Goal: Contribute content: Add original content to the website for others to see

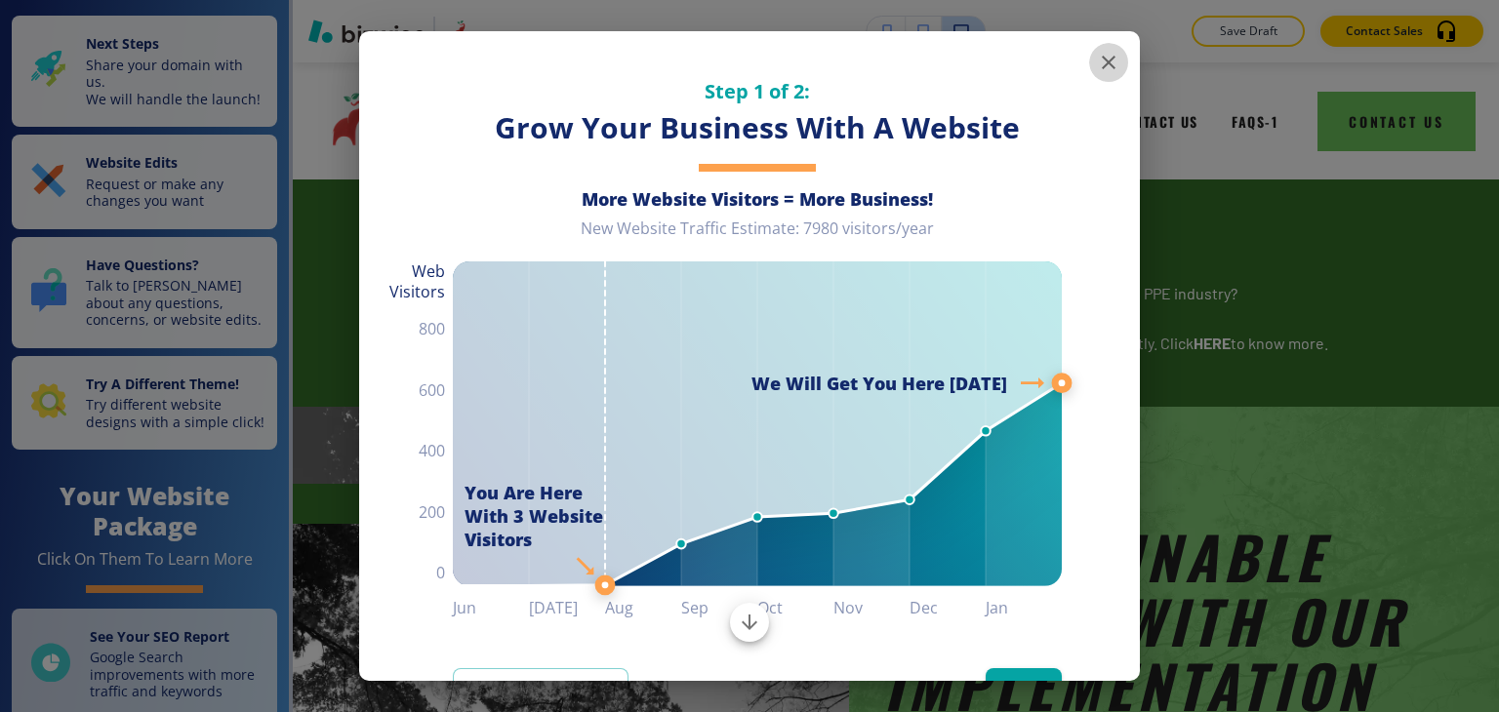
click at [1102, 63] on icon "button" at bounding box center [1109, 63] width 14 height 14
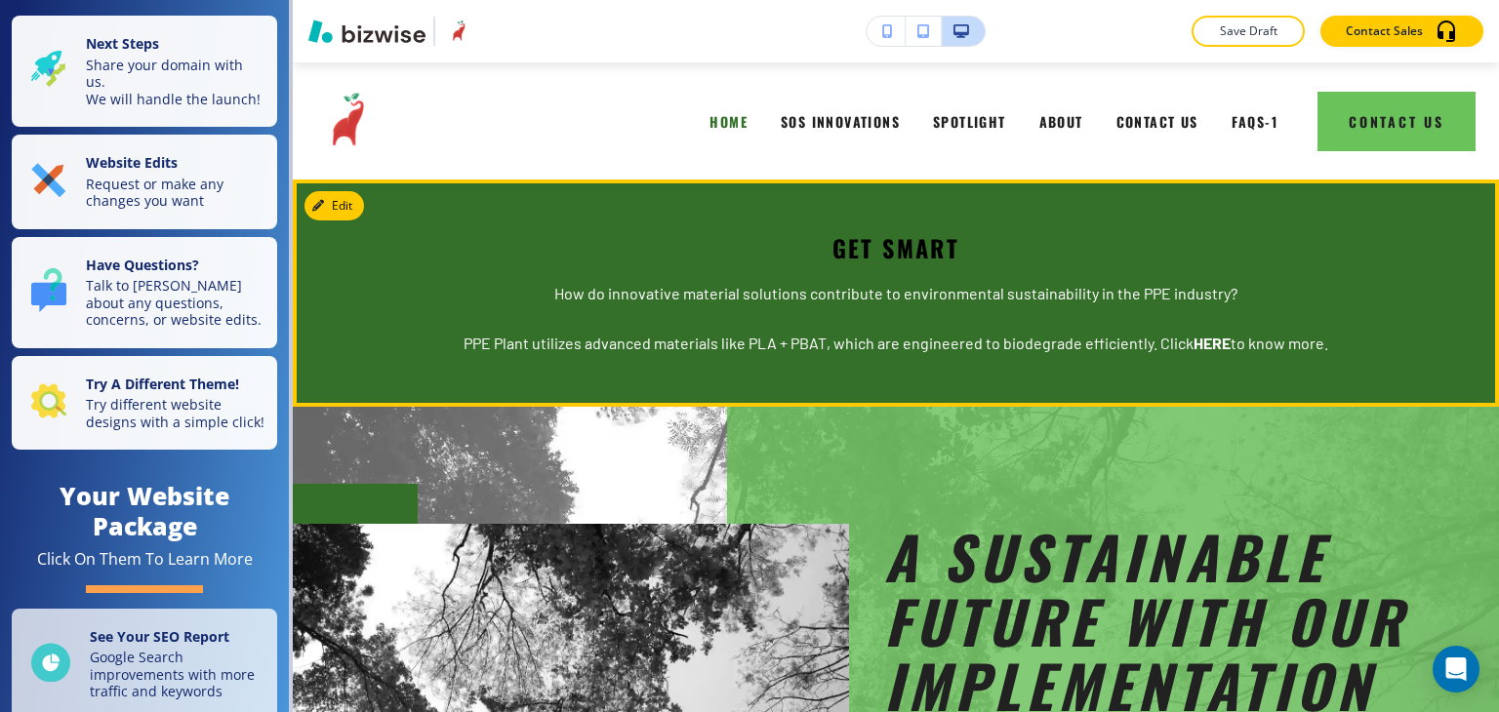
click at [367, 205] on div "GET SMART How do innovative material solutions contribute to environmental sust…" at bounding box center [896, 293] width 1206 height 227
click at [345, 200] on button "Edit This Section" at bounding box center [371, 205] width 132 height 29
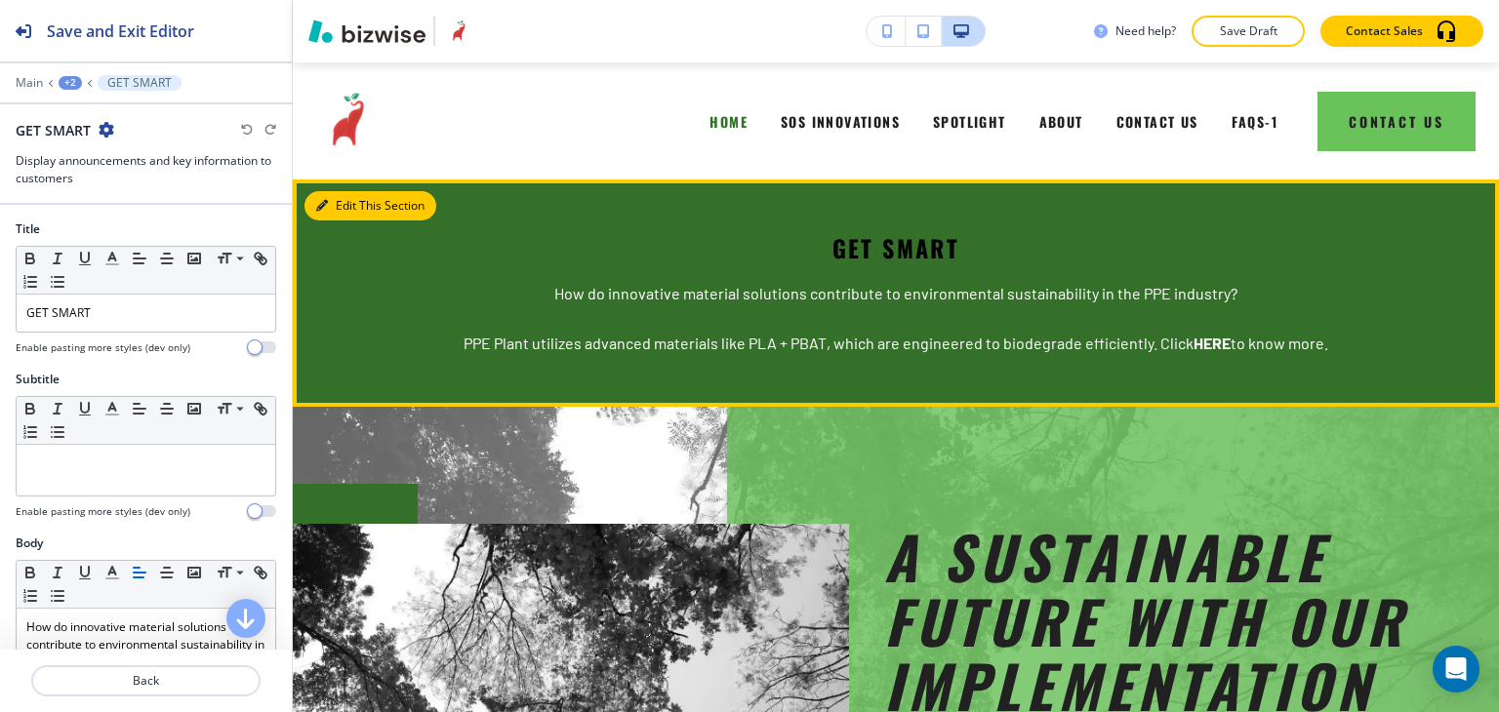
click at [360, 208] on button "Edit This Section" at bounding box center [371, 205] width 132 height 29
click at [327, 201] on icon "button" at bounding box center [322, 206] width 12 height 12
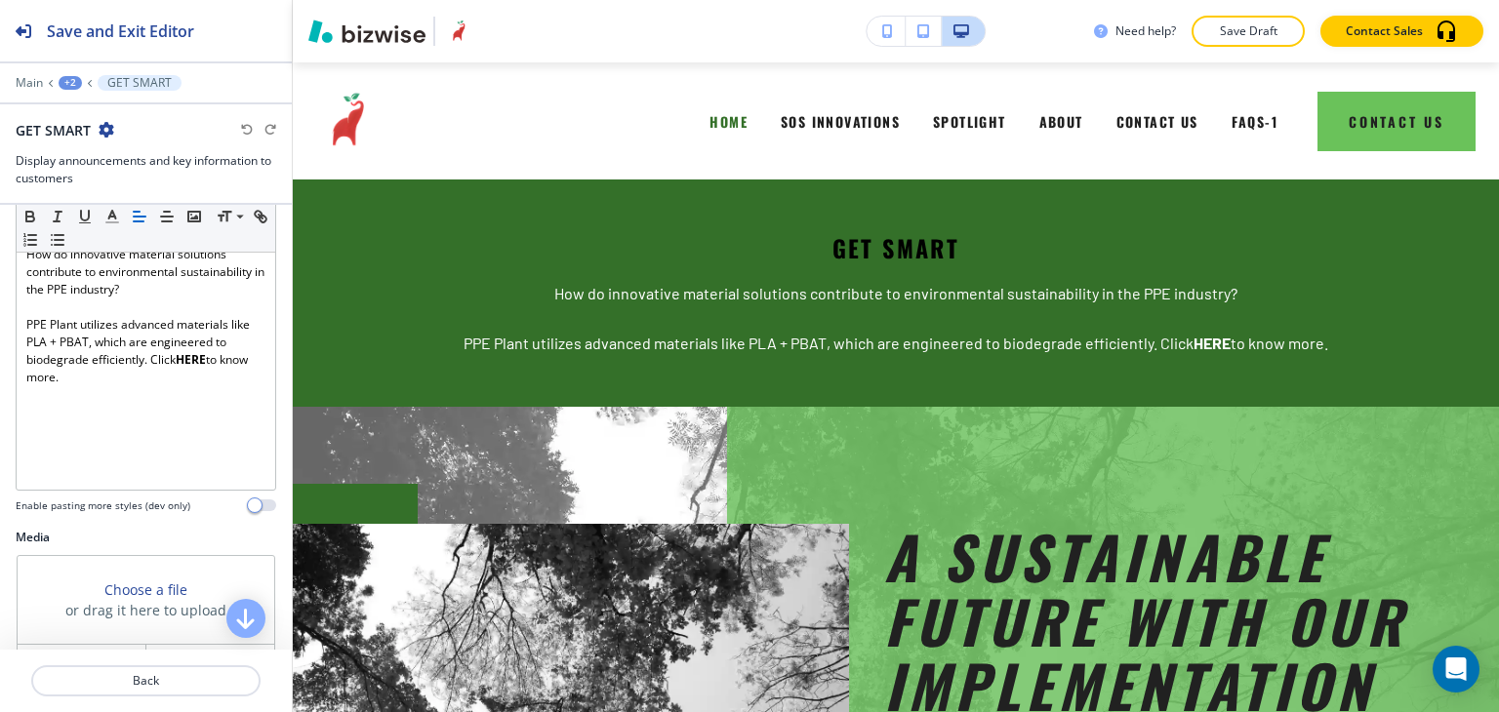
scroll to position [709, 0]
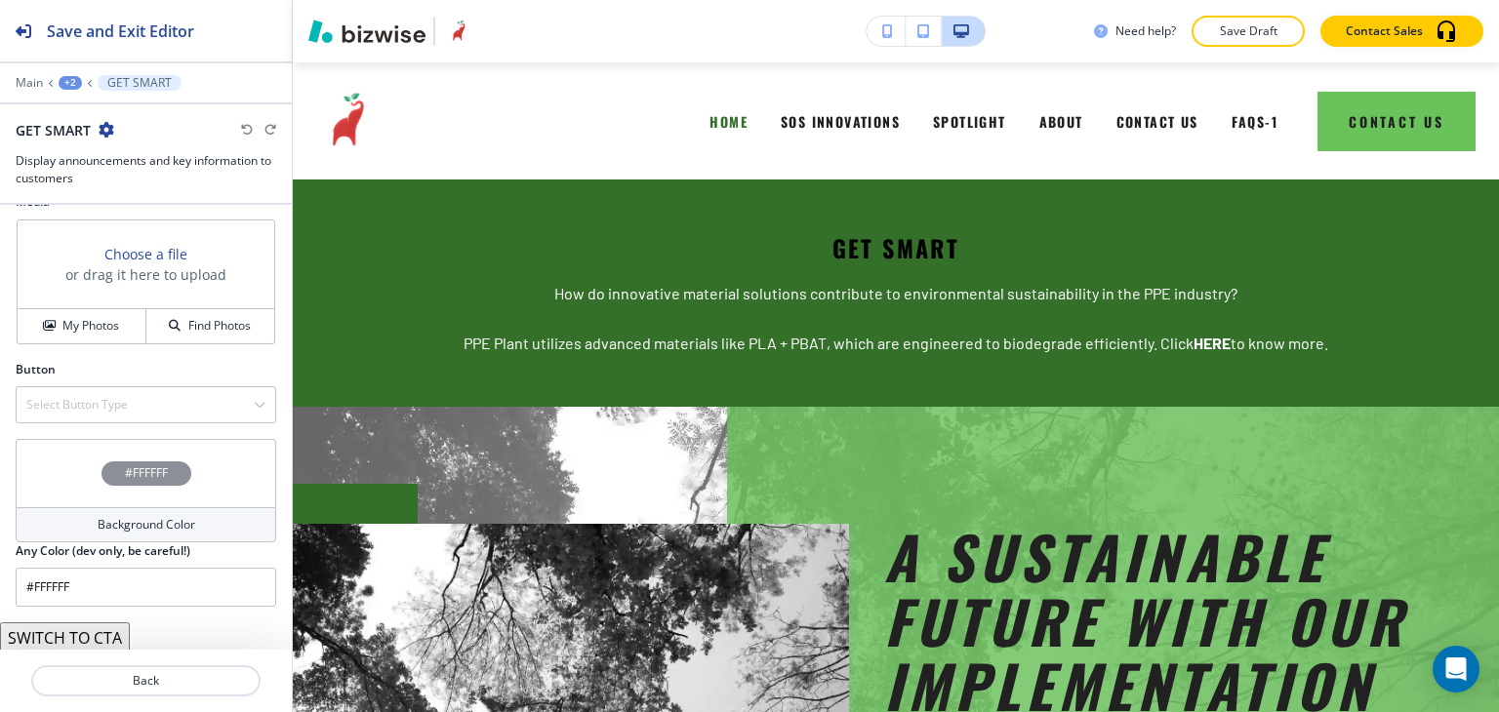
click at [114, 523] on h4 "Background Color" at bounding box center [147, 525] width 98 height 18
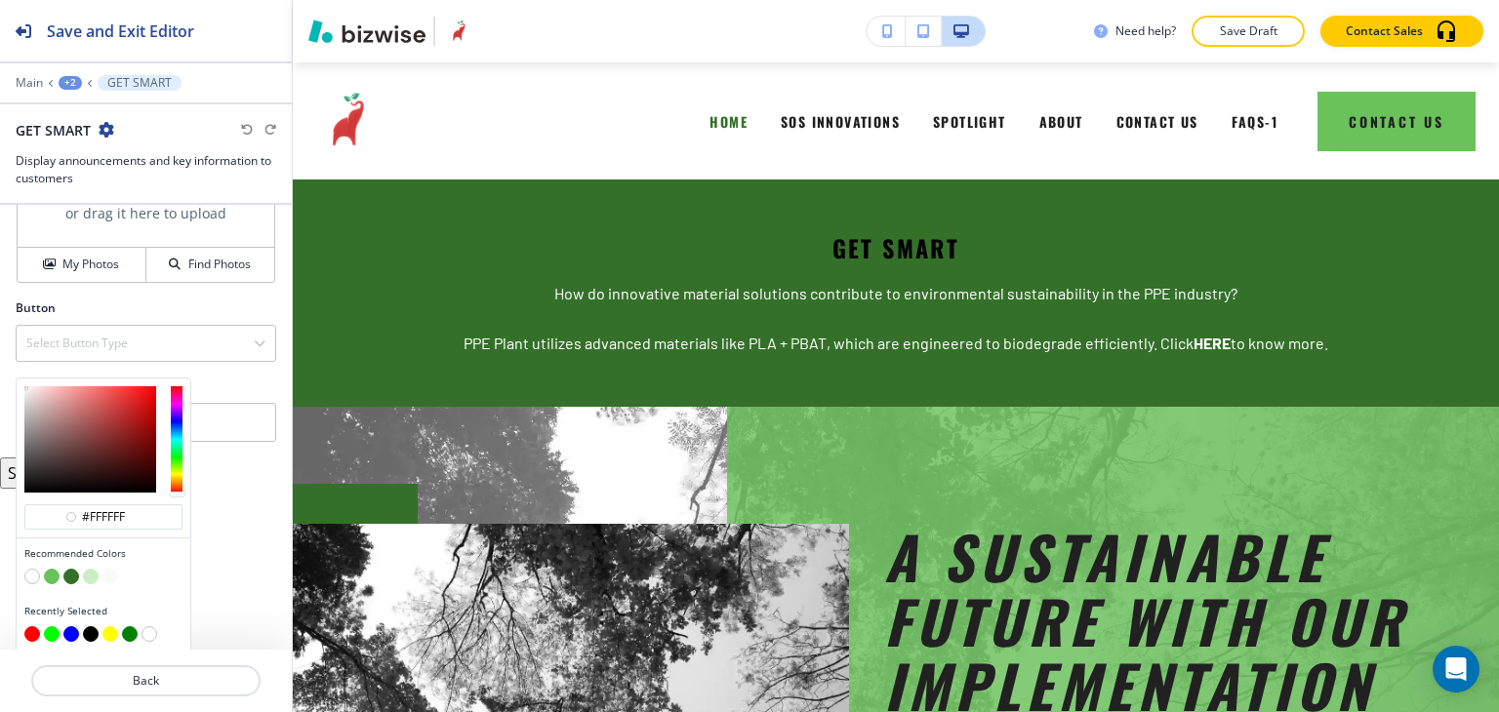
click at [55, 569] on button "button" at bounding box center [52, 577] width 16 height 16
type input "#6ac25a"
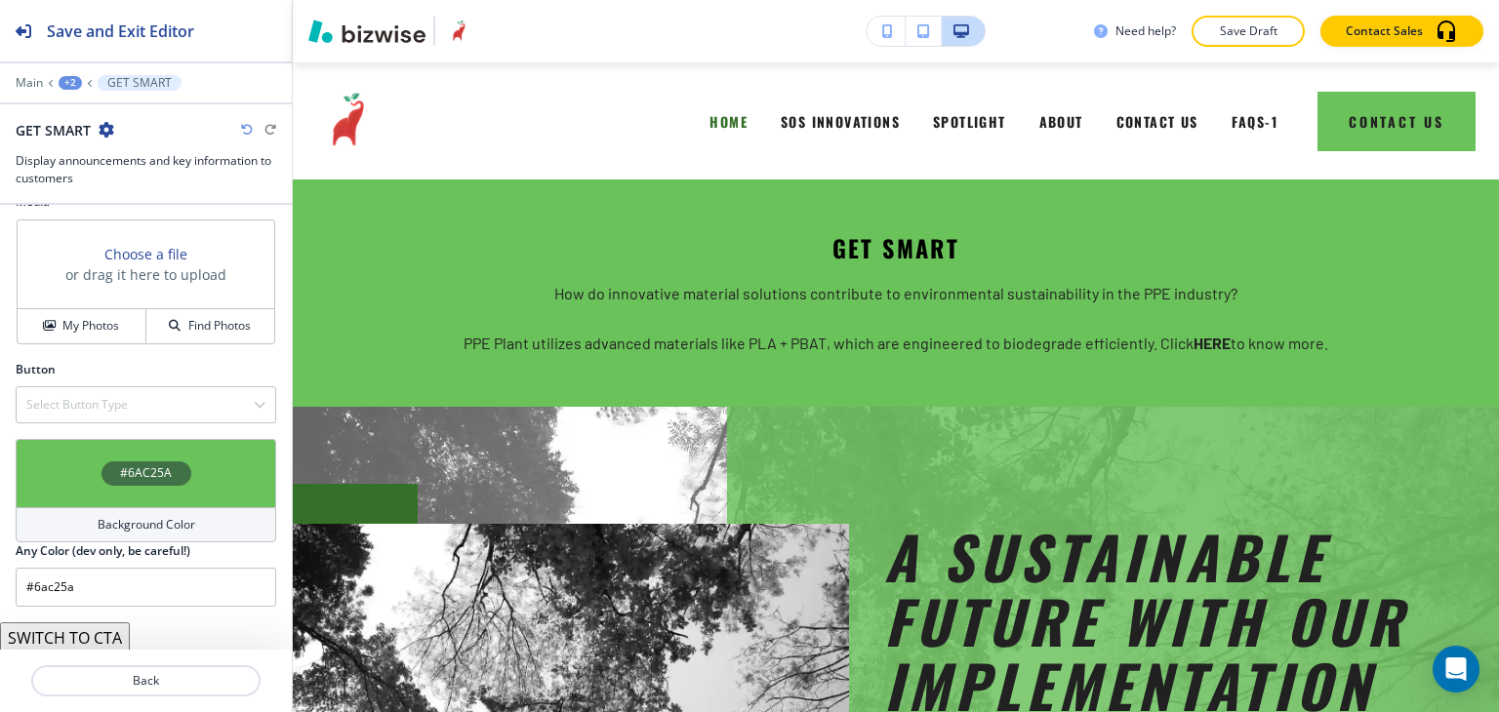
click at [65, 84] on div "+2" at bounding box center [70, 83] width 23 height 14
click at [67, 106] on button "Pages" at bounding box center [121, 114] width 125 height 34
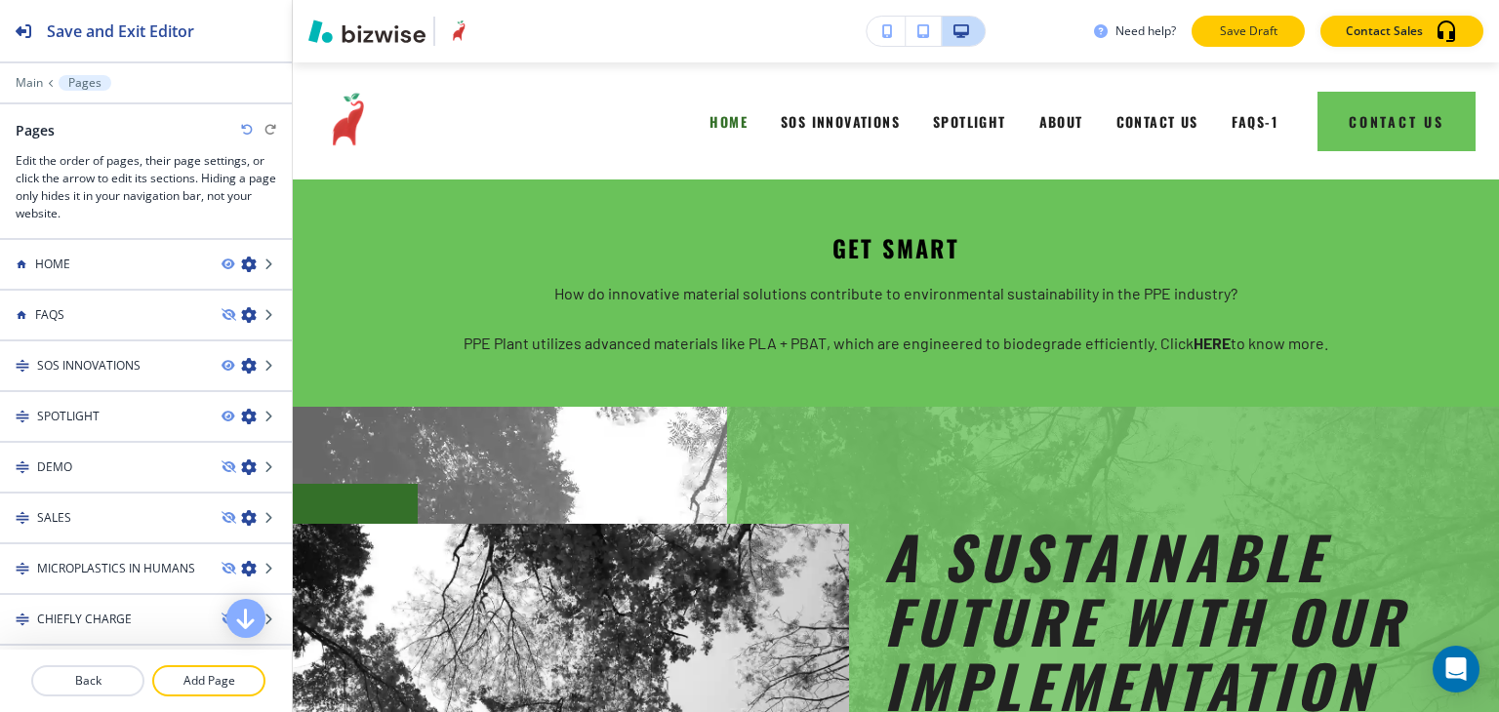
click at [1240, 34] on p "Save Draft" at bounding box center [1248, 31] width 62 height 18
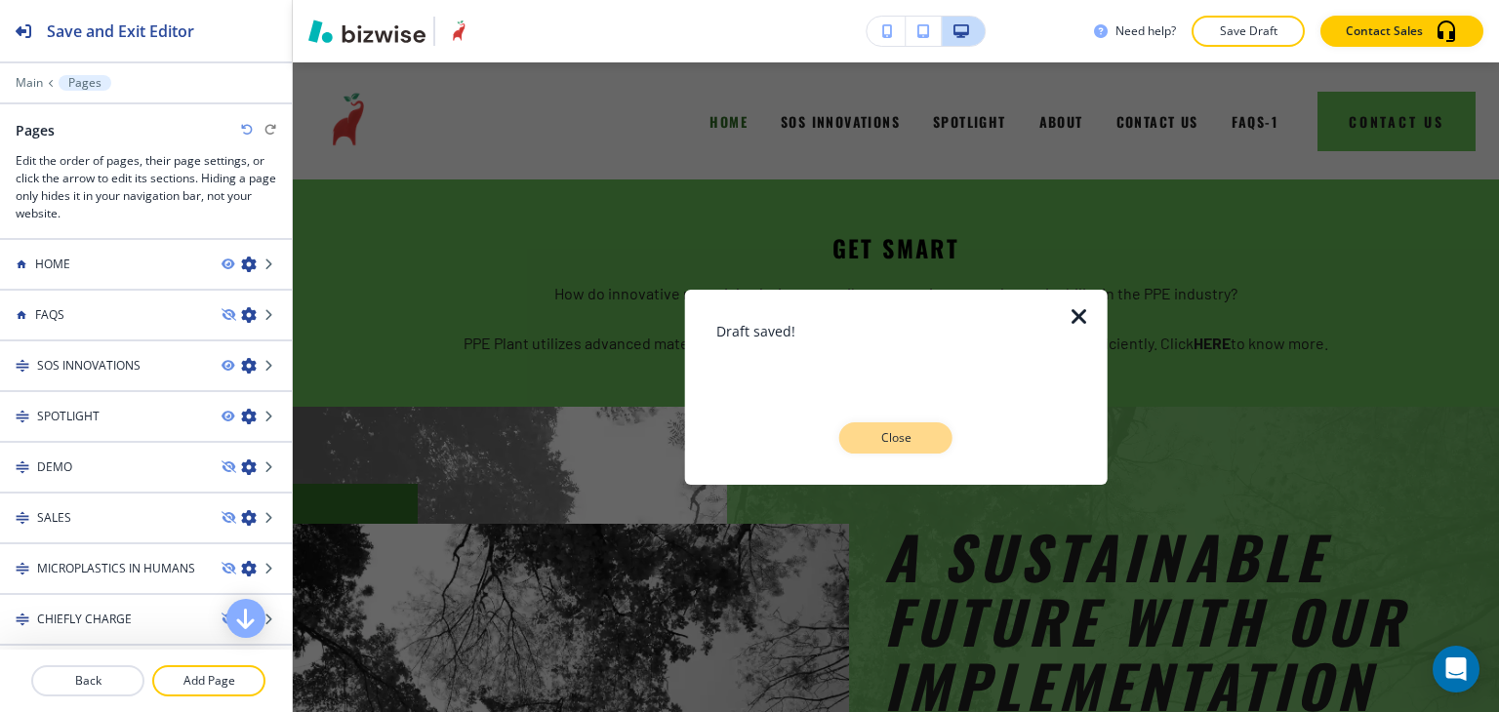
click at [904, 452] on button "Close" at bounding box center [895, 438] width 113 height 31
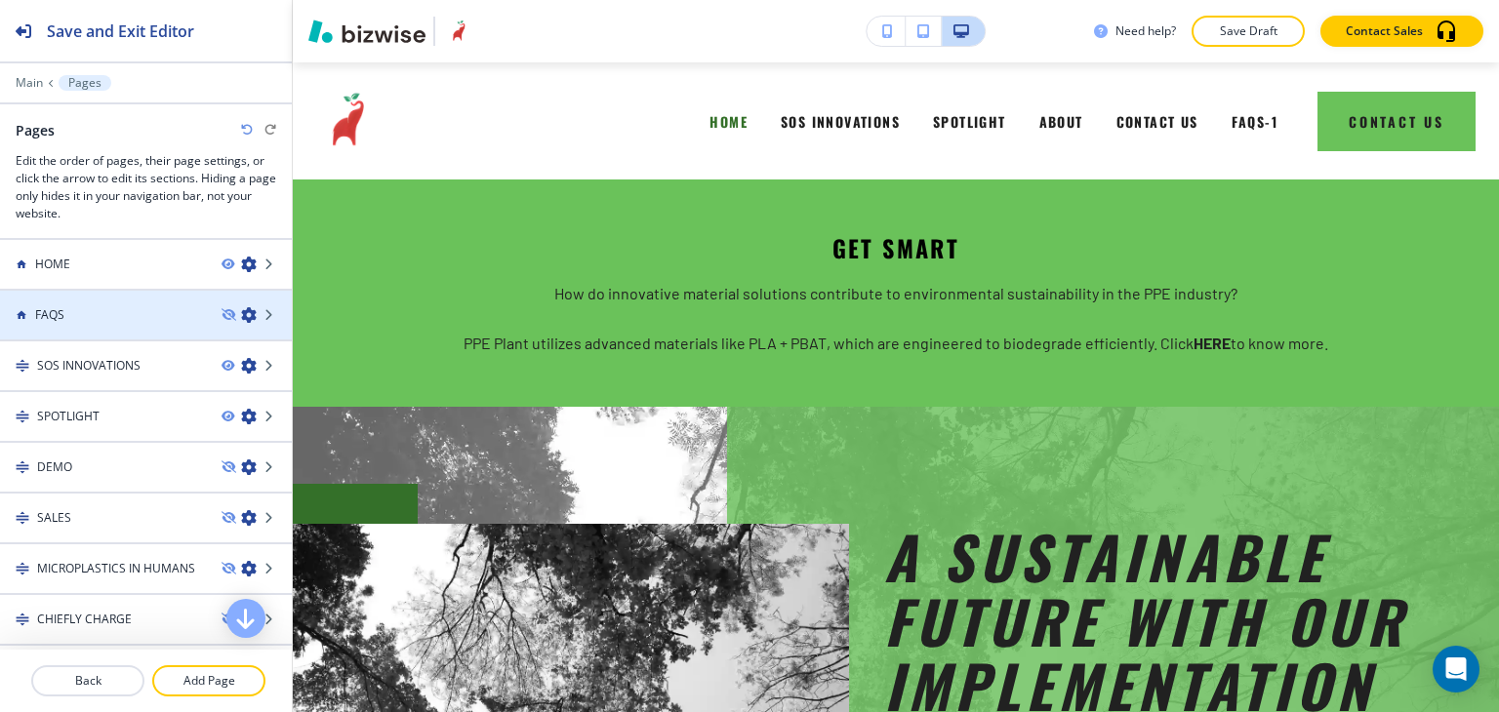
click at [241, 313] on icon "button" at bounding box center [249, 315] width 16 height 16
click at [117, 309] on div "FAQS" at bounding box center [103, 315] width 206 height 18
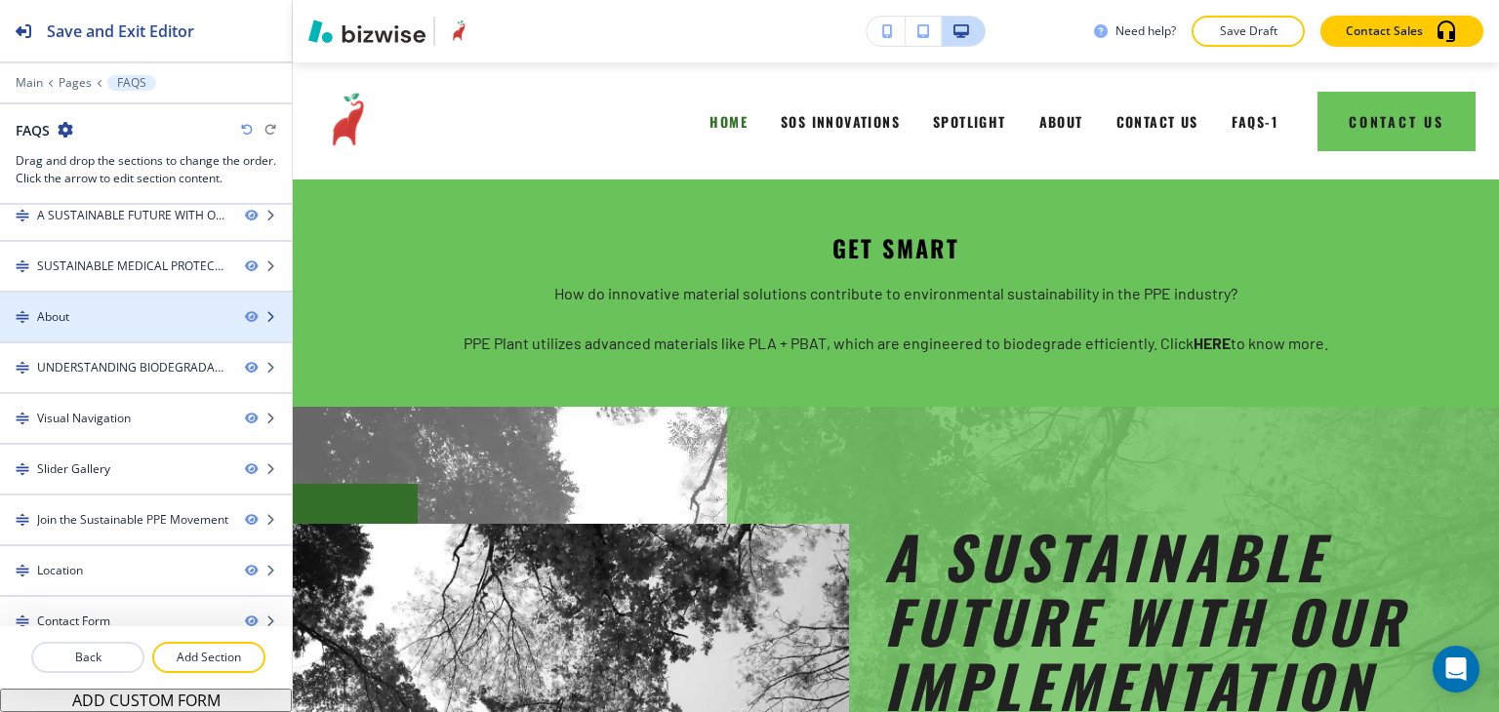
scroll to position [0, 0]
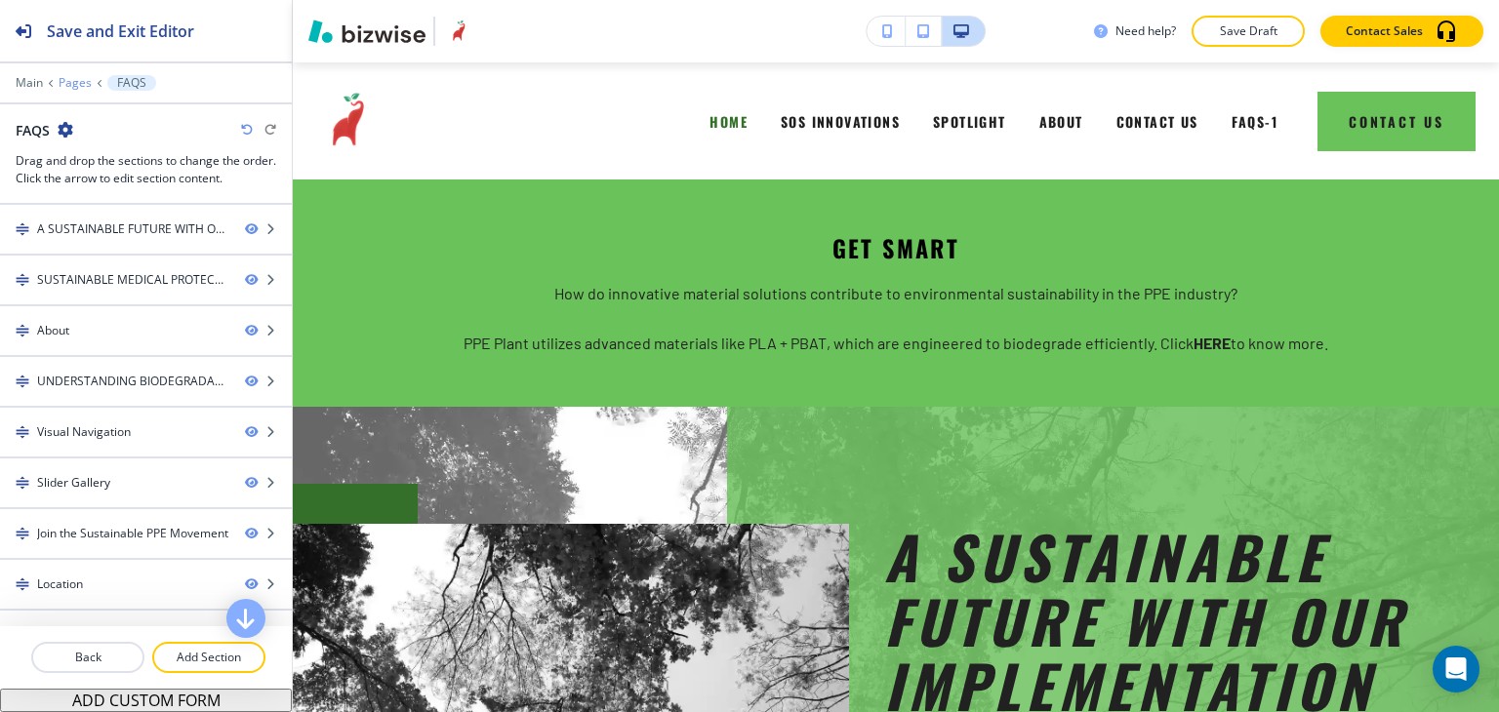
click at [82, 76] on p "Pages" at bounding box center [75, 83] width 33 height 14
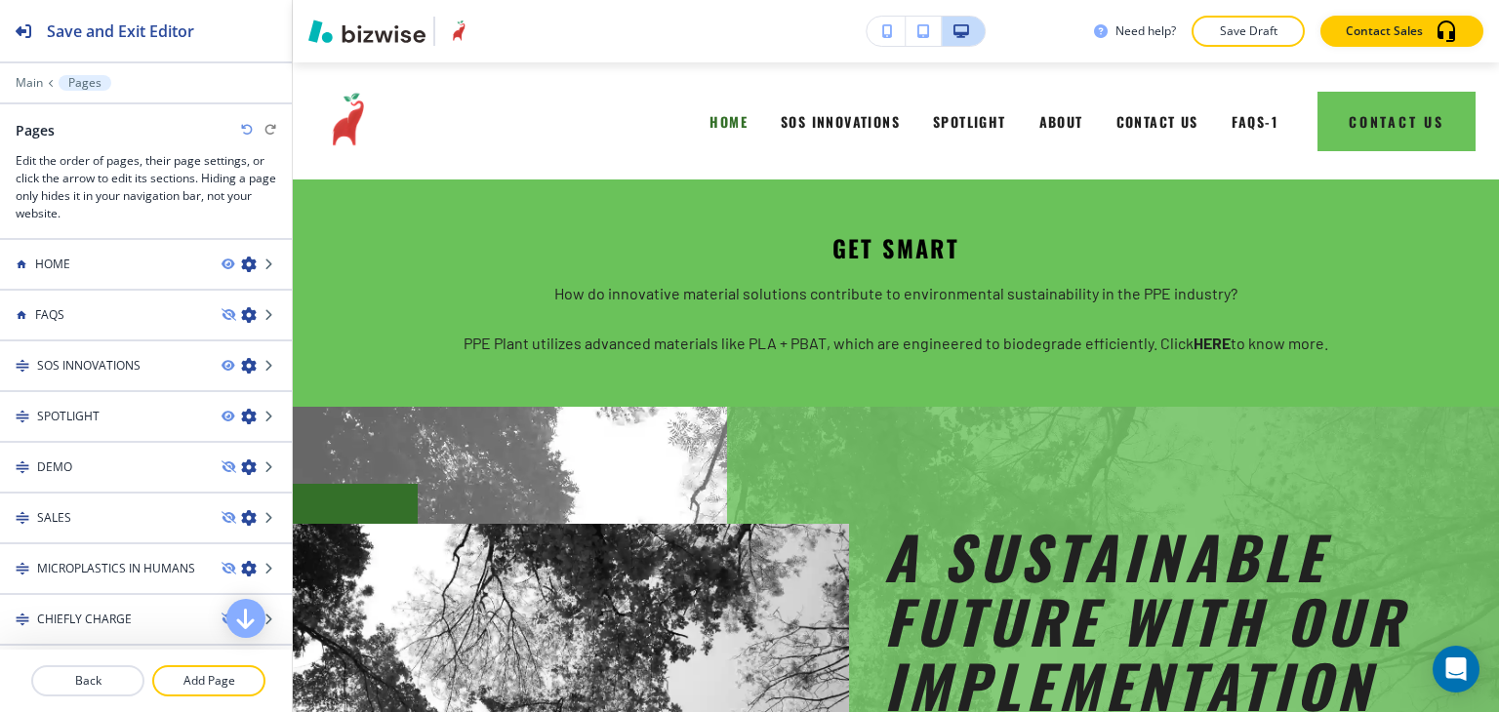
click at [241, 313] on icon "button" at bounding box center [249, 315] width 16 height 16
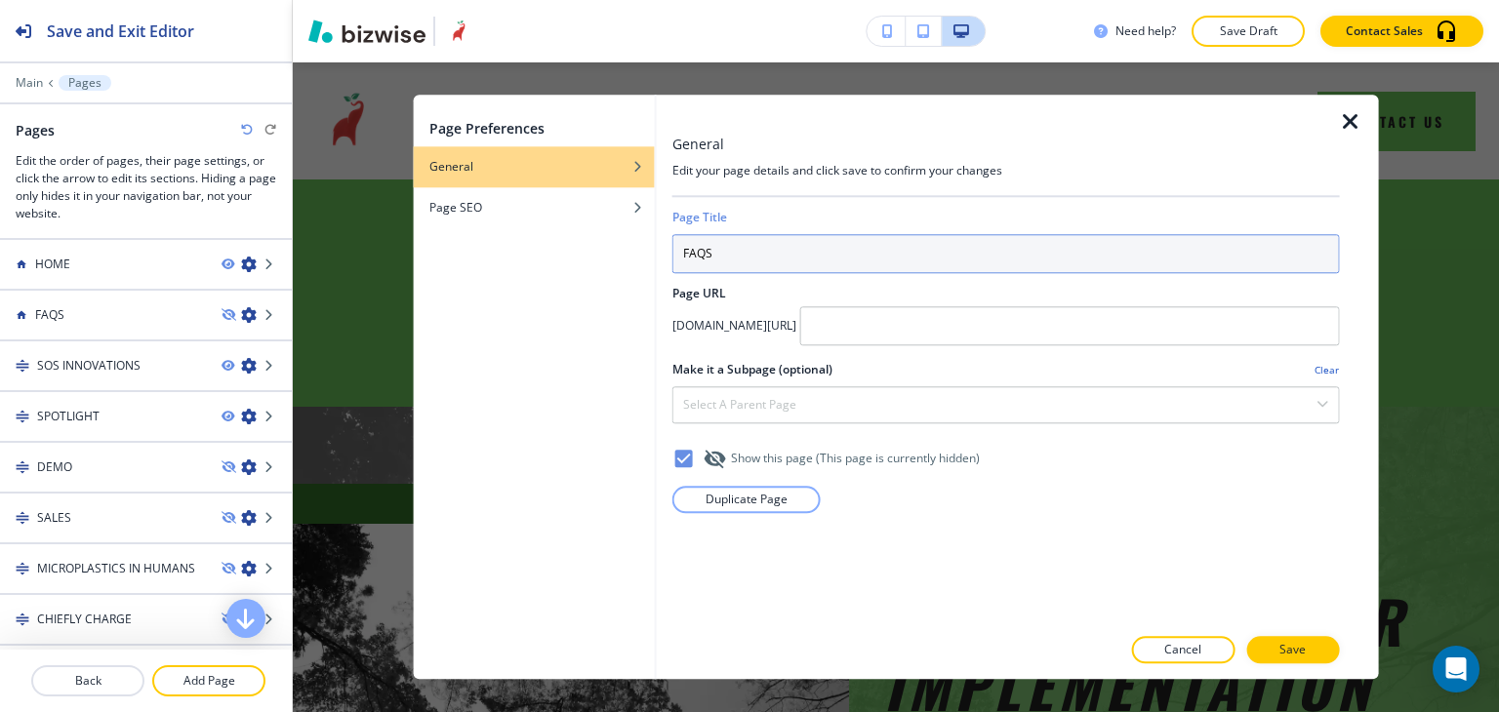
click at [795, 242] on input "FAQS" at bounding box center [1006, 253] width 668 height 39
type input "FAQS01"
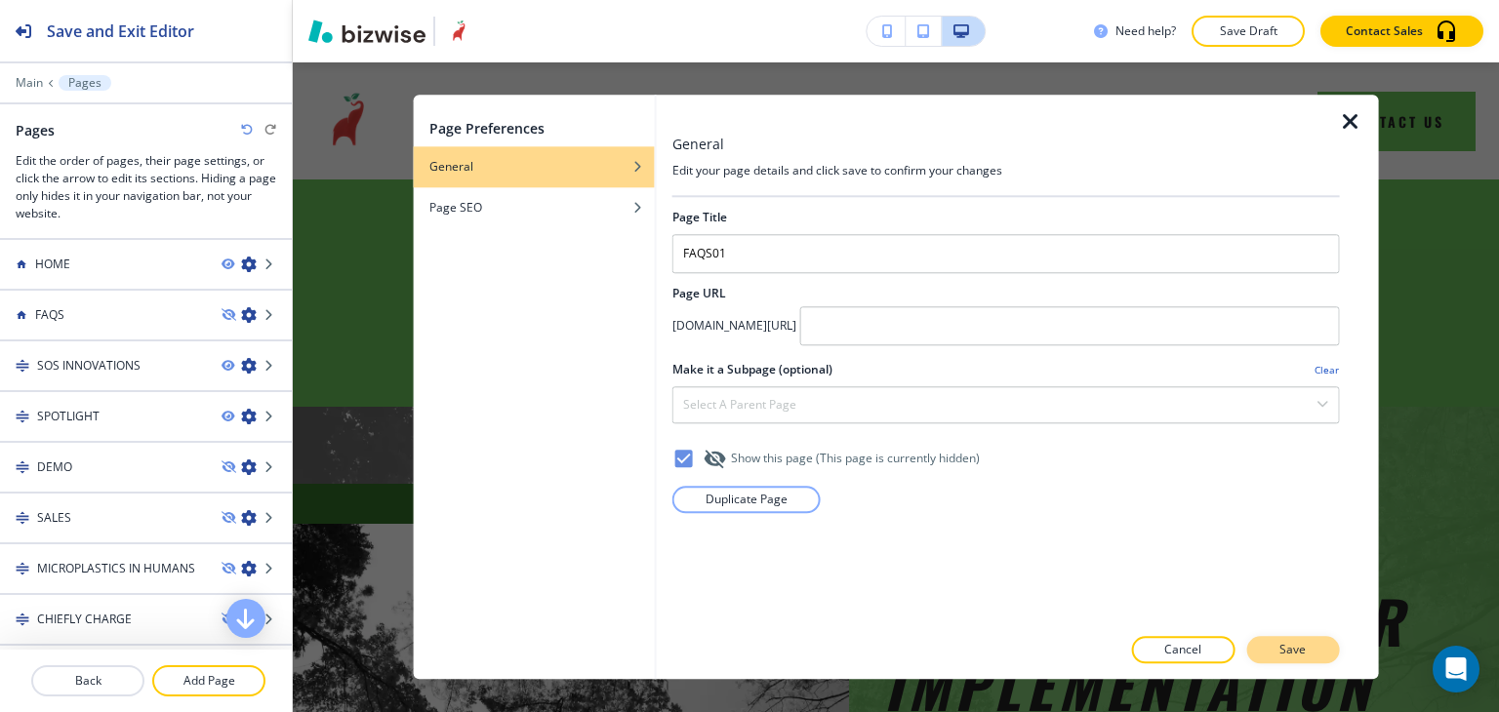
click at [1293, 652] on p "Save" at bounding box center [1293, 651] width 26 height 18
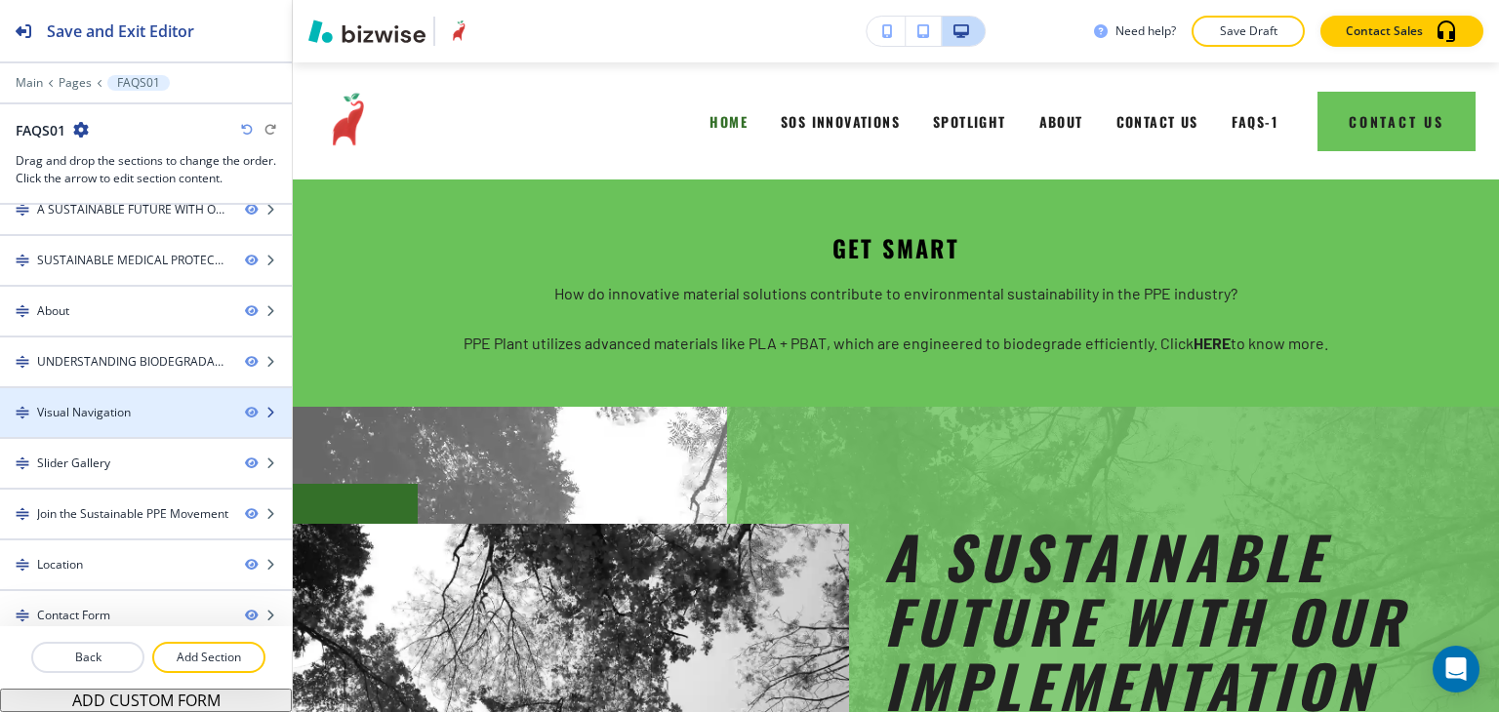
scroll to position [29, 0]
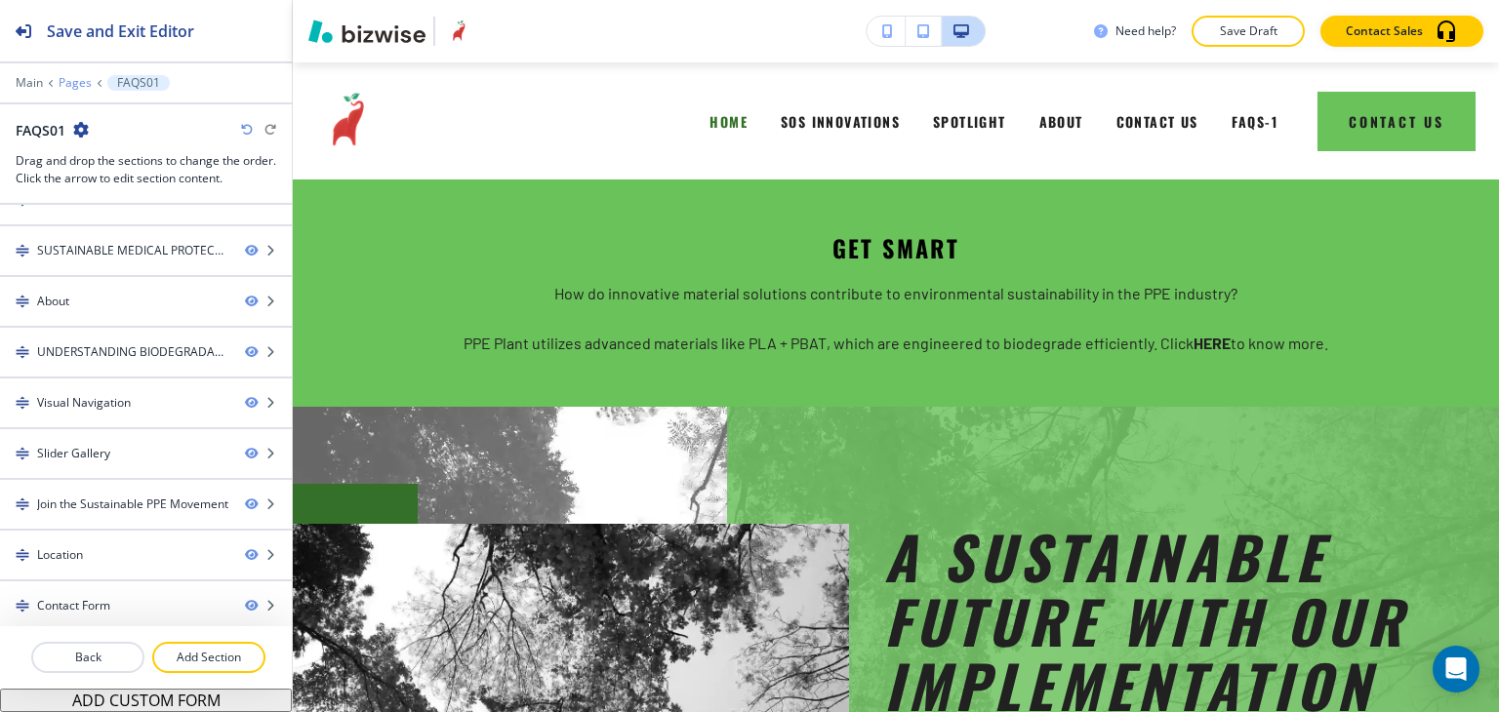
click at [78, 79] on p "Pages" at bounding box center [75, 83] width 33 height 14
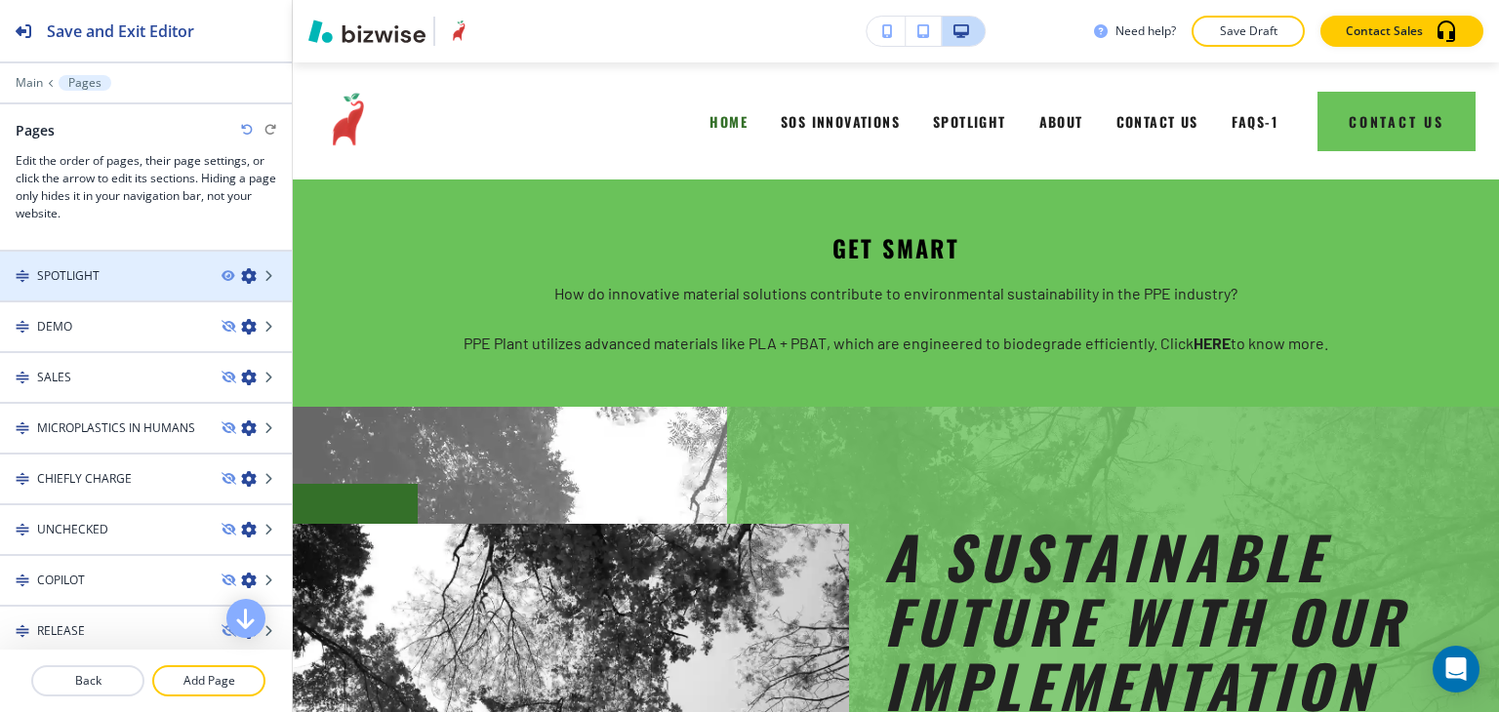
scroll to position [0, 0]
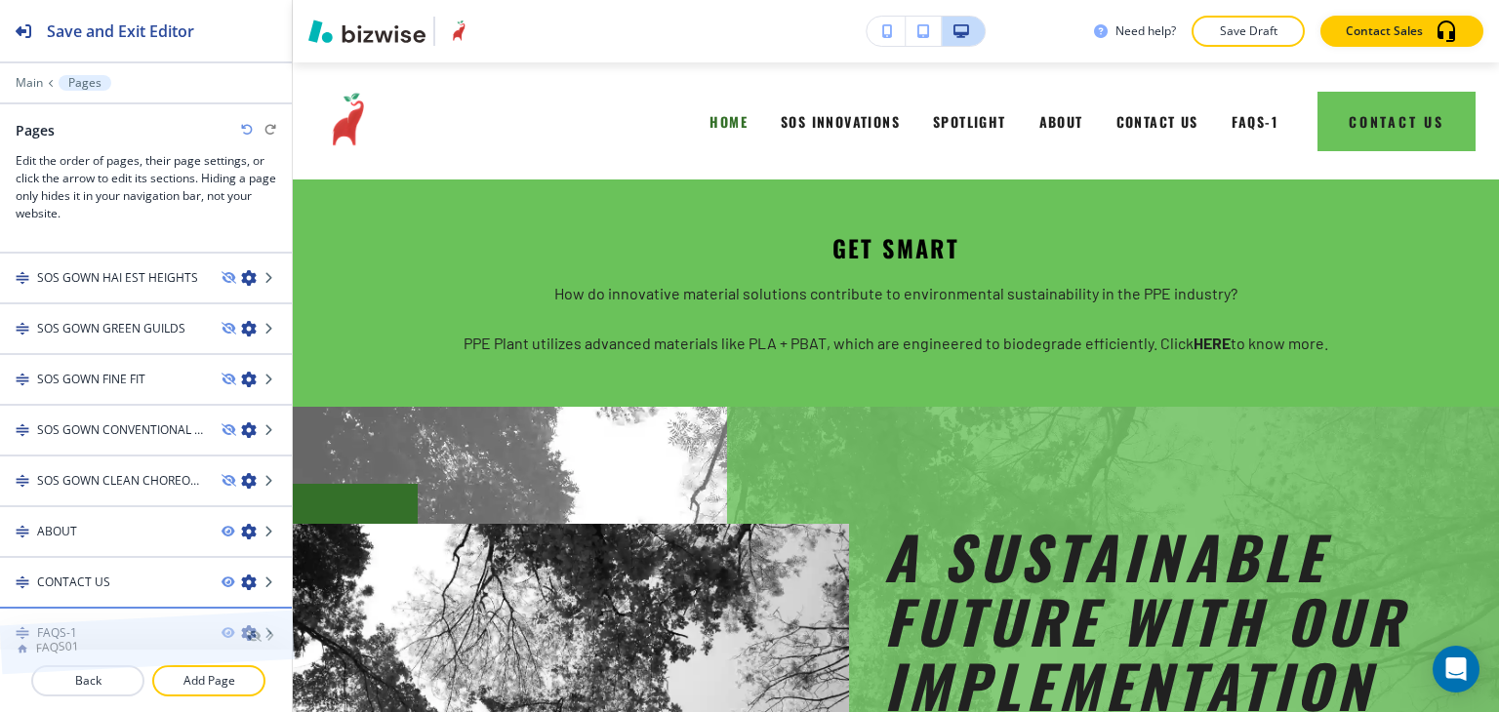
drag, startPoint x: 133, startPoint y: 309, endPoint x: 133, endPoint y: 608, distance: 298.7
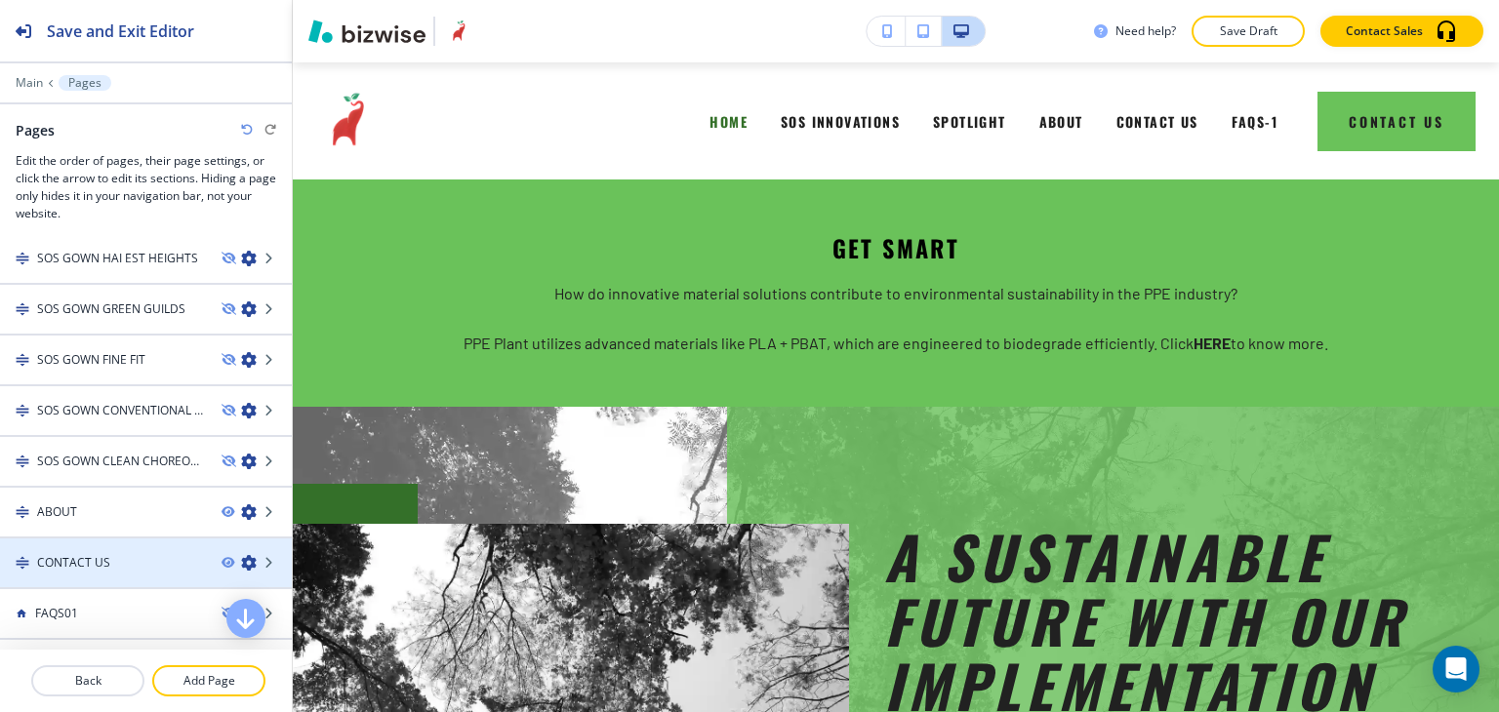
scroll to position [747, 0]
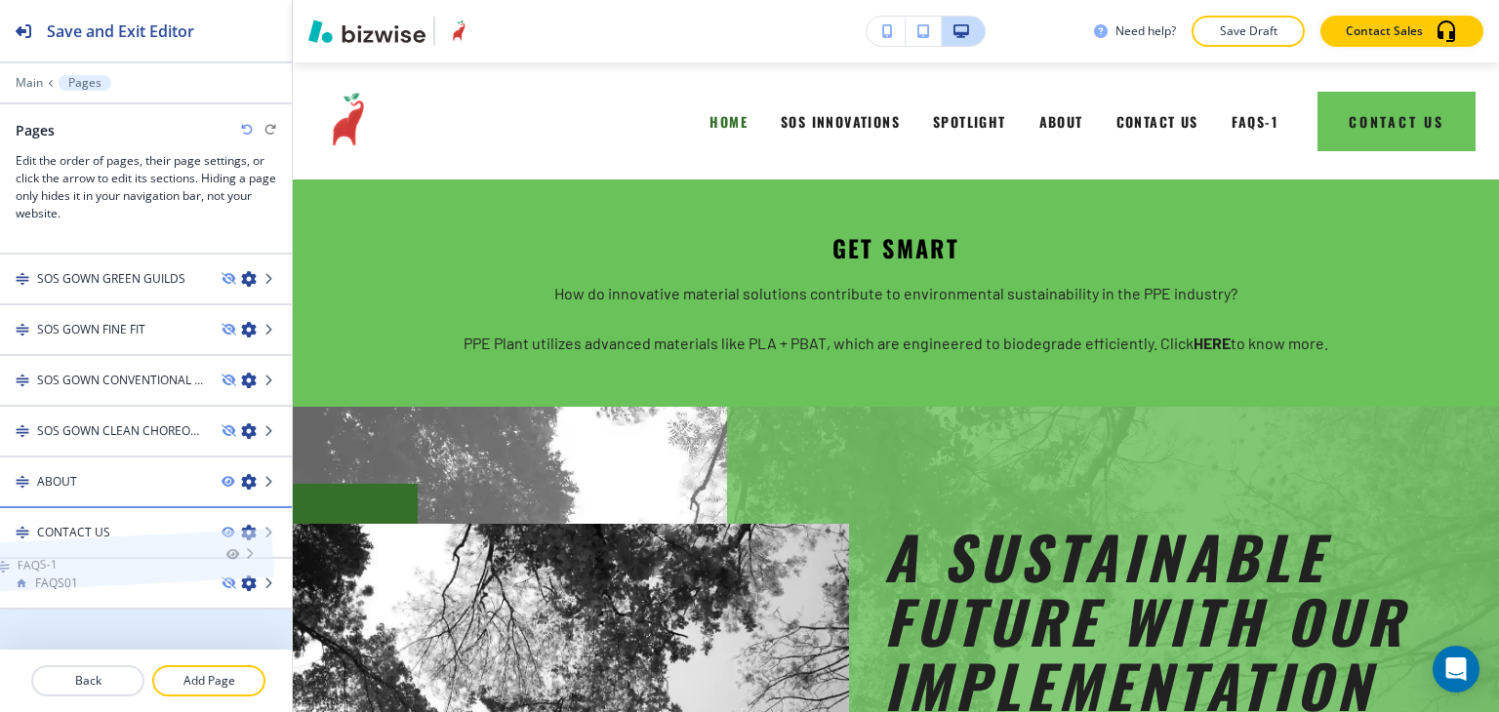
drag, startPoint x: 152, startPoint y: 586, endPoint x: 130, endPoint y: 524, distance: 65.5
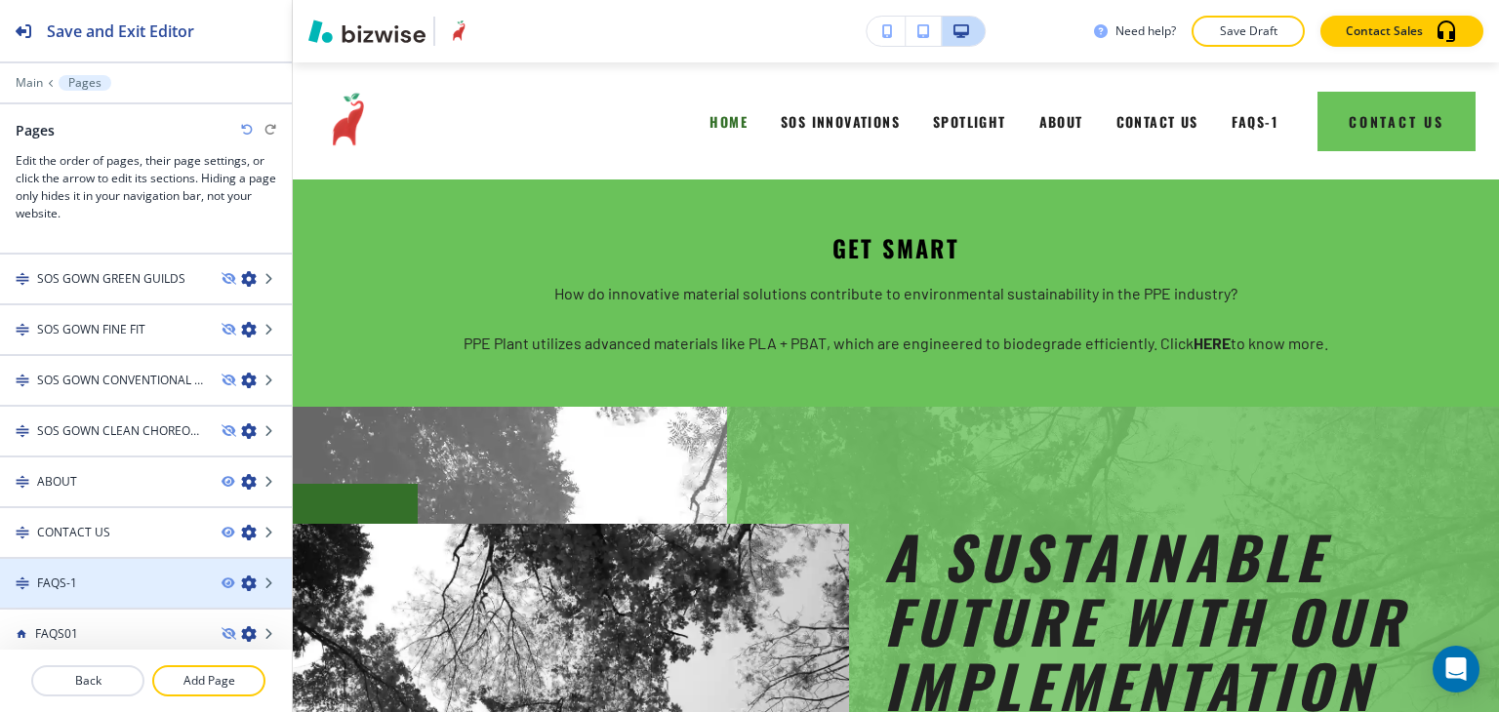
click at [241, 578] on icon "button" at bounding box center [249, 584] width 16 height 16
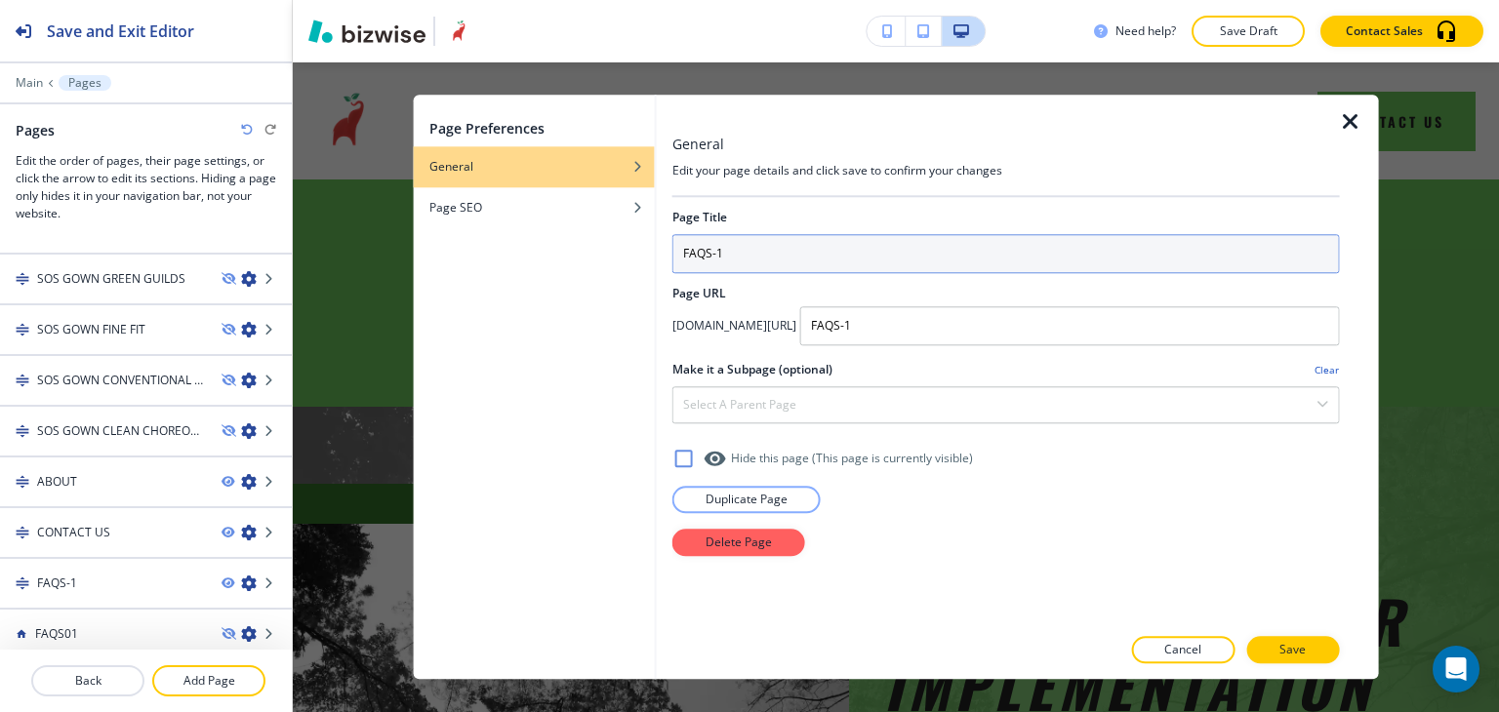
click at [826, 239] on input "FAQS-1" at bounding box center [1006, 253] width 668 height 39
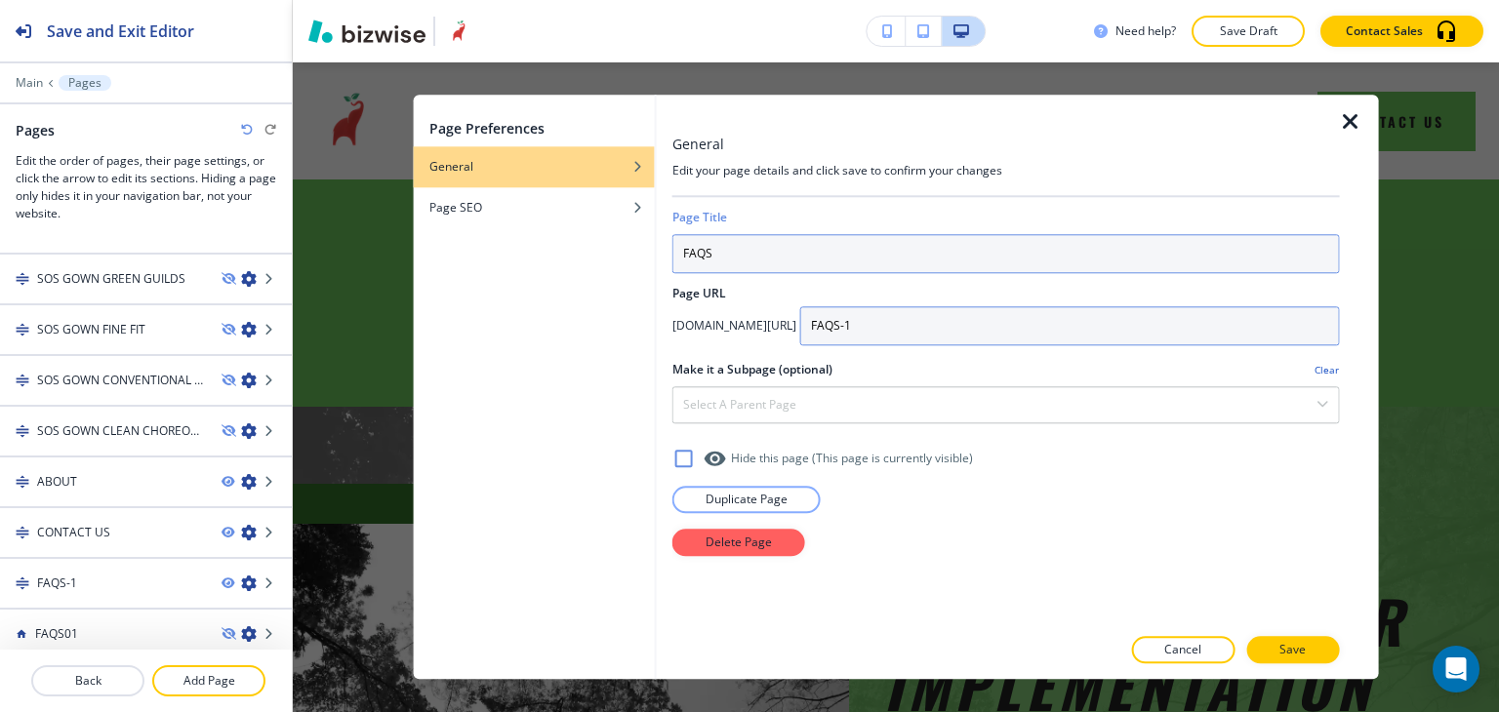
type input "FAQS"
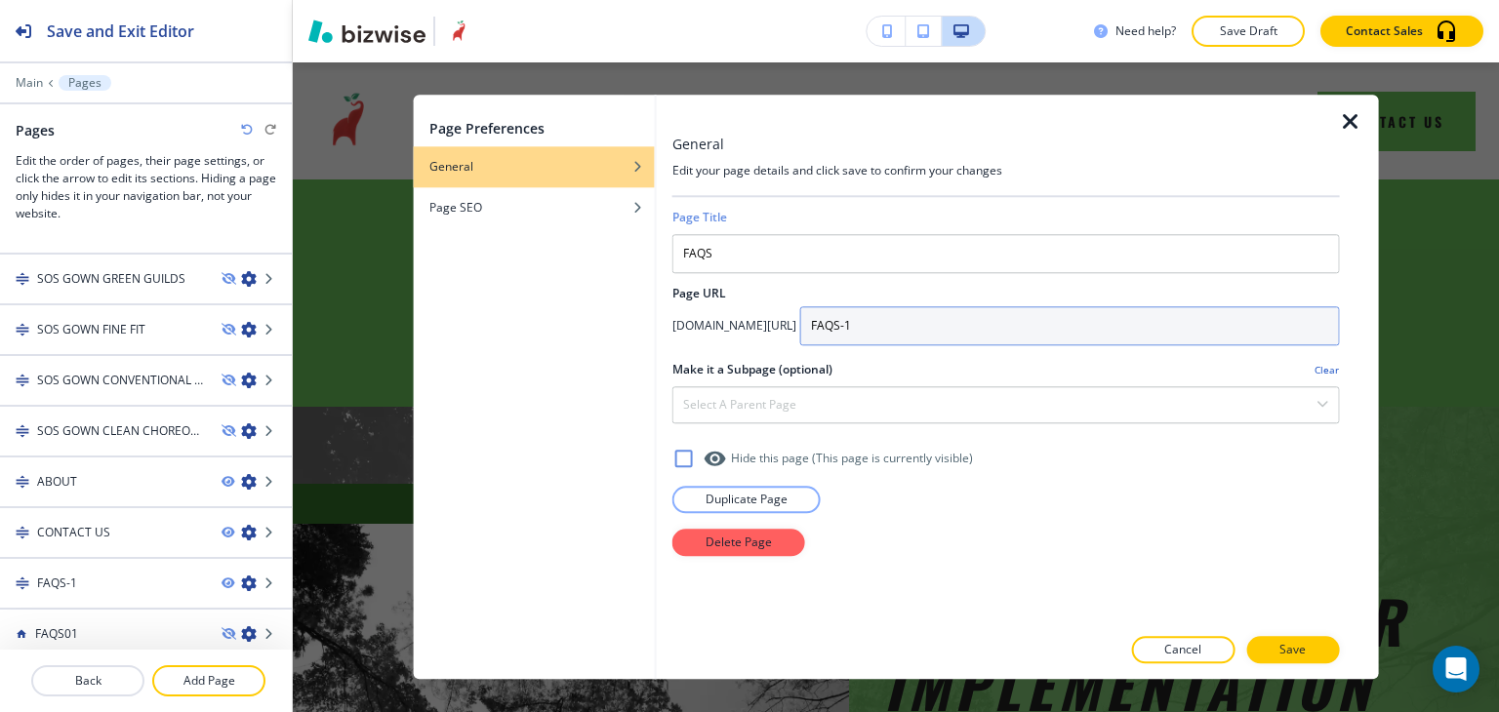
click at [1022, 317] on input "FAQS-1" at bounding box center [1070, 325] width 540 height 39
type input "FAQS"
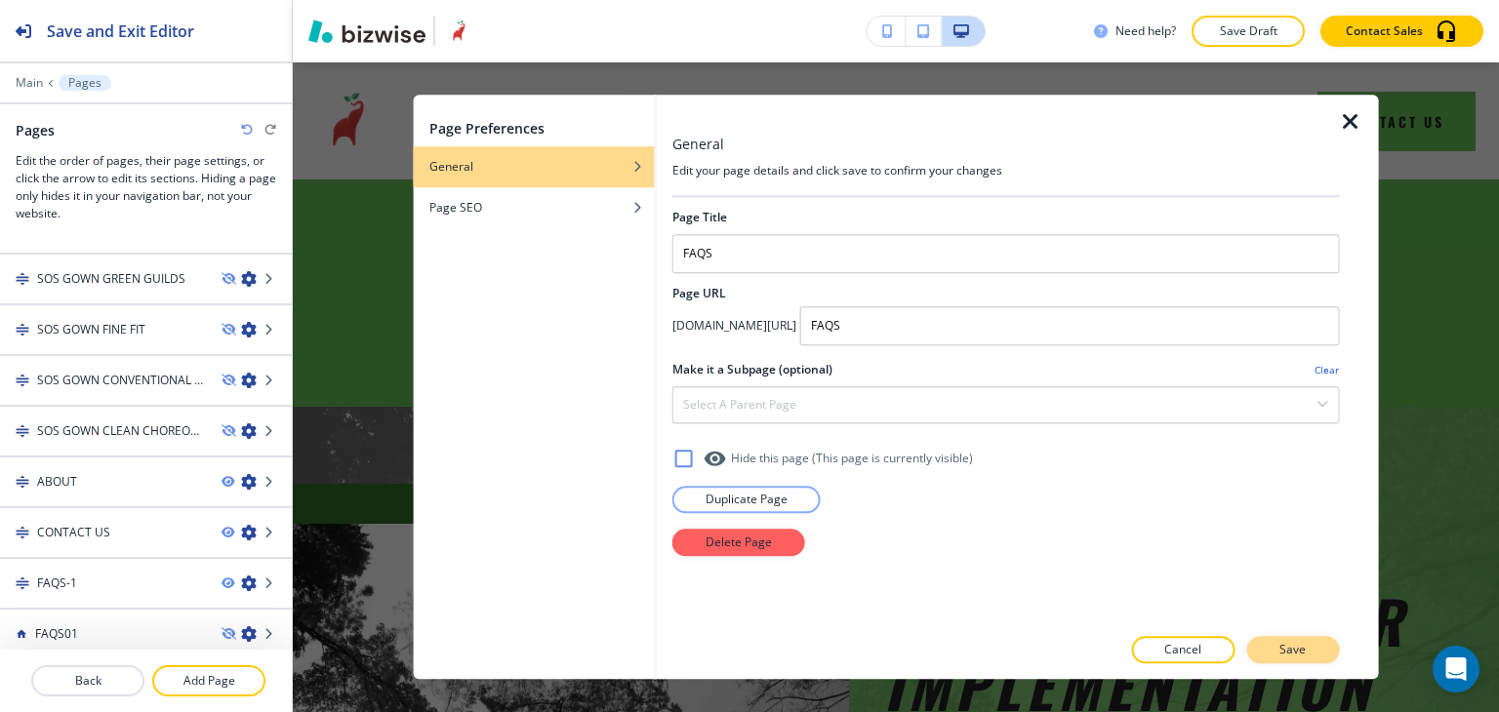
click at [1272, 645] on button "Save" at bounding box center [1292, 650] width 93 height 27
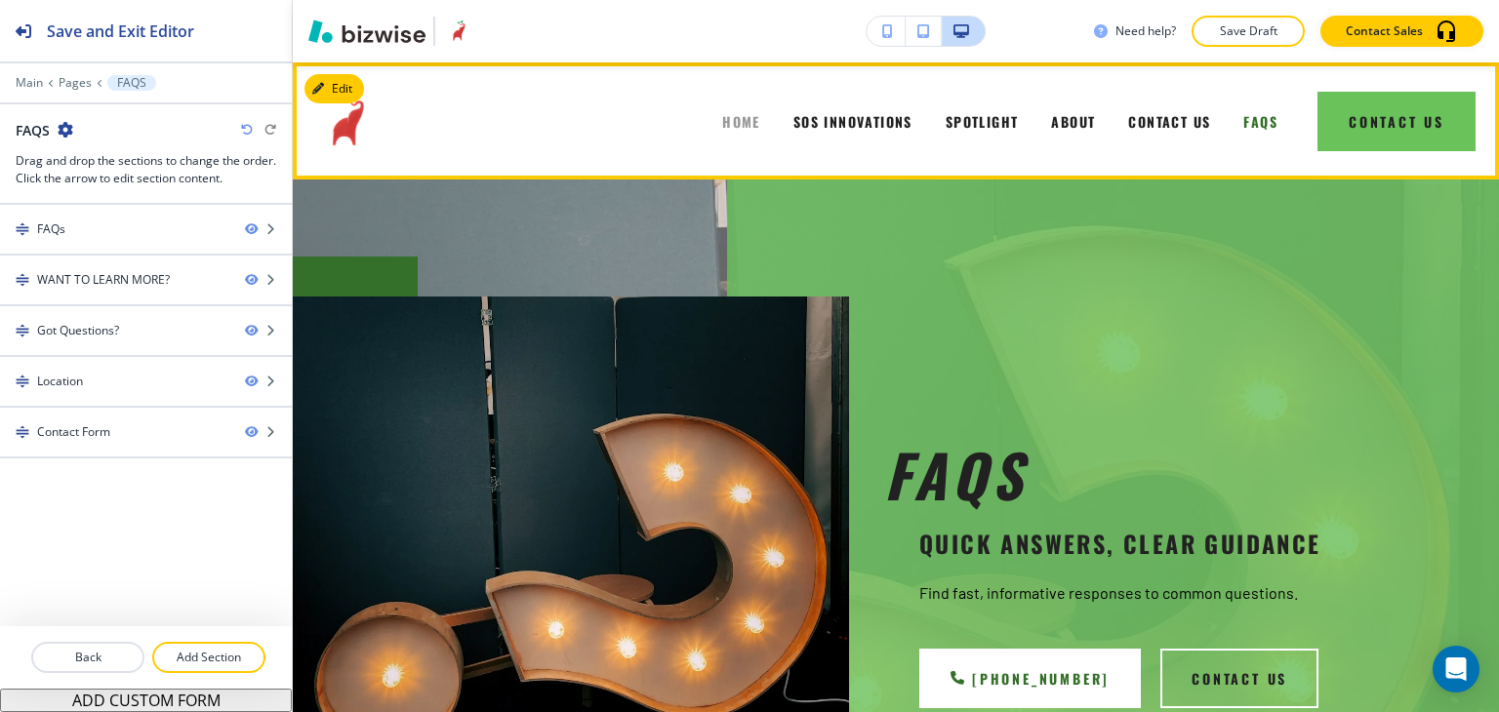
click at [735, 121] on span "HOME" at bounding box center [741, 121] width 38 height 20
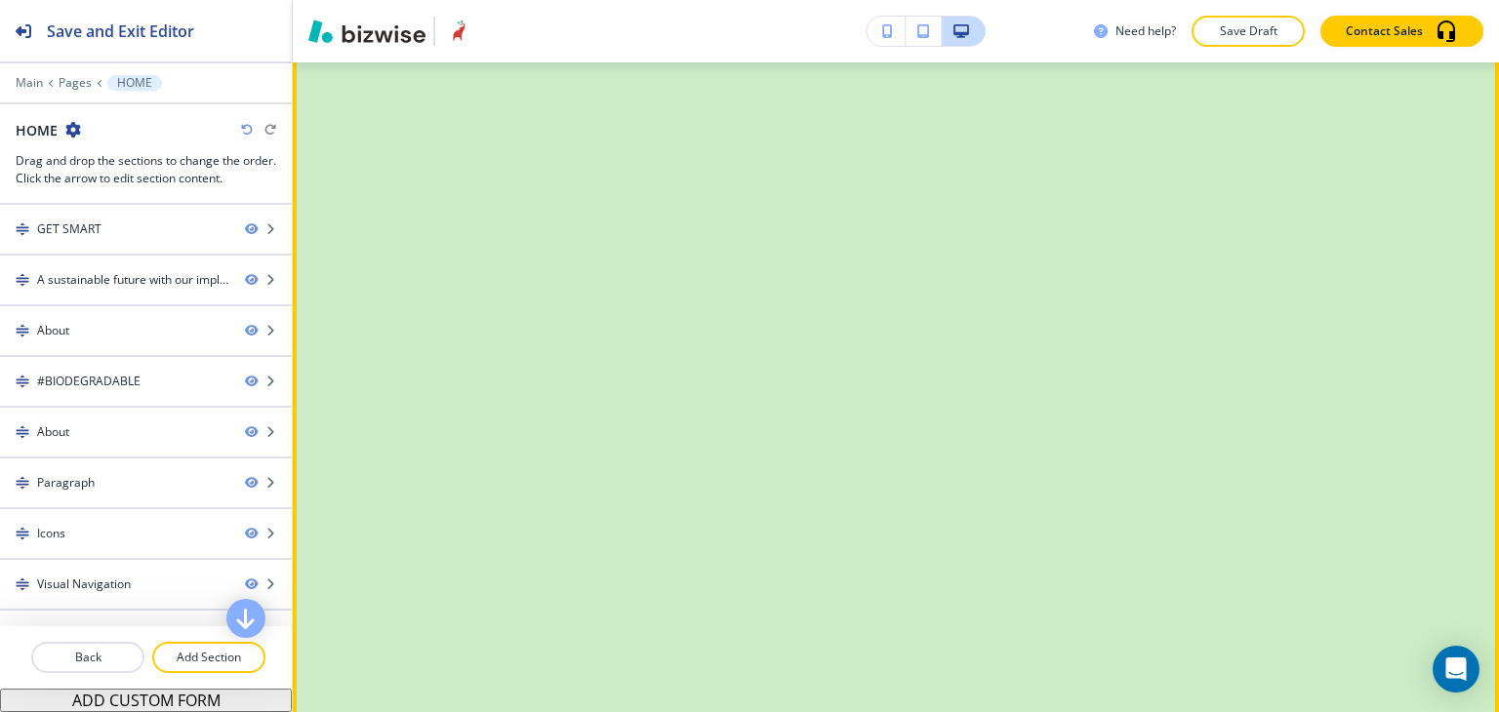
scroll to position [4490, 0]
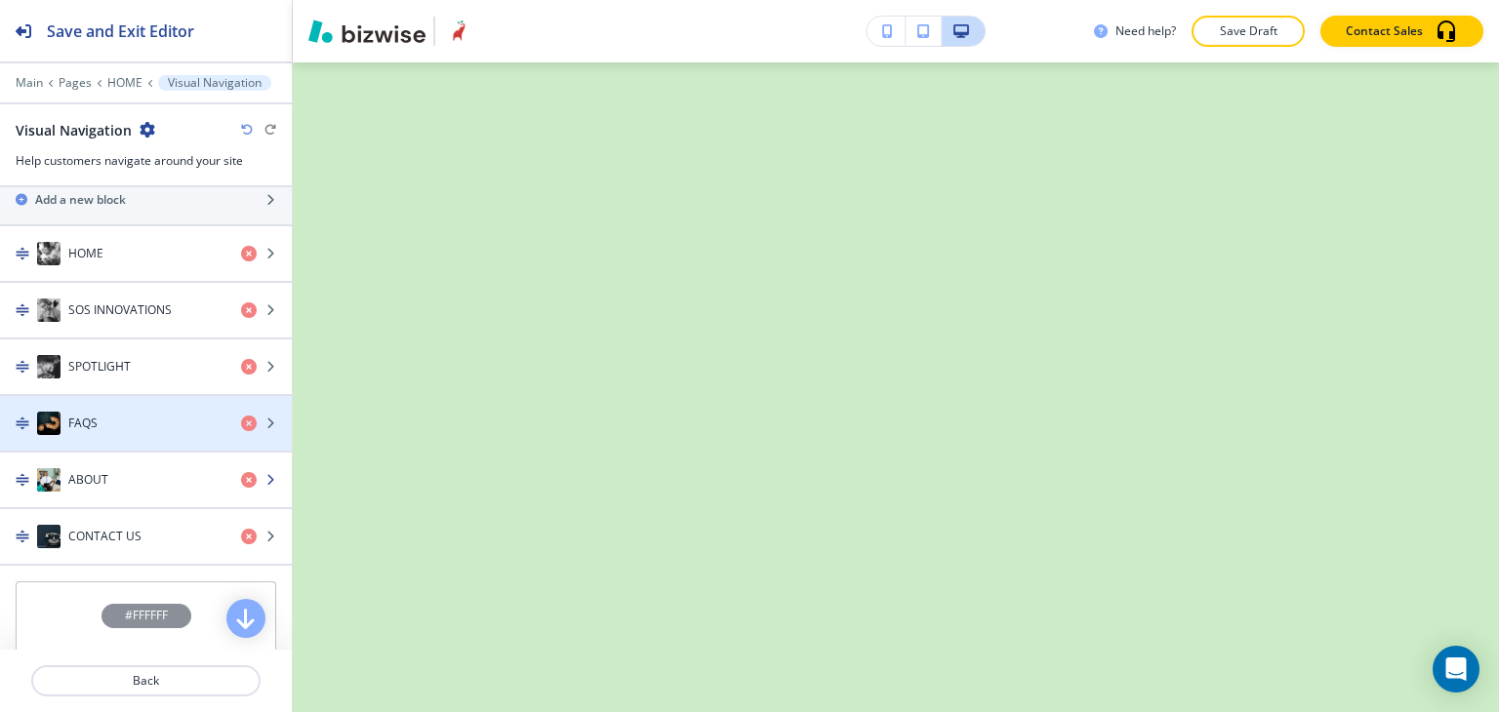
scroll to position [840, 0]
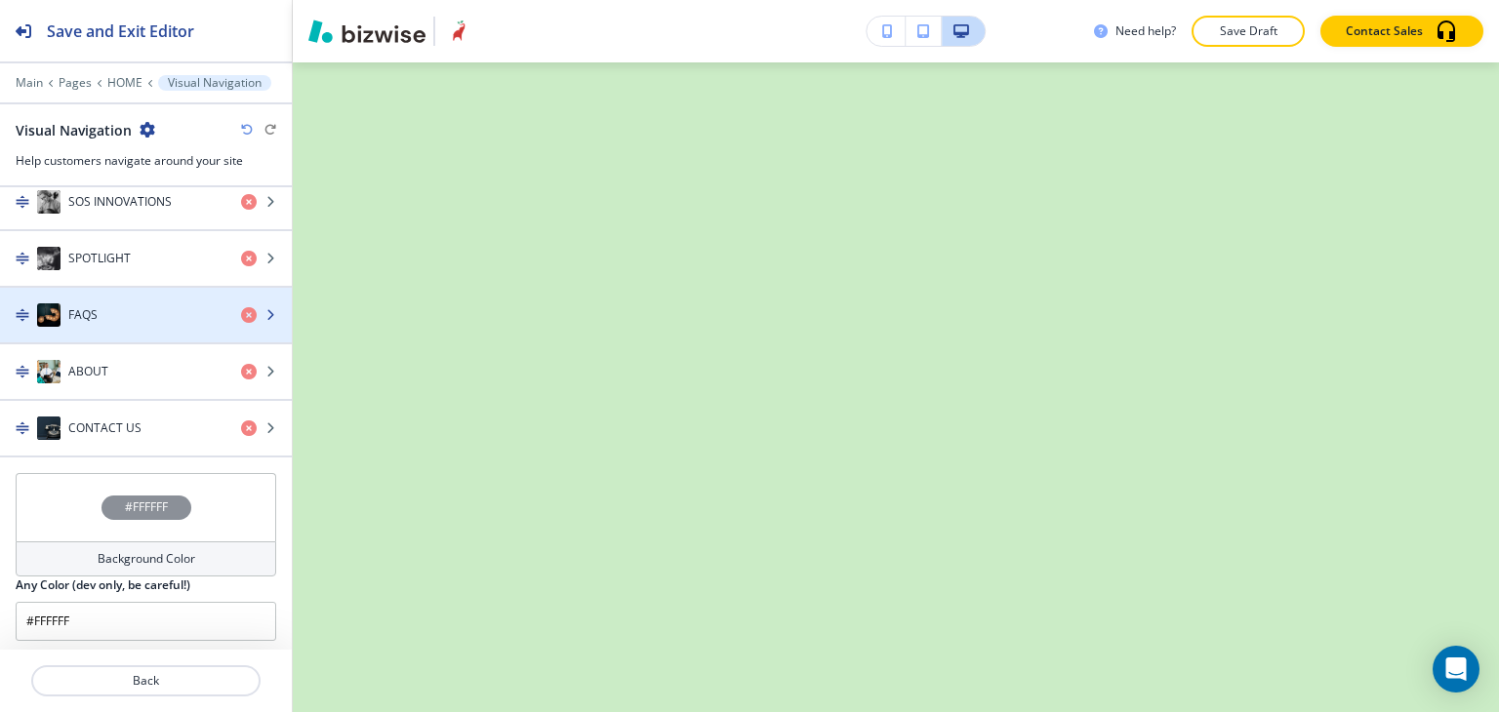
click at [176, 327] on div "button" at bounding box center [146, 335] width 292 height 16
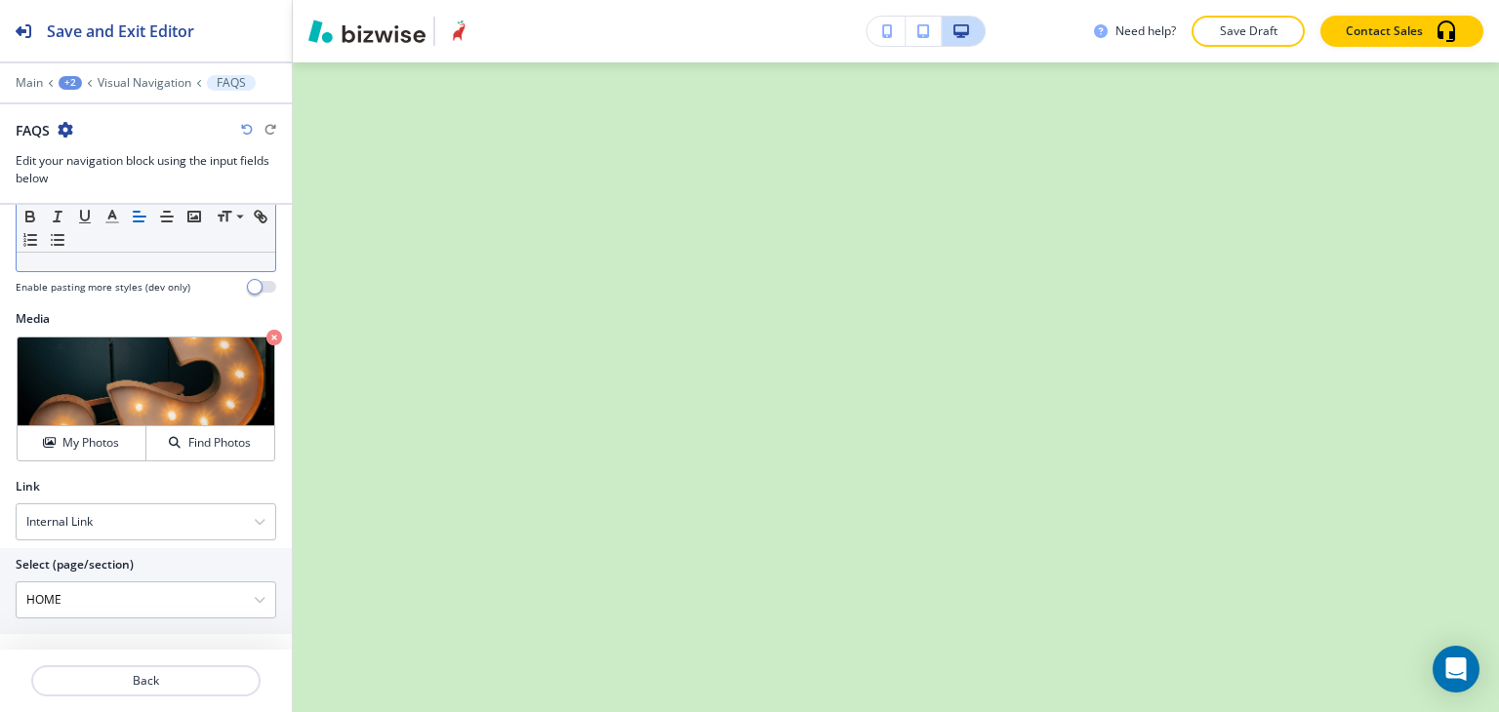
scroll to position [595, 0]
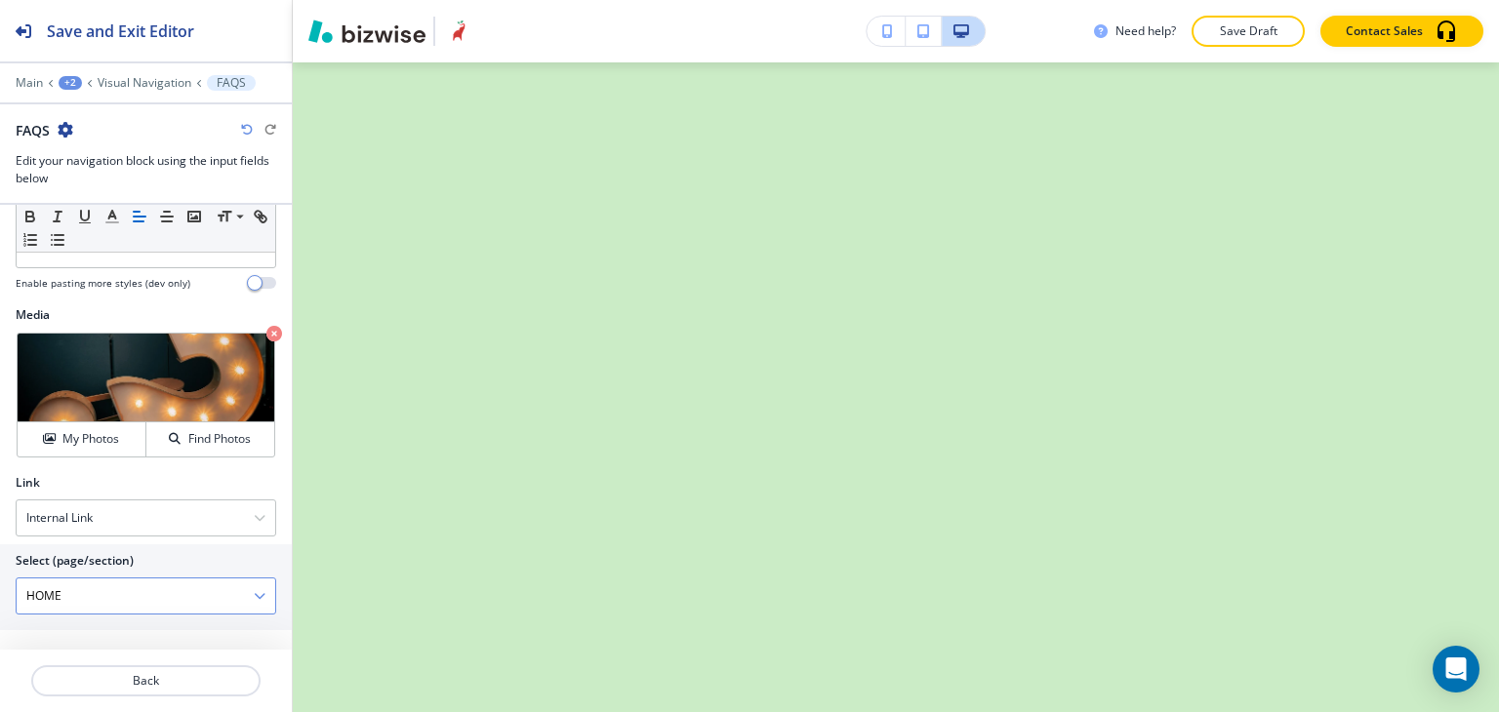
click at [254, 590] on icon "button" at bounding box center [260, 596] width 12 height 12
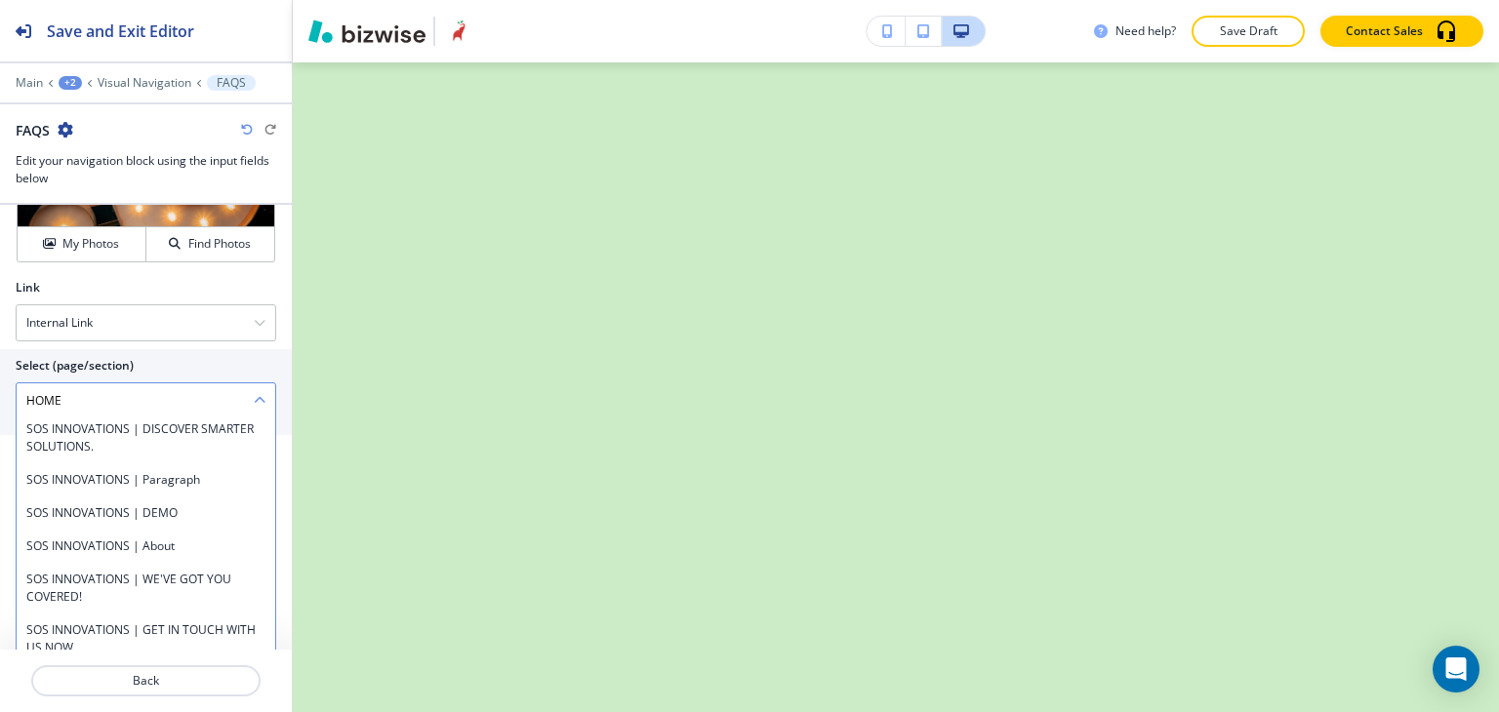
scroll to position [781, 0]
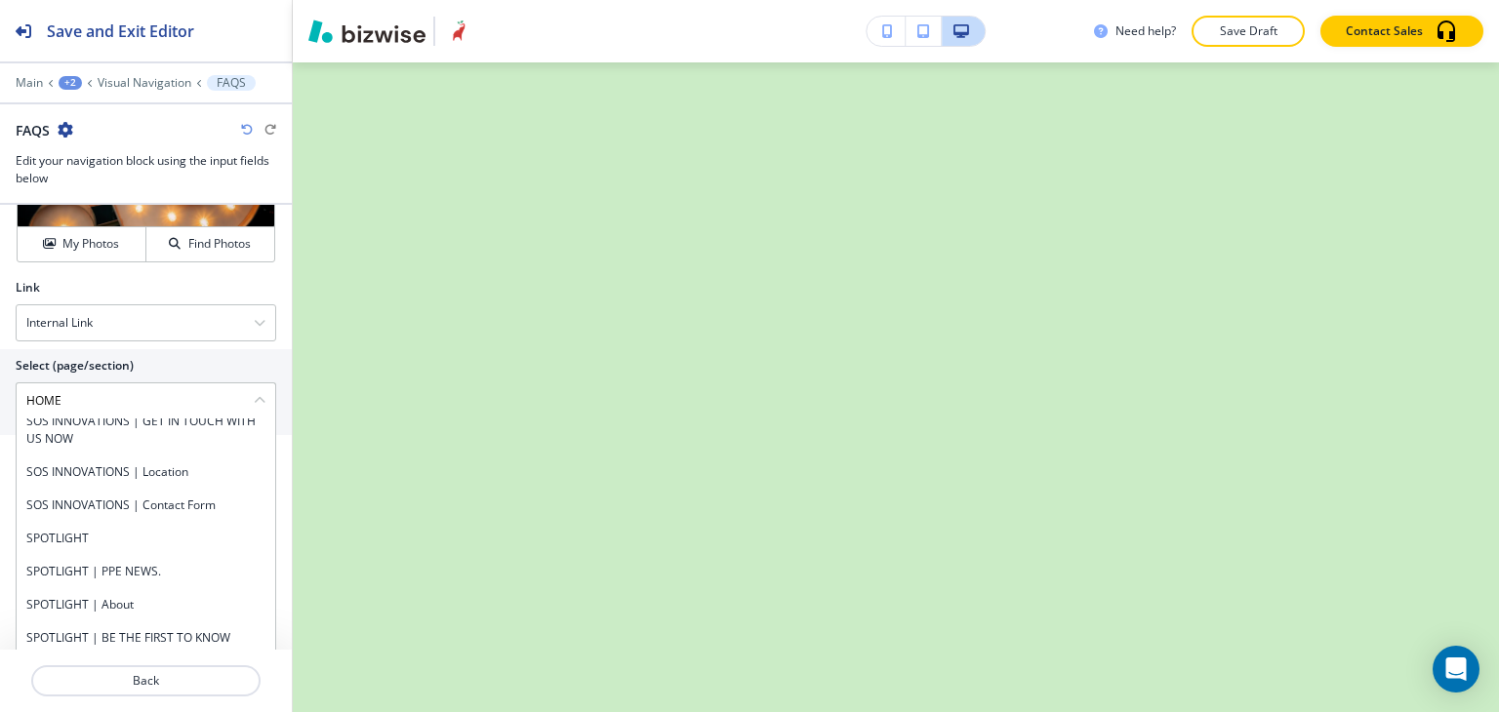
click at [152, 391] on \(page\/section\) "HOME" at bounding box center [135, 401] width 237 height 33
click at [157, 398] on \(page\/section\) "HOME" at bounding box center [135, 401] width 237 height 33
click at [168, 397] on \(page\/section\) "HOME" at bounding box center [135, 401] width 237 height 33
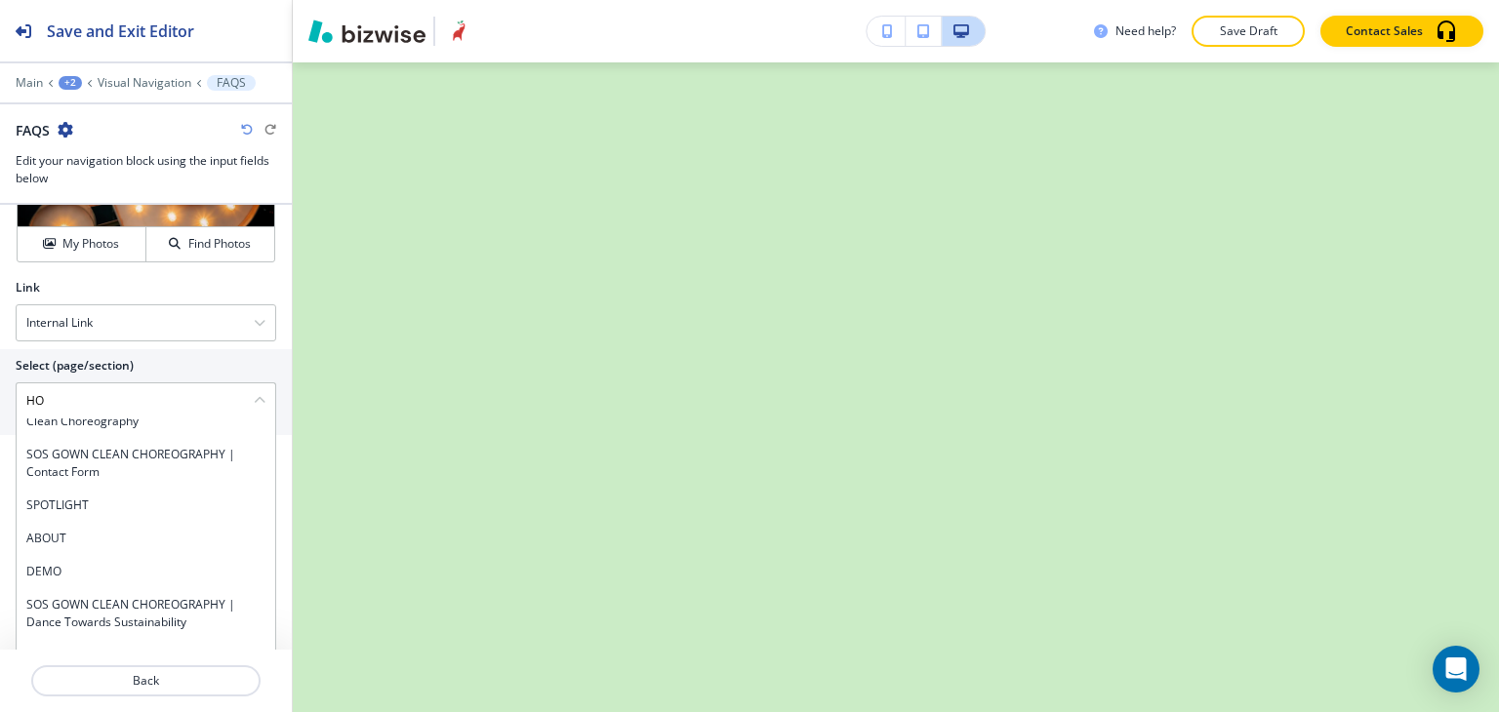
type \(page\/section\) "H"
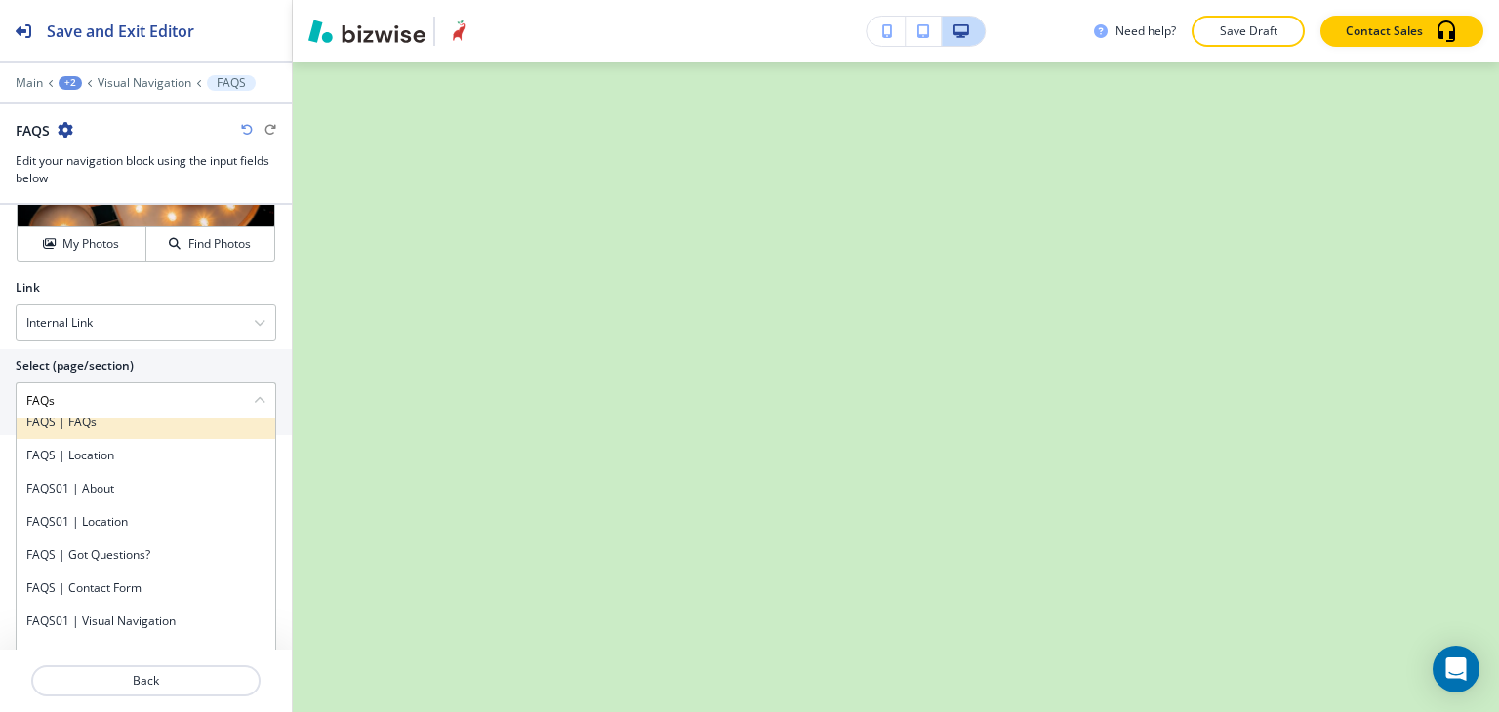
scroll to position [0, 0]
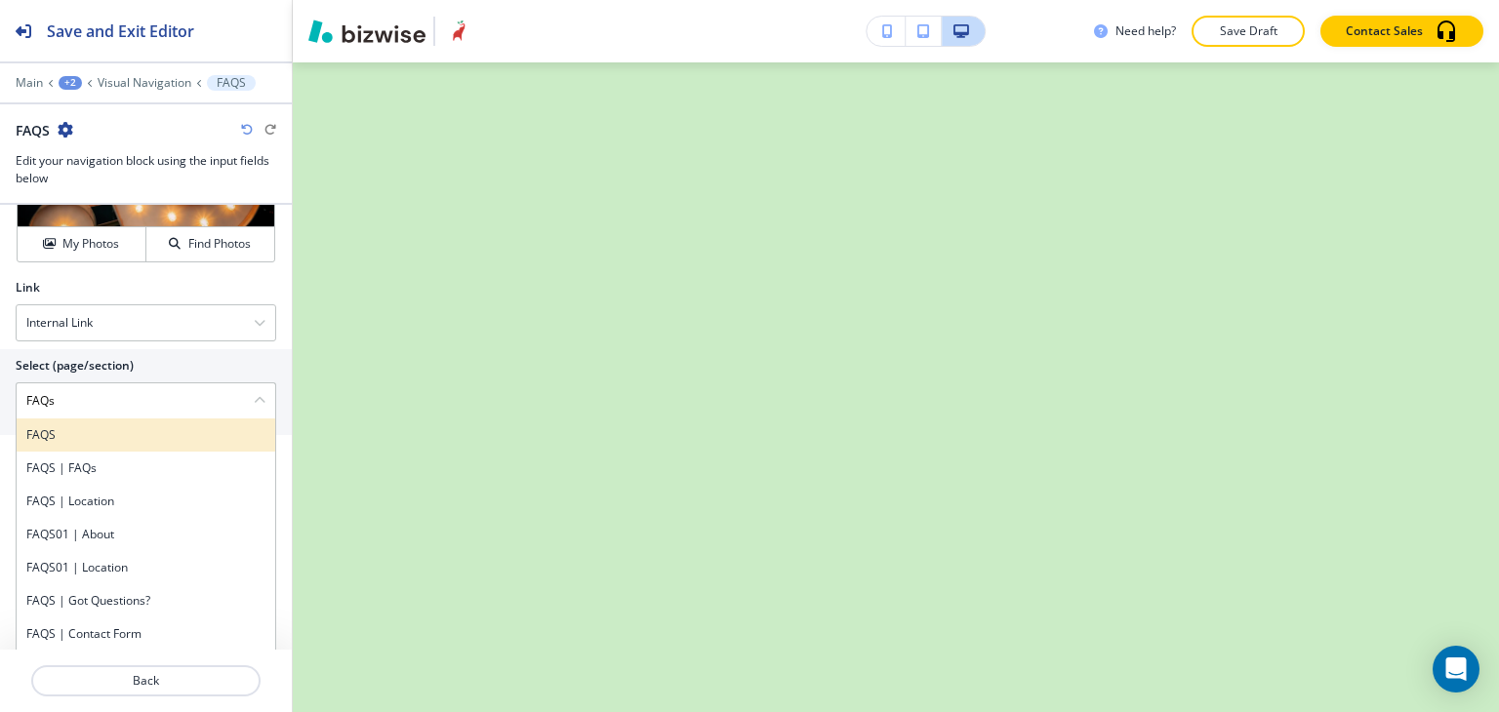
click at [167, 436] on h4 "FAQS" at bounding box center [145, 436] width 239 height 18
type \(page\/section\) "FAQS"
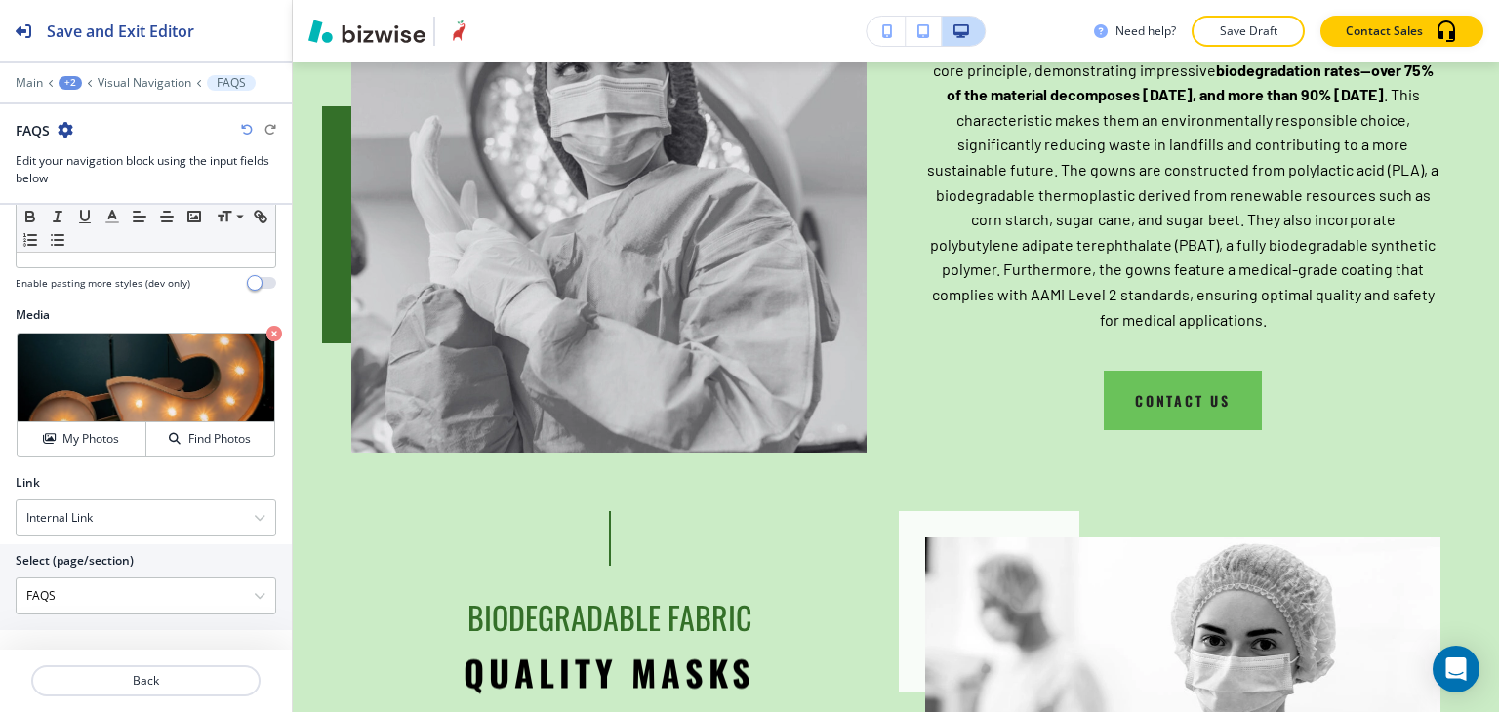
scroll to position [4584, 0]
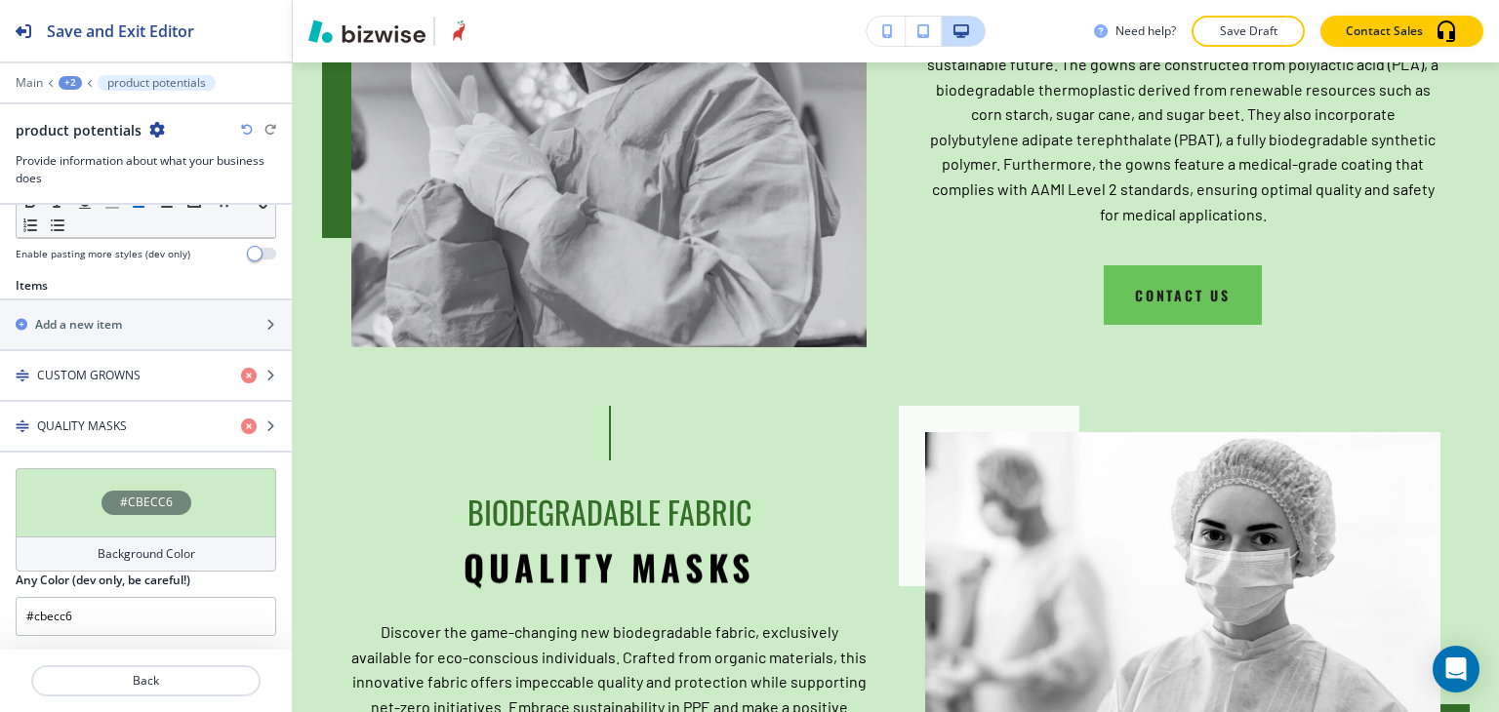
scroll to position [755, 0]
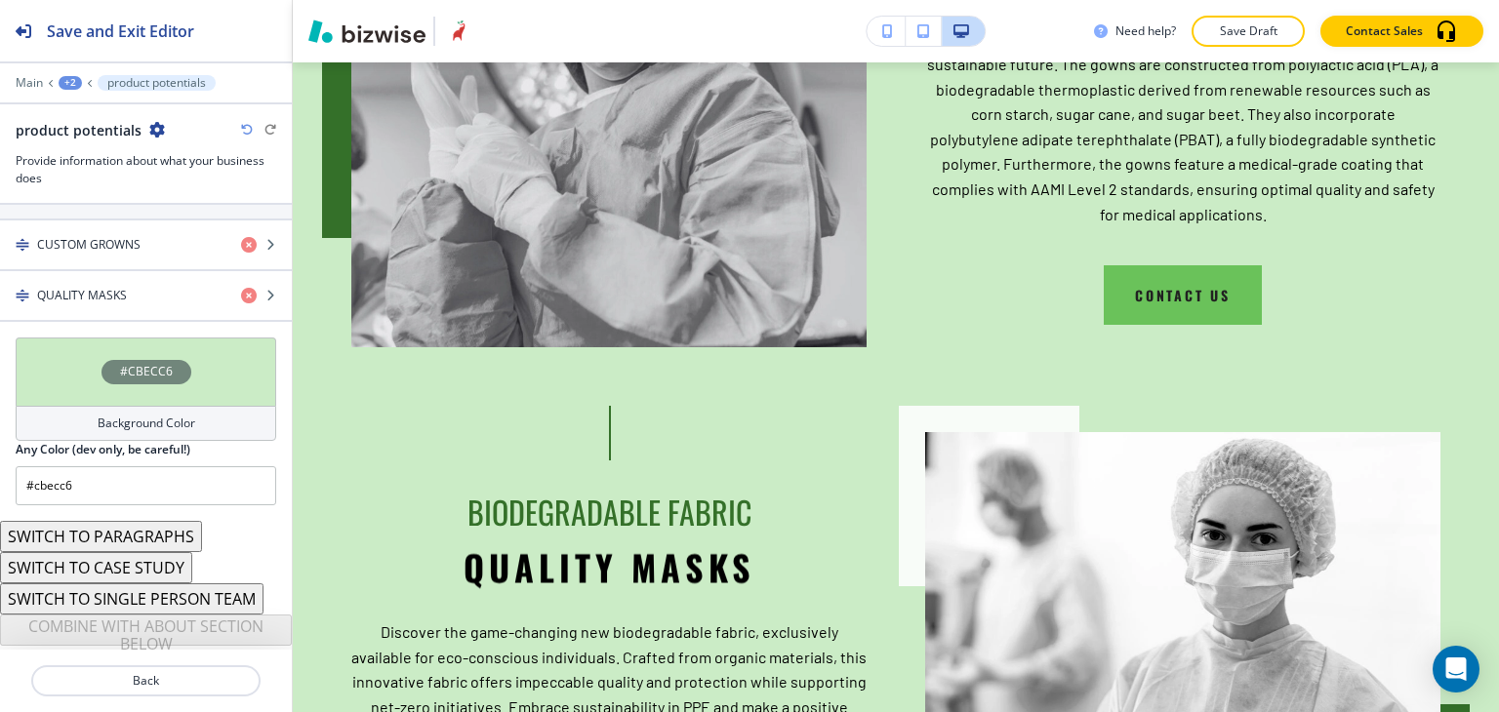
click at [162, 219] on div at bounding box center [146, 220] width 292 height 2
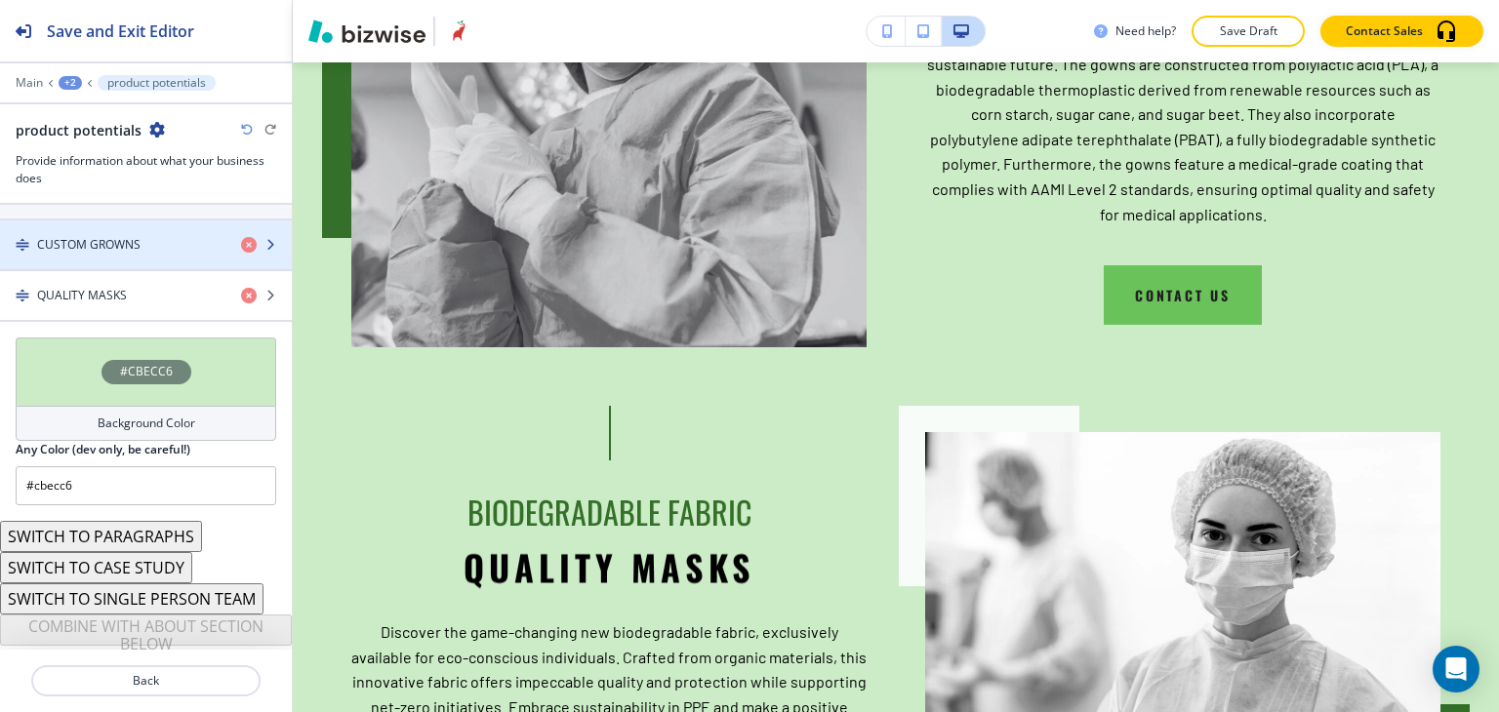
click at [158, 240] on div "CUSTOM GROWNS" at bounding box center [112, 245] width 225 height 18
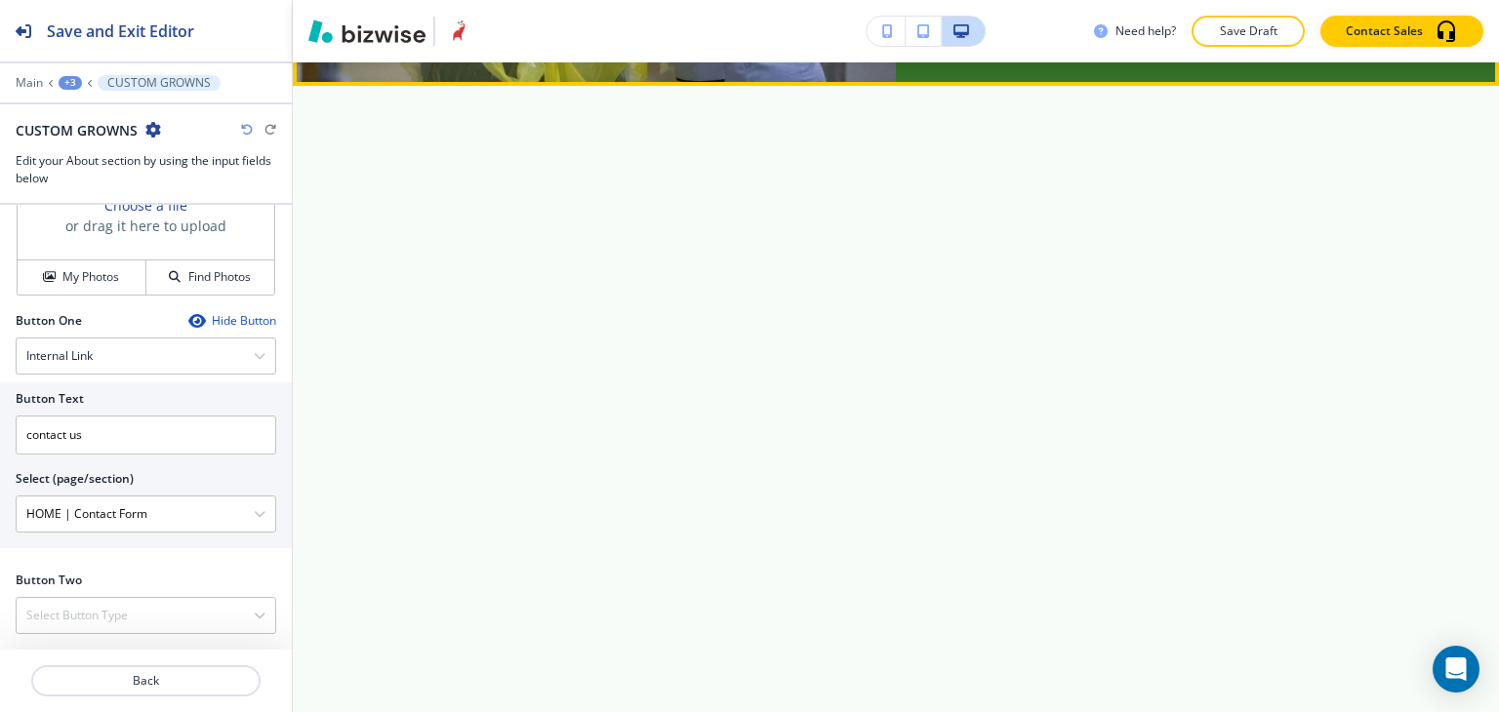
scroll to position [7004, 0]
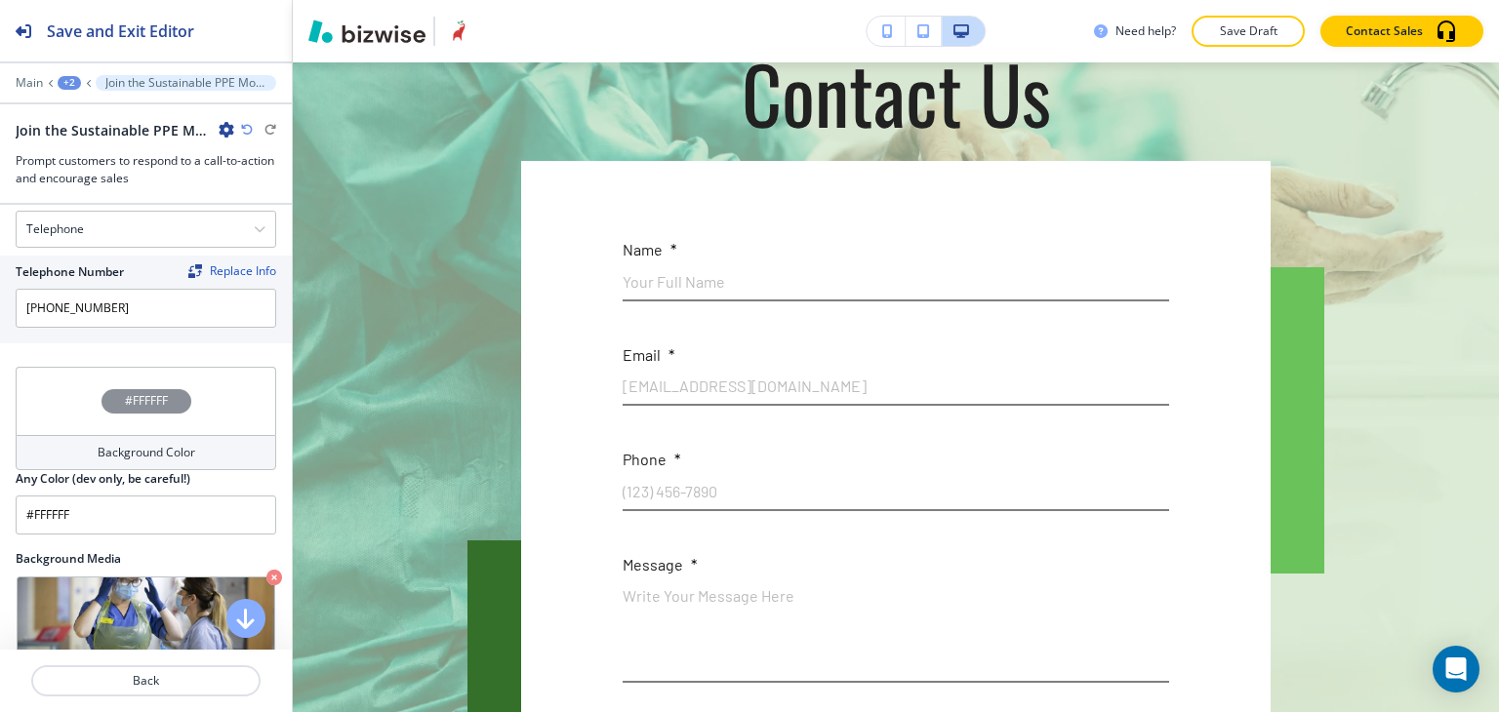
scroll to position [7810, 0]
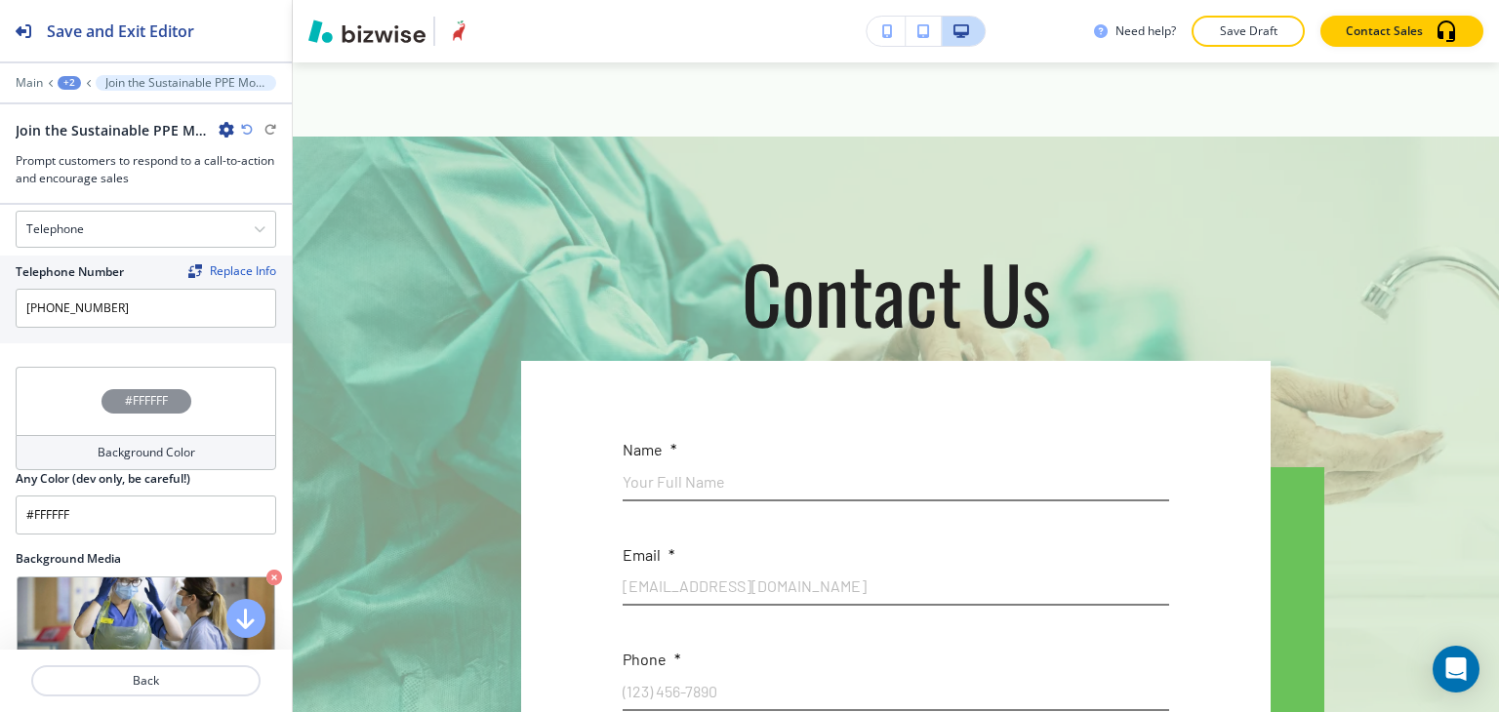
click at [1252, 31] on p "Save Draft" at bounding box center [1248, 31] width 62 height 18
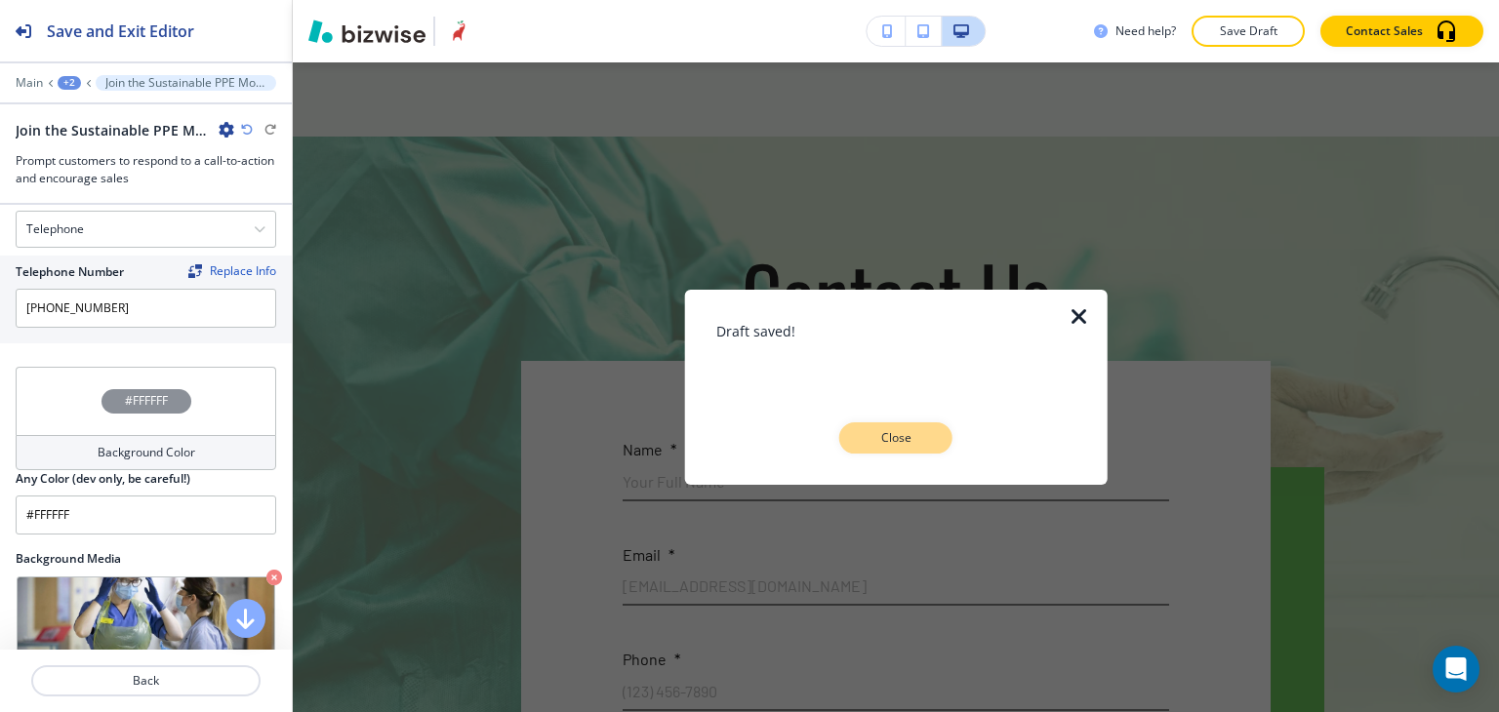
click at [889, 442] on p "Close" at bounding box center [896, 438] width 62 height 18
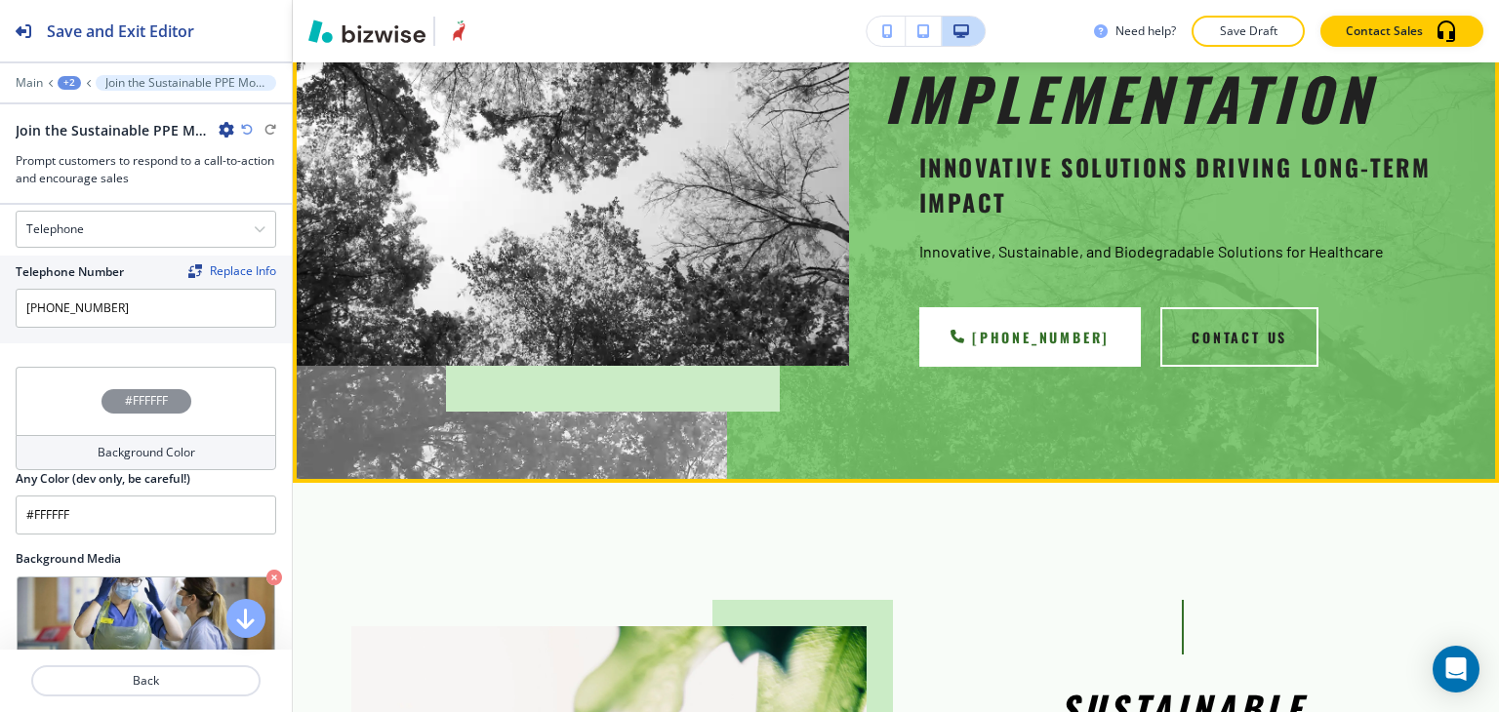
scroll to position [0, 0]
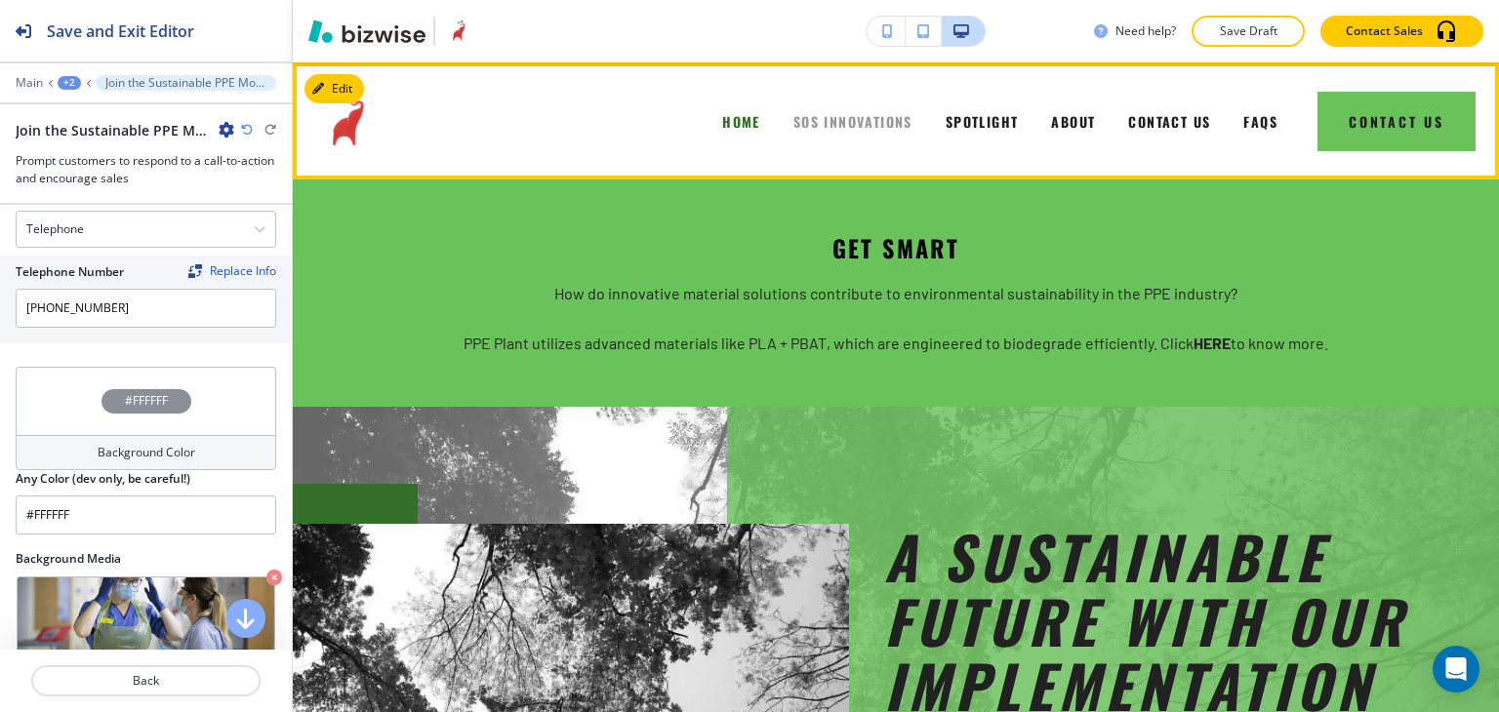
click at [836, 122] on span "SOS INNOVATIONS" at bounding box center [853, 121] width 119 height 20
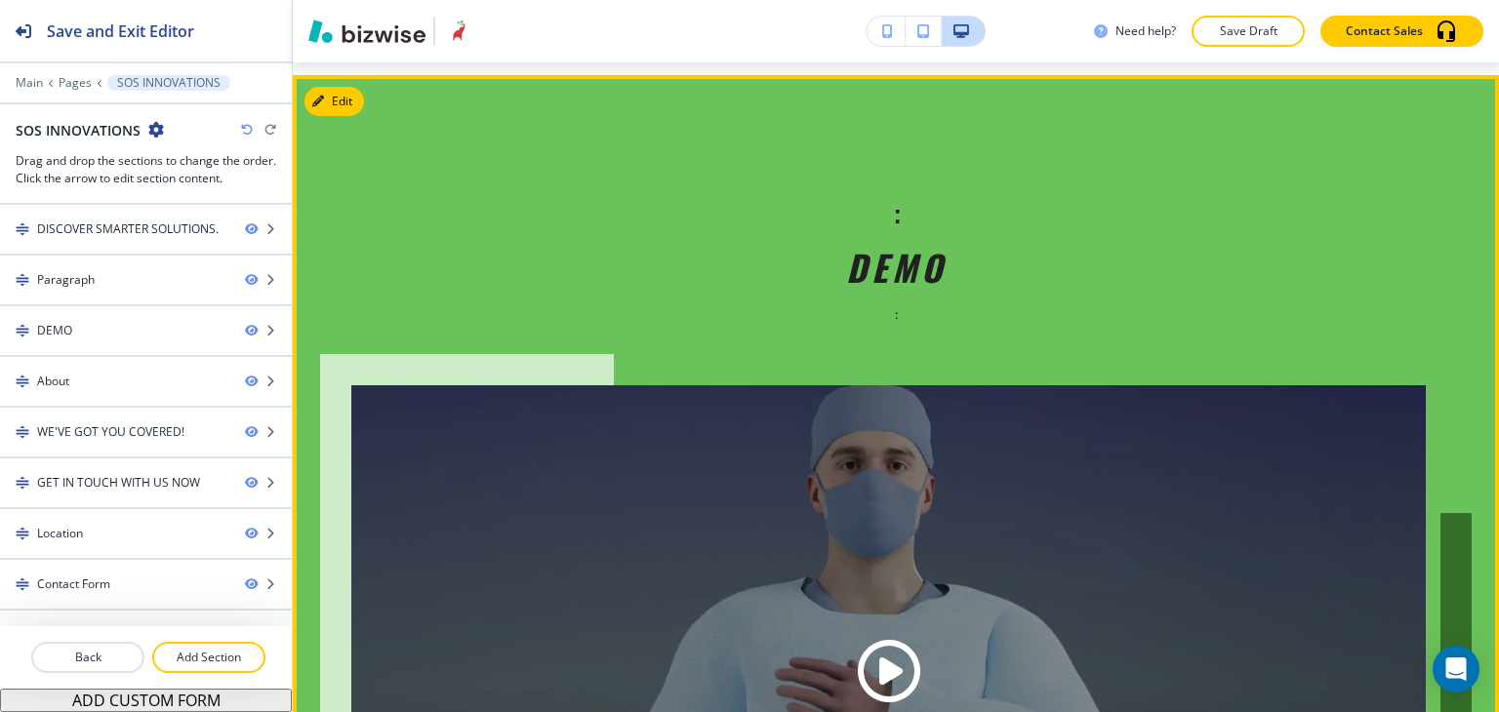
scroll to position [1269, 0]
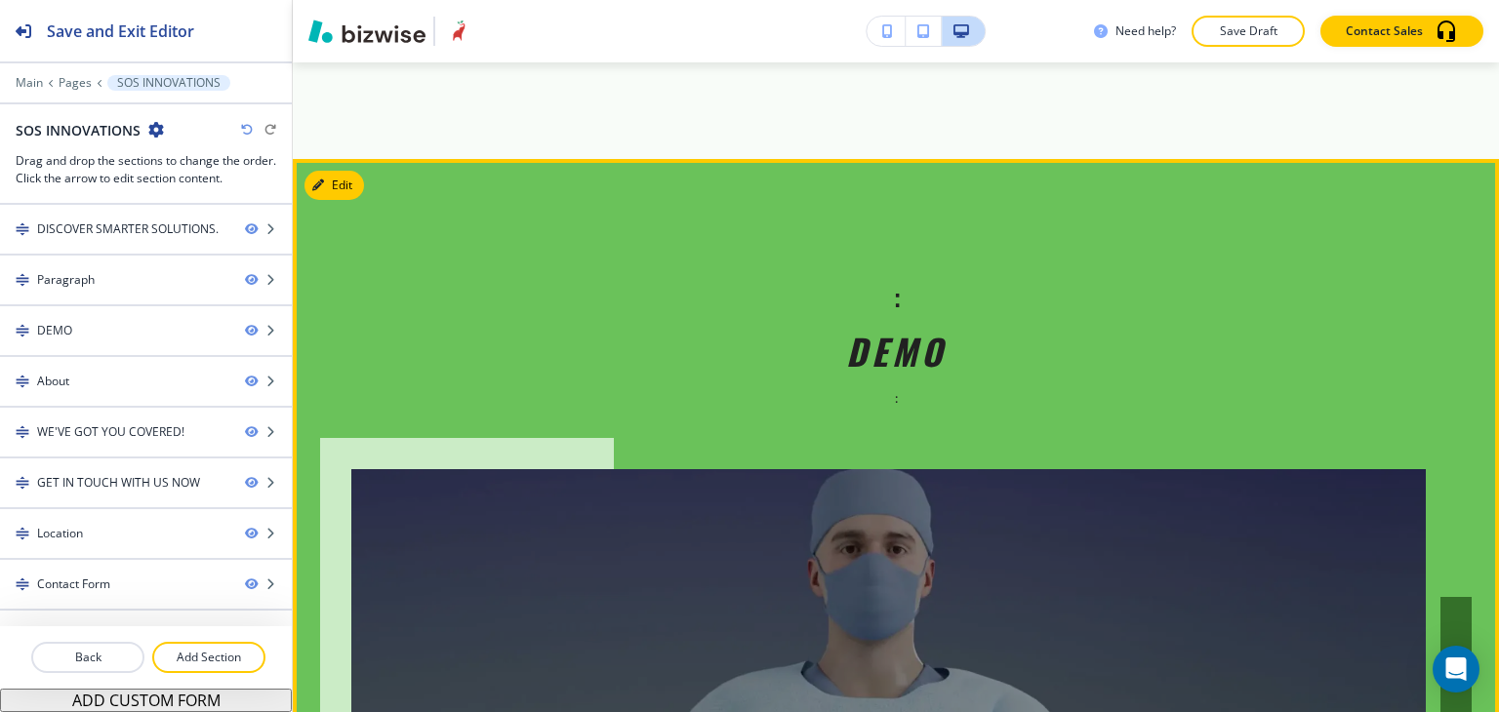
click at [343, 200] on button "Edit" at bounding box center [335, 185] width 60 height 29
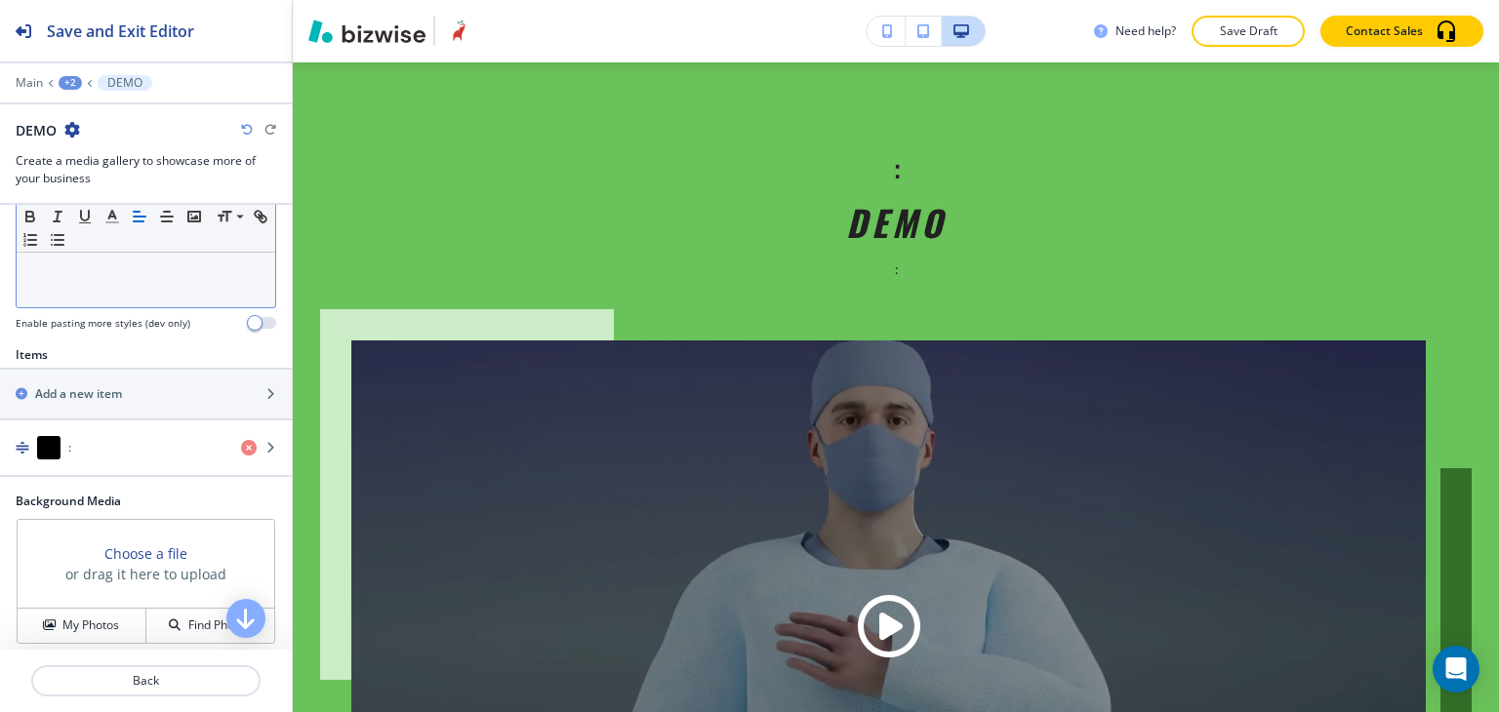
scroll to position [586, 0]
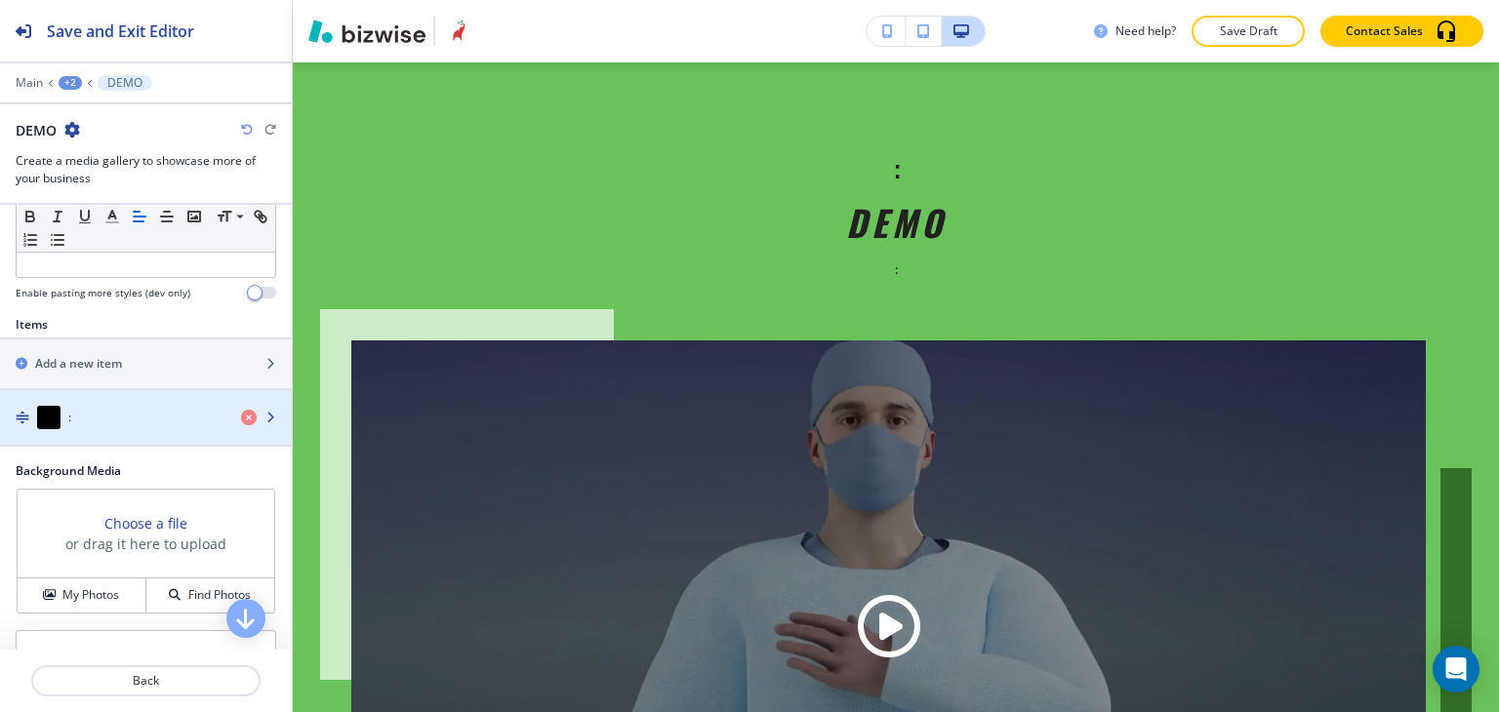
click at [132, 414] on div ":" at bounding box center [112, 417] width 225 height 23
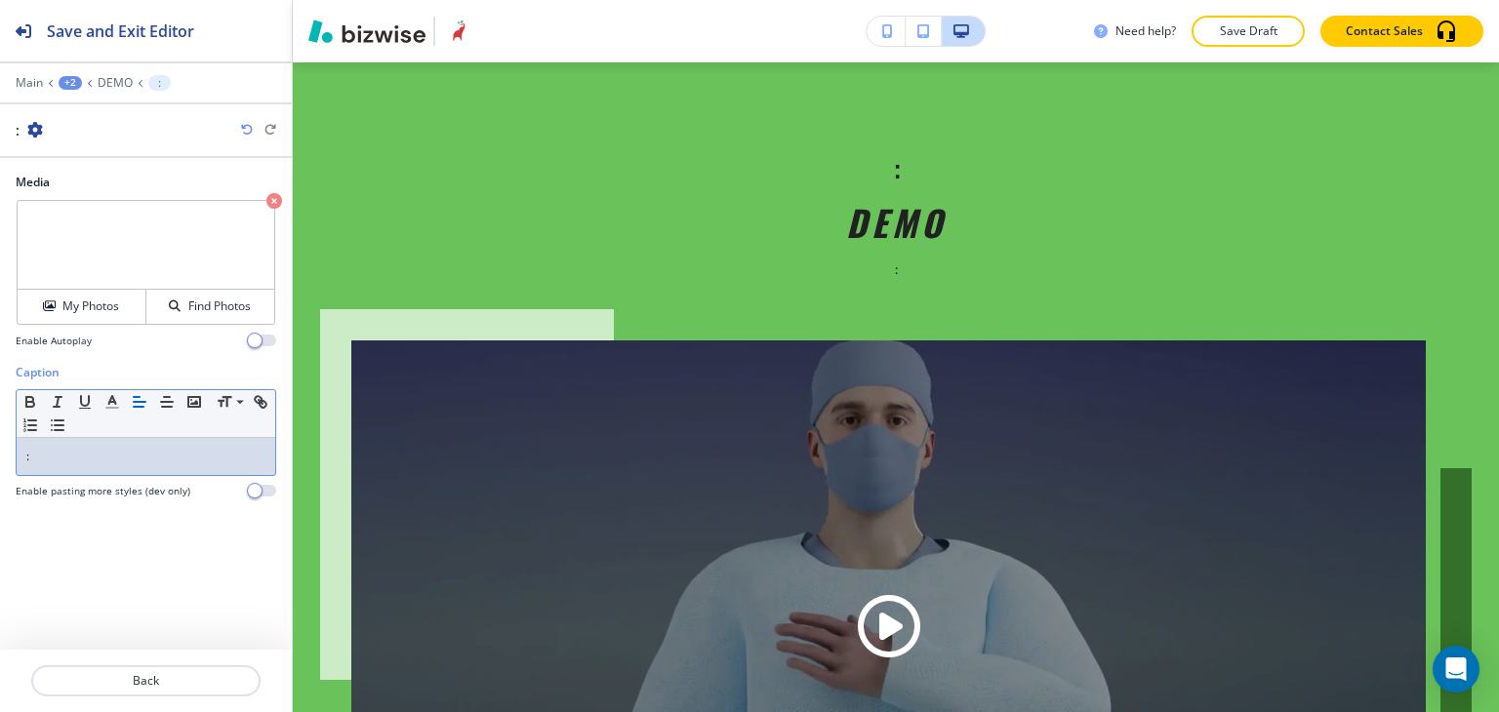
click at [116, 461] on p ":" at bounding box center [145, 457] width 239 height 18
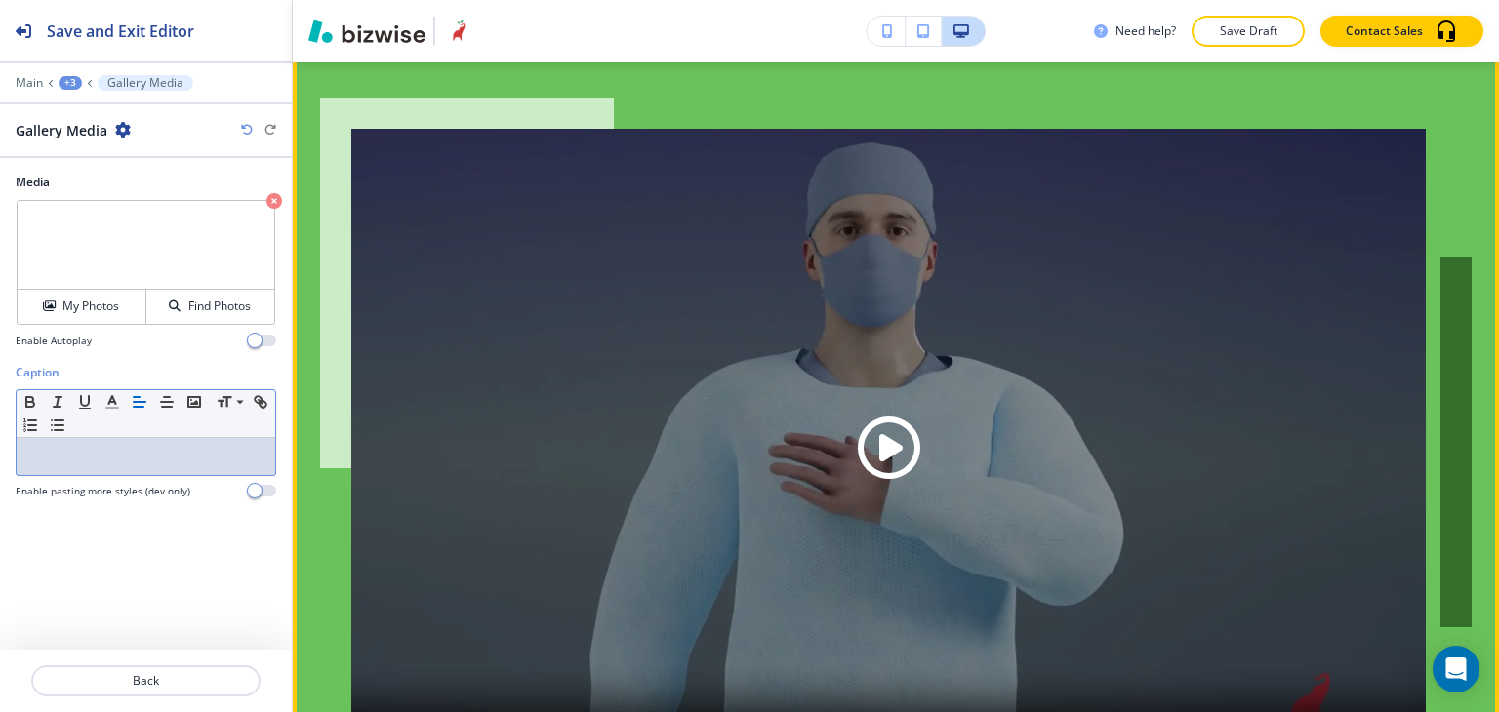
scroll to position [1398, 0]
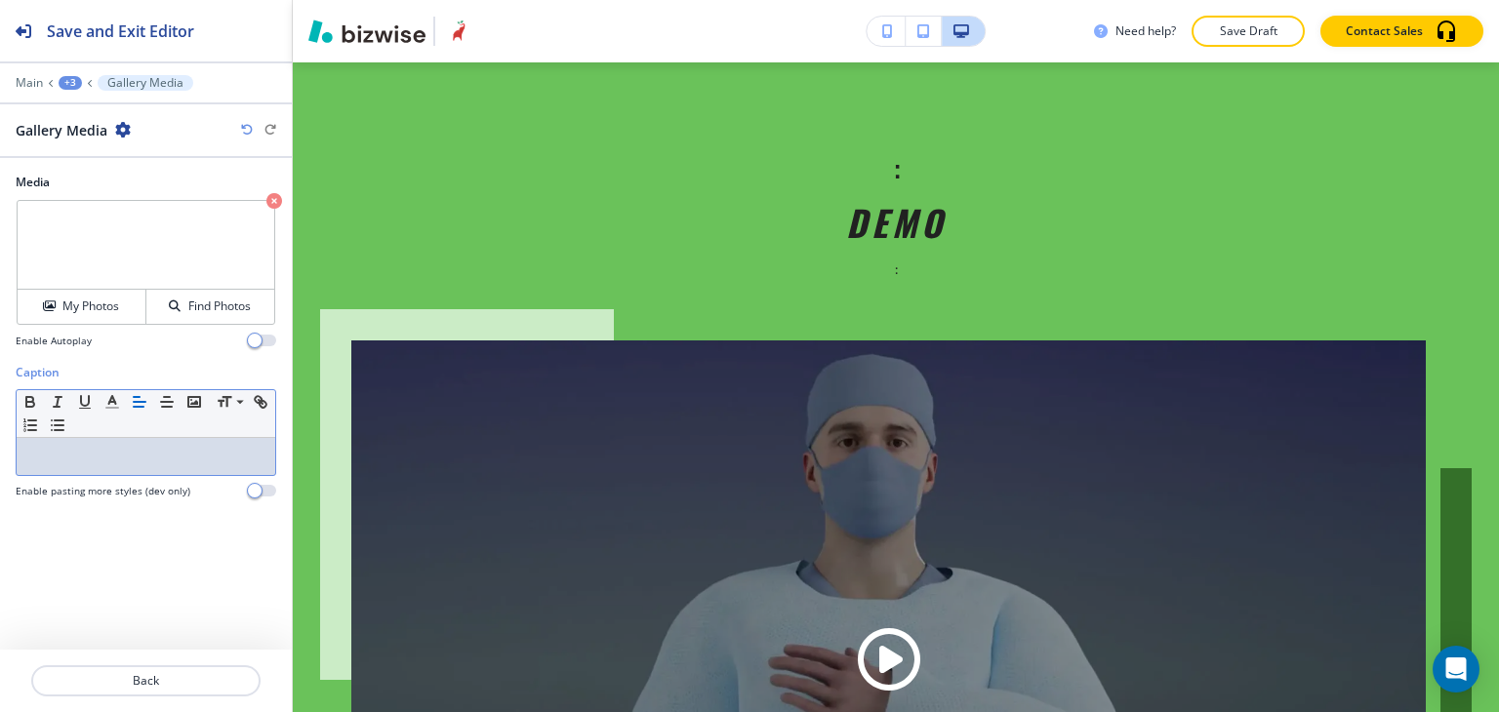
click at [62, 83] on div "+3" at bounding box center [70, 83] width 23 height 14
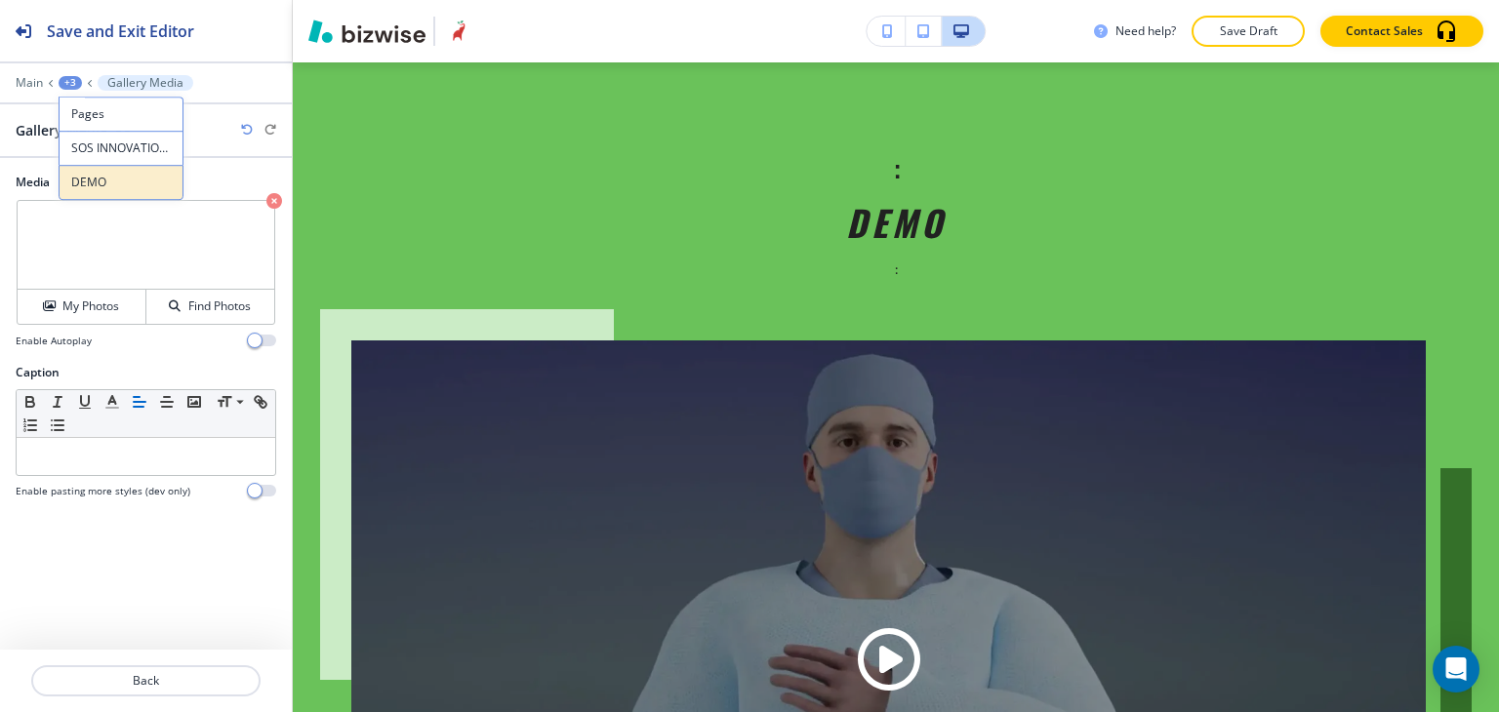
click at [94, 174] on p "DEMO" at bounding box center [121, 183] width 100 height 18
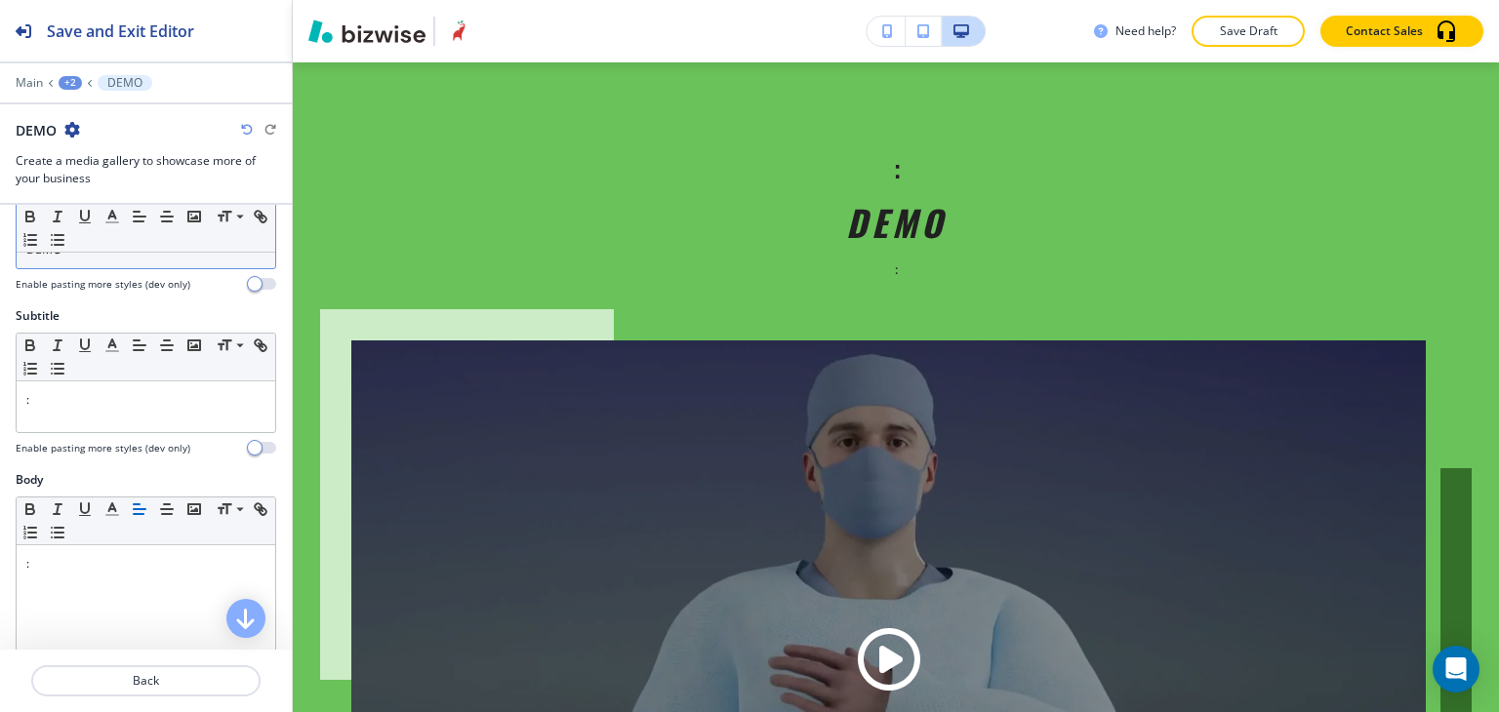
scroll to position [98, 0]
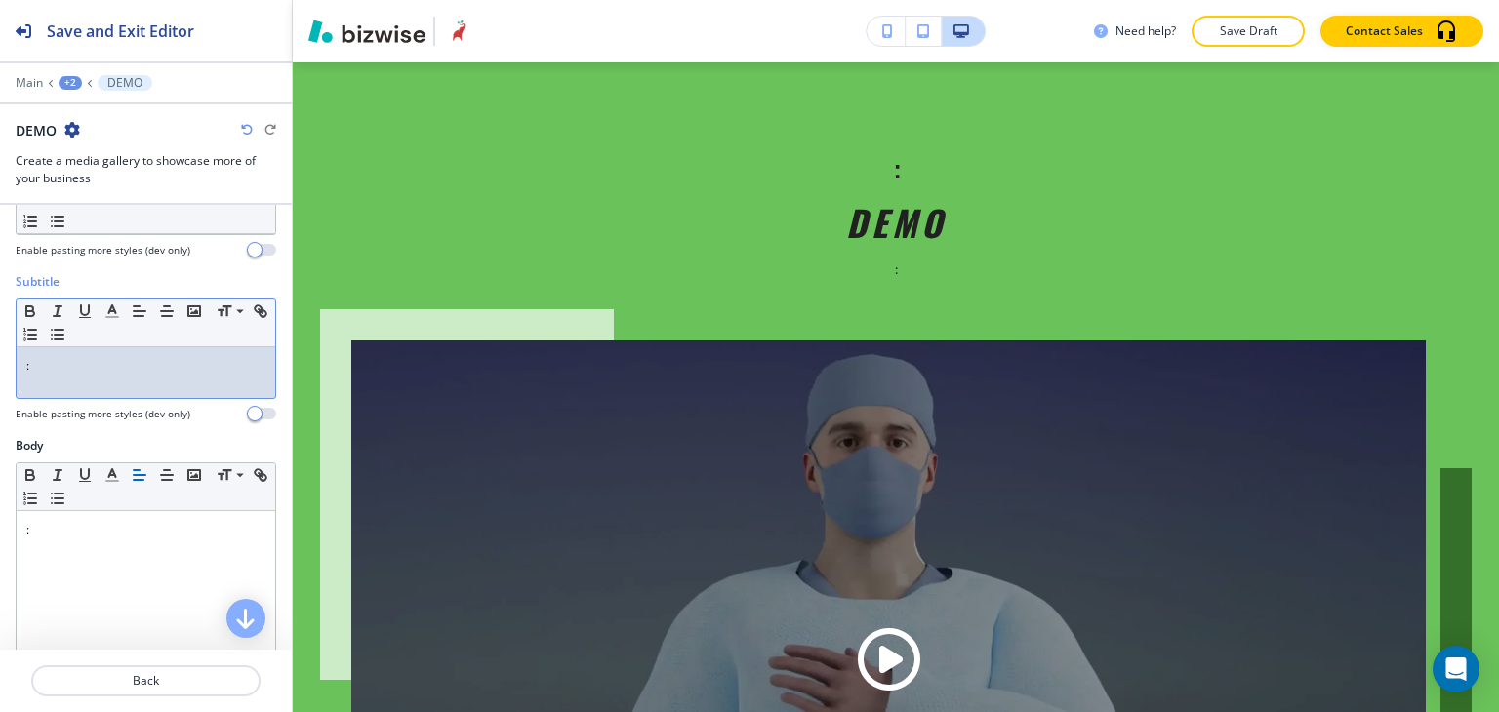
click at [77, 359] on p ":" at bounding box center [145, 366] width 239 height 18
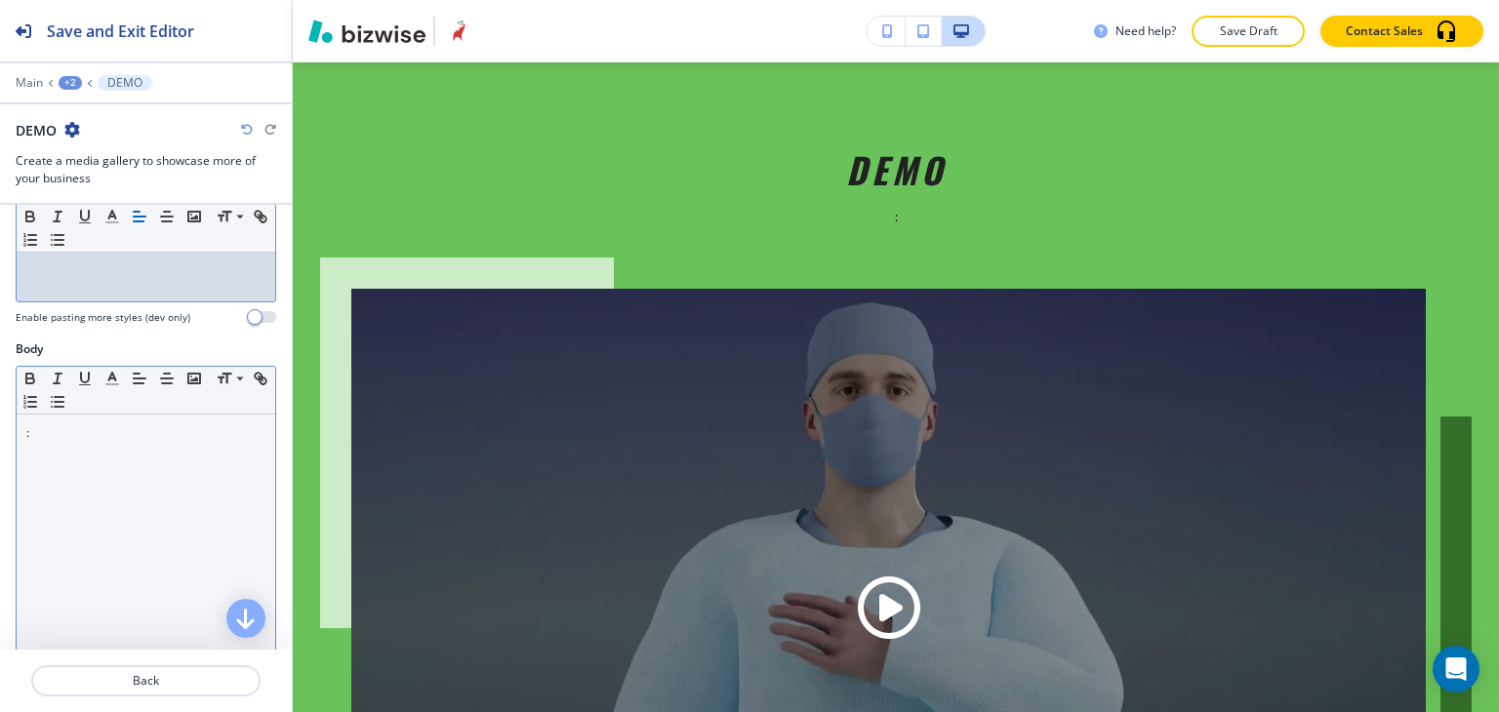
scroll to position [195, 0]
click at [82, 442] on div ":" at bounding box center [146, 541] width 259 height 254
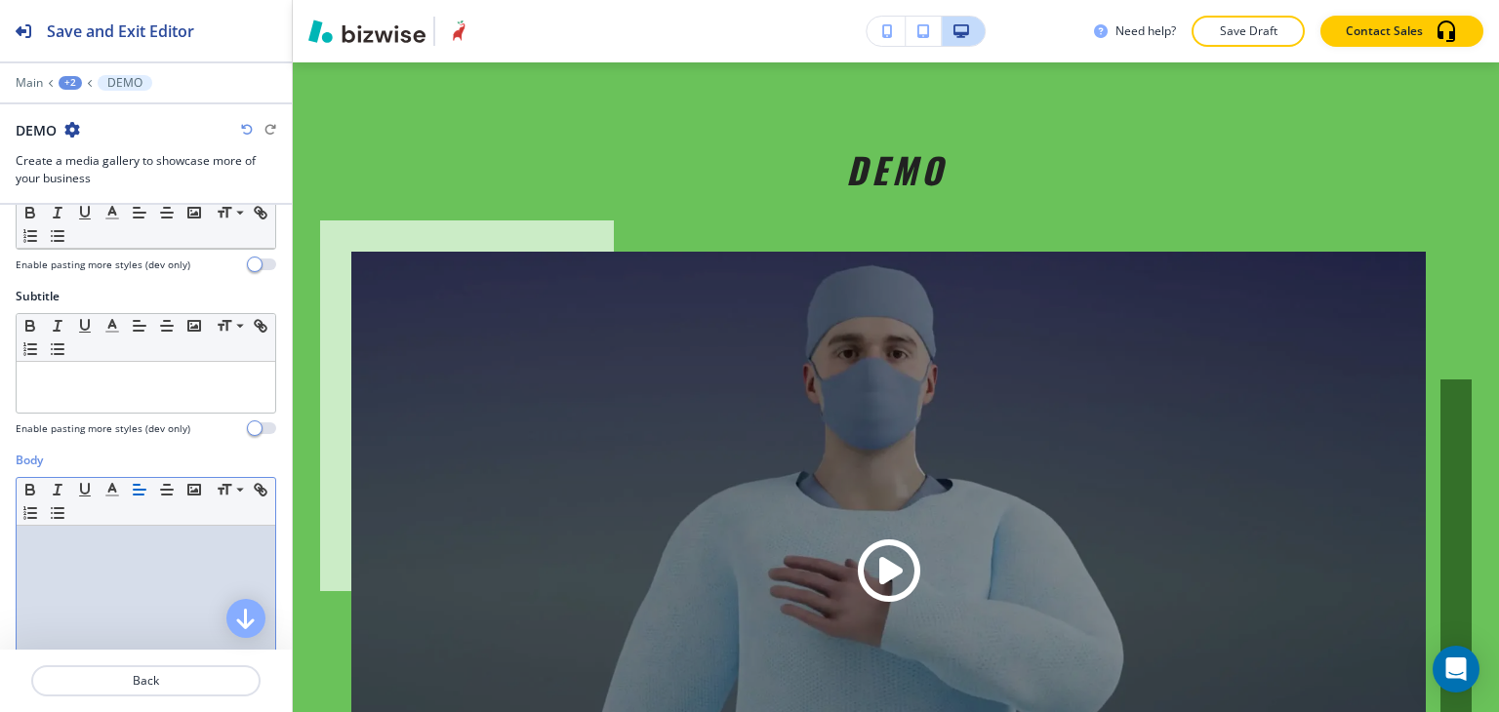
scroll to position [0, 0]
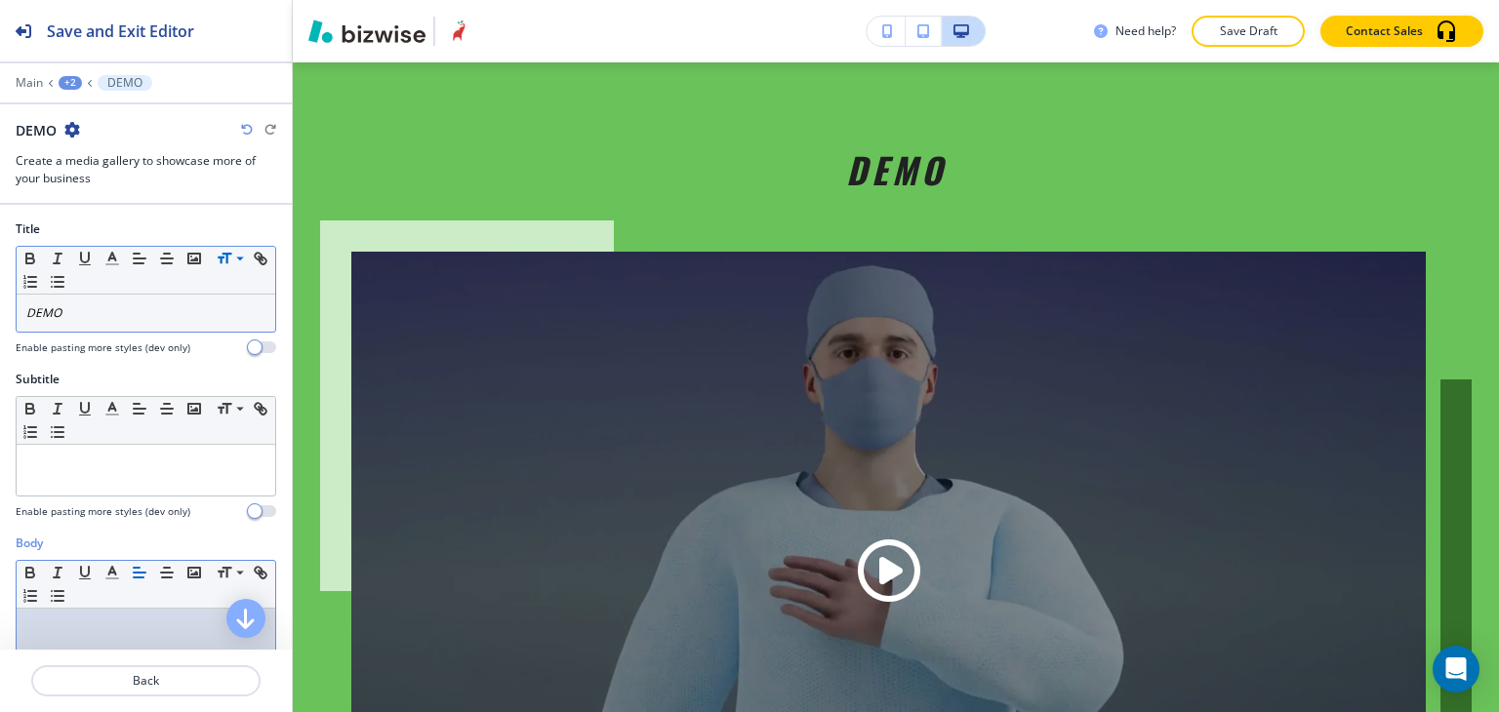
click at [226, 255] on icon at bounding box center [225, 258] width 14 height 11
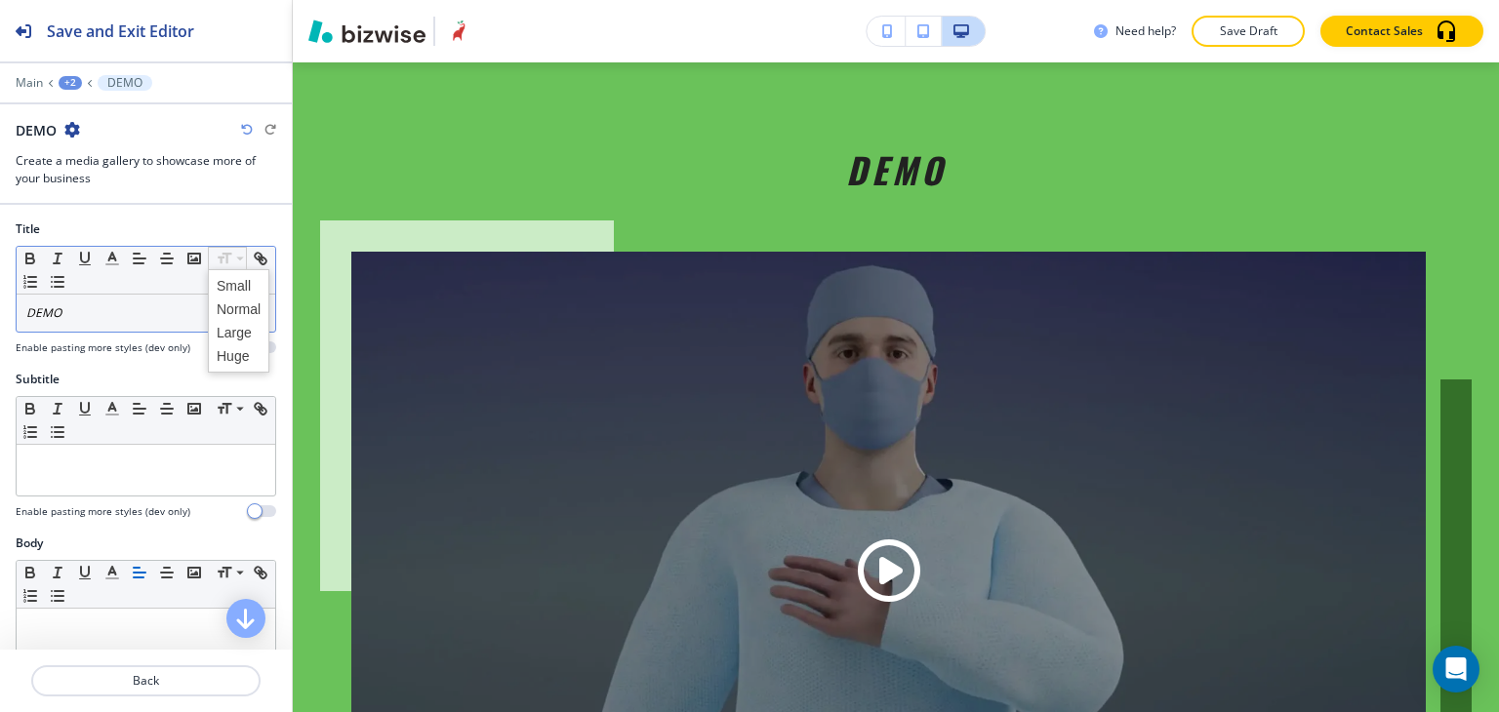
click at [156, 300] on div "DEMO" at bounding box center [146, 313] width 259 height 37
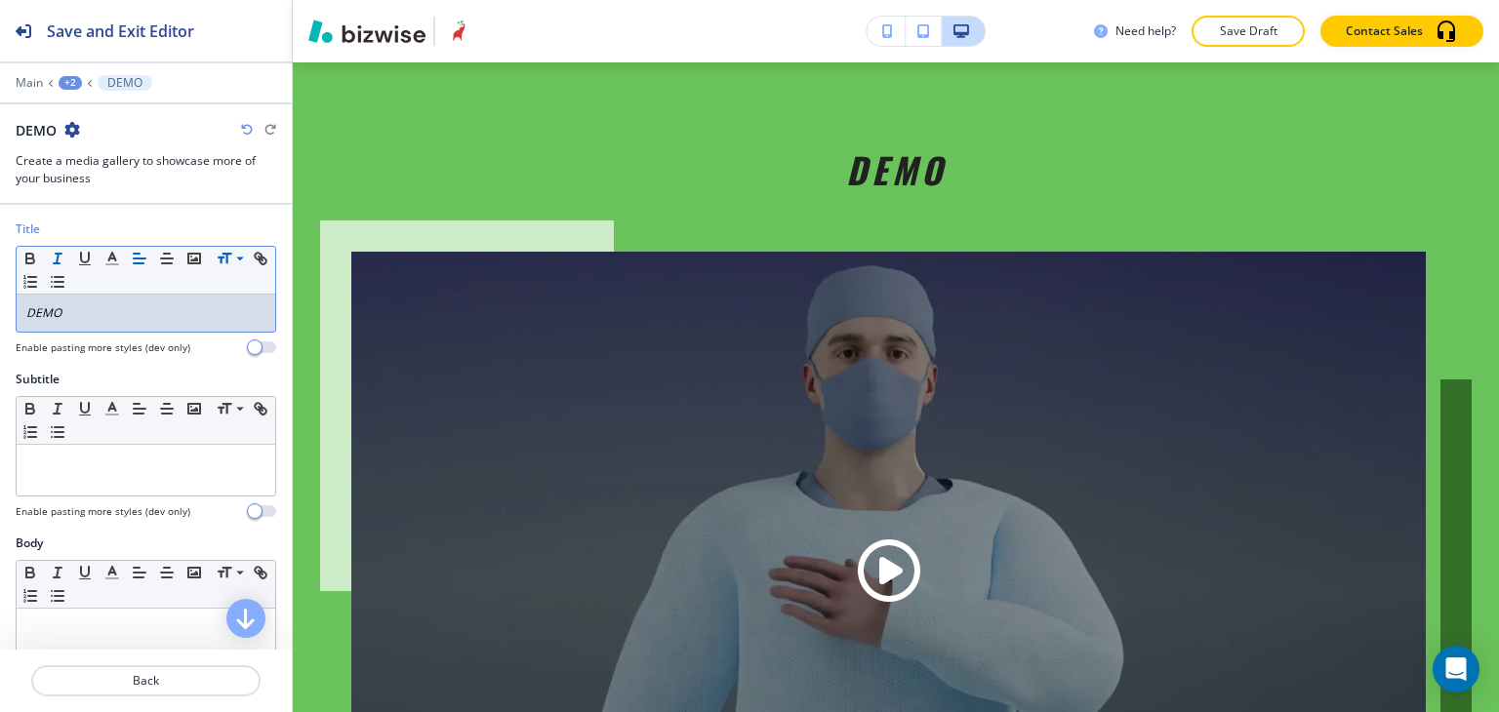
click at [156, 300] on div "DEMO" at bounding box center [146, 313] width 259 height 37
click at [217, 348] on span at bounding box center [239, 356] width 44 height 23
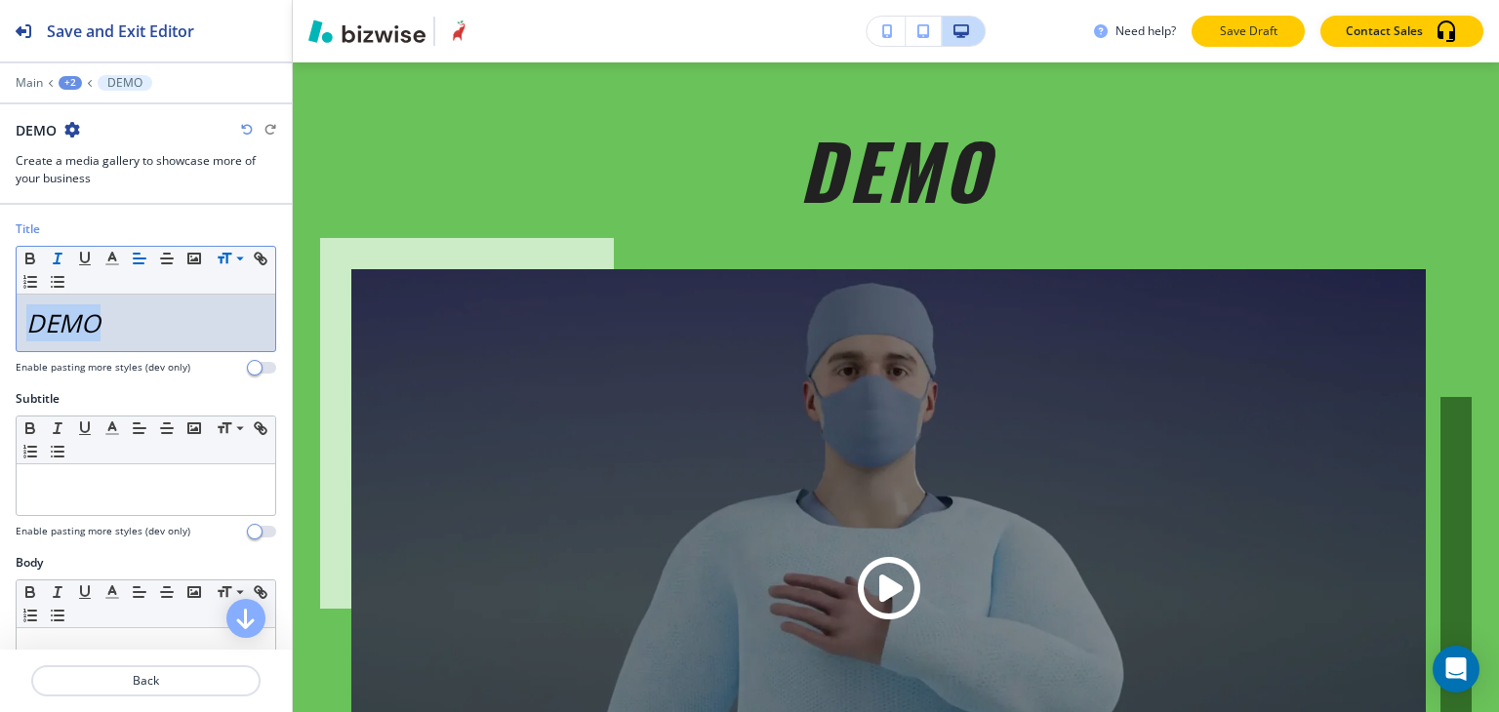
click at [1257, 22] on p "Save Draft" at bounding box center [1248, 31] width 62 height 18
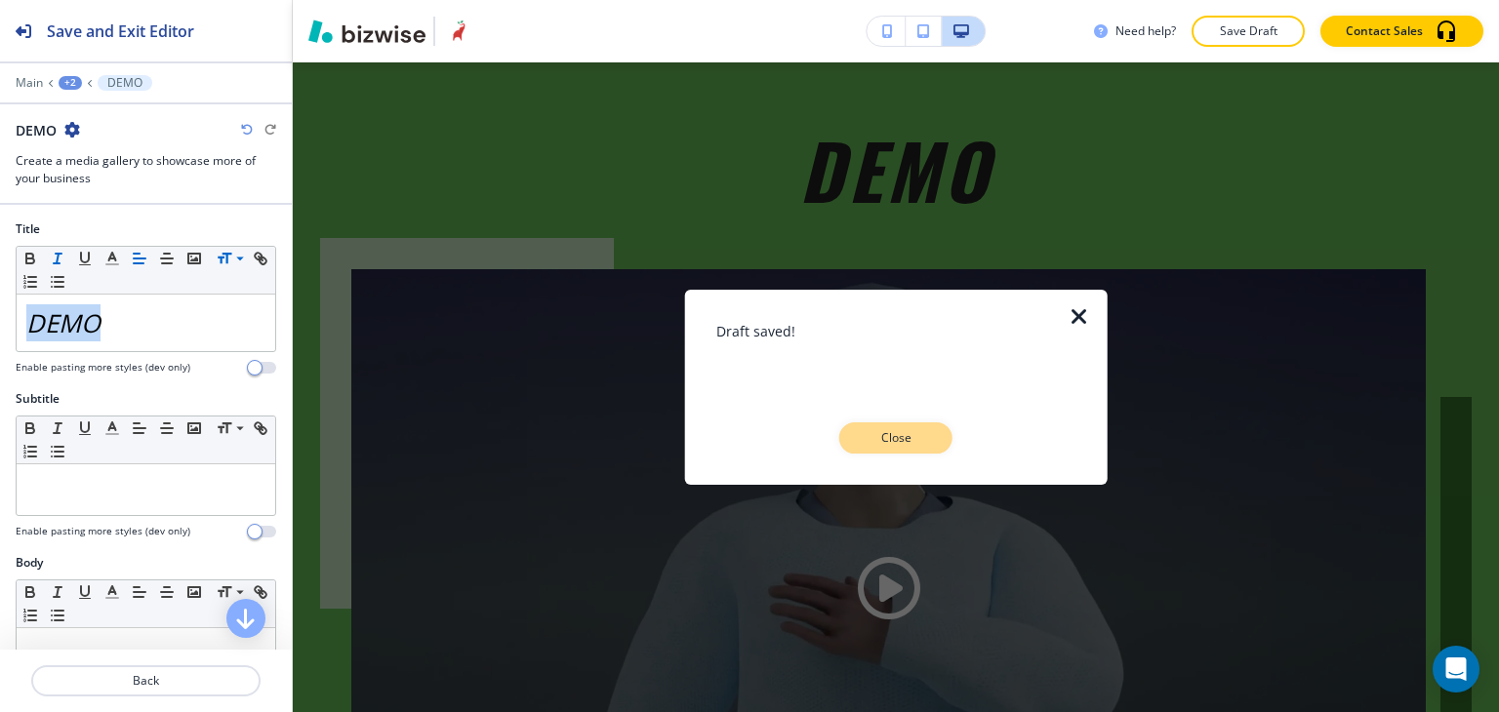
click at [899, 424] on button "Close" at bounding box center [895, 438] width 113 height 31
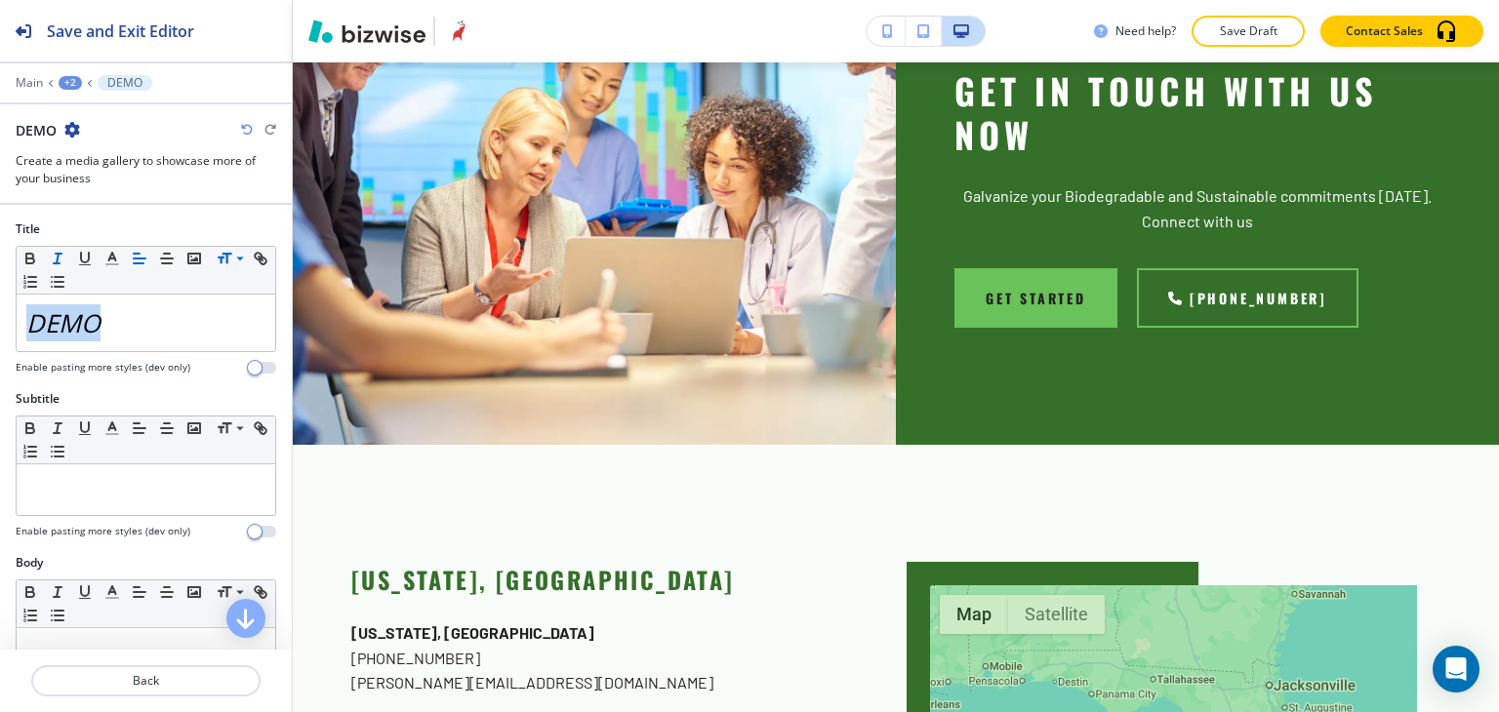
scroll to position [4814, 0]
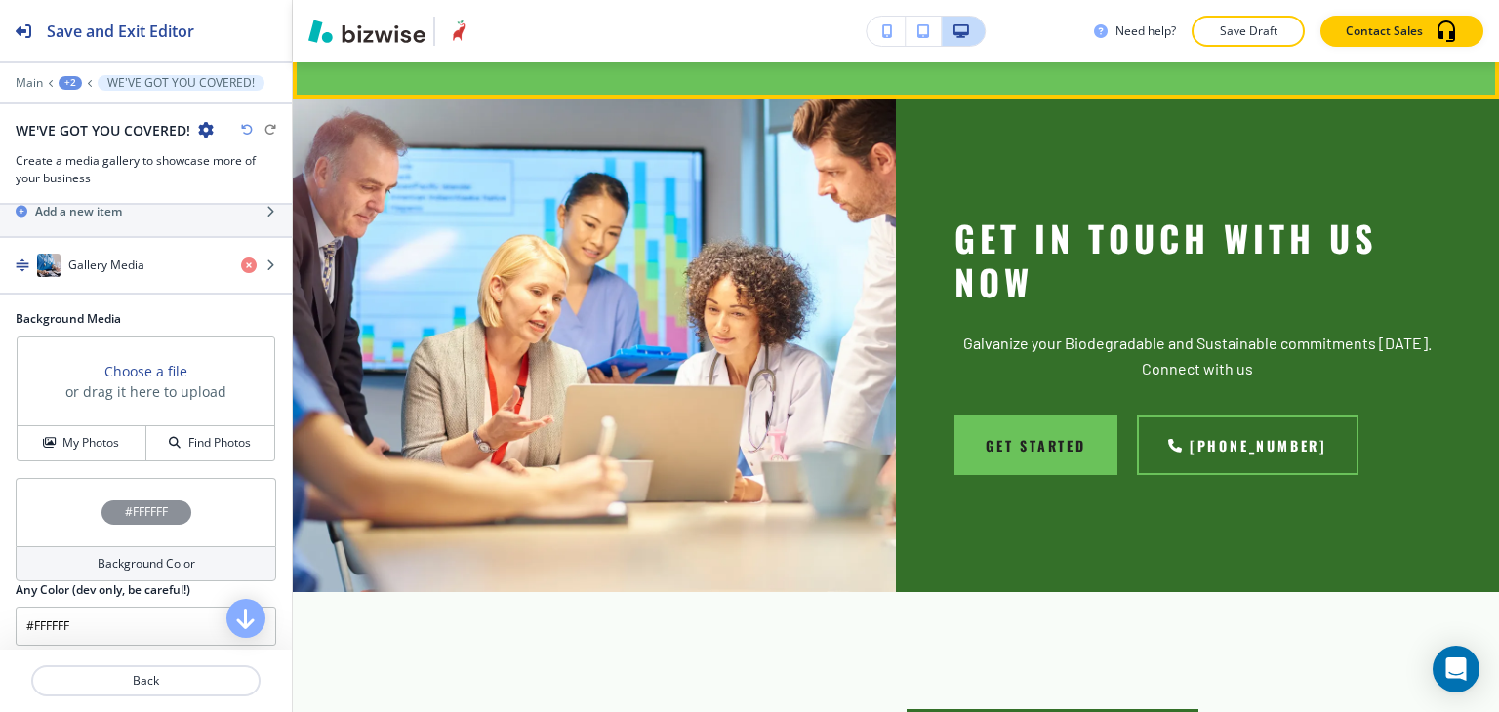
scroll to position [4698, 0]
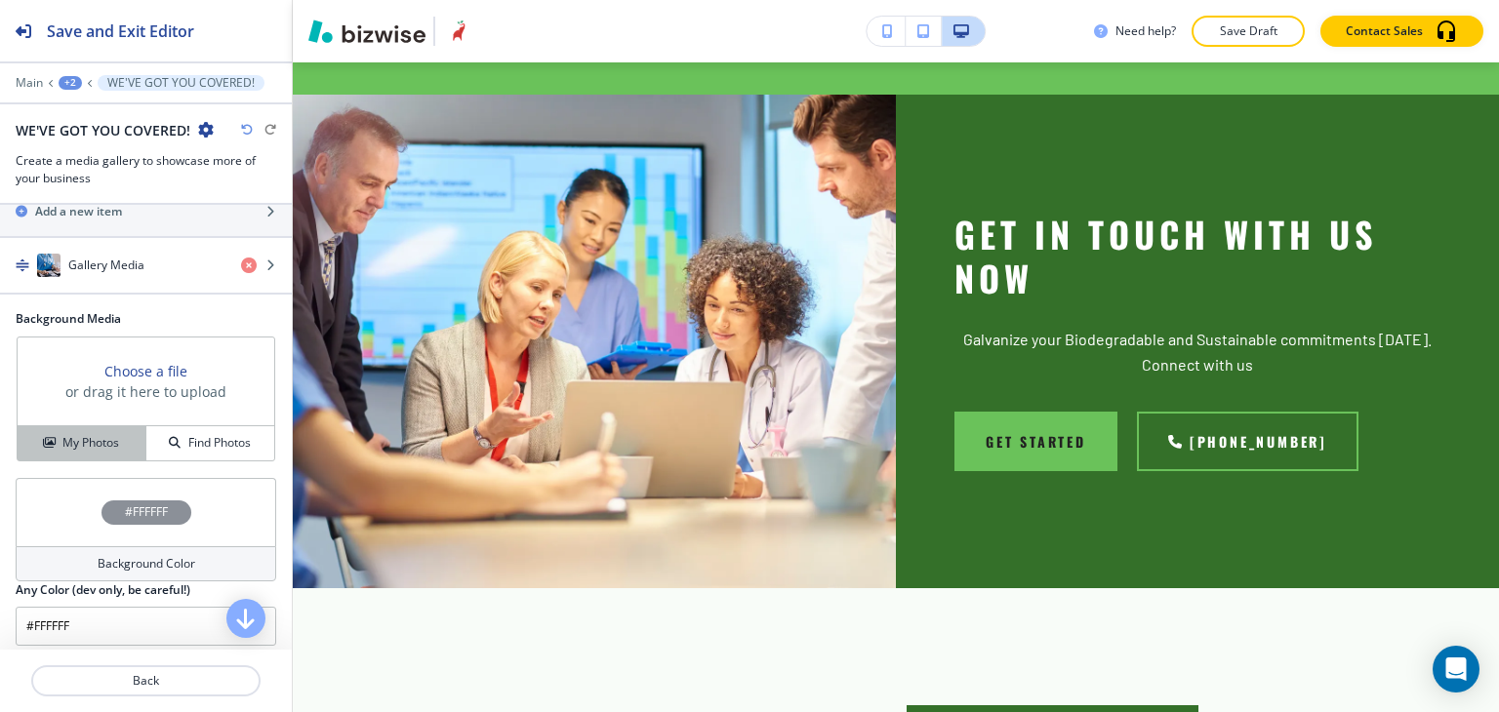
click at [109, 438] on h4 "My Photos" at bounding box center [90, 443] width 57 height 18
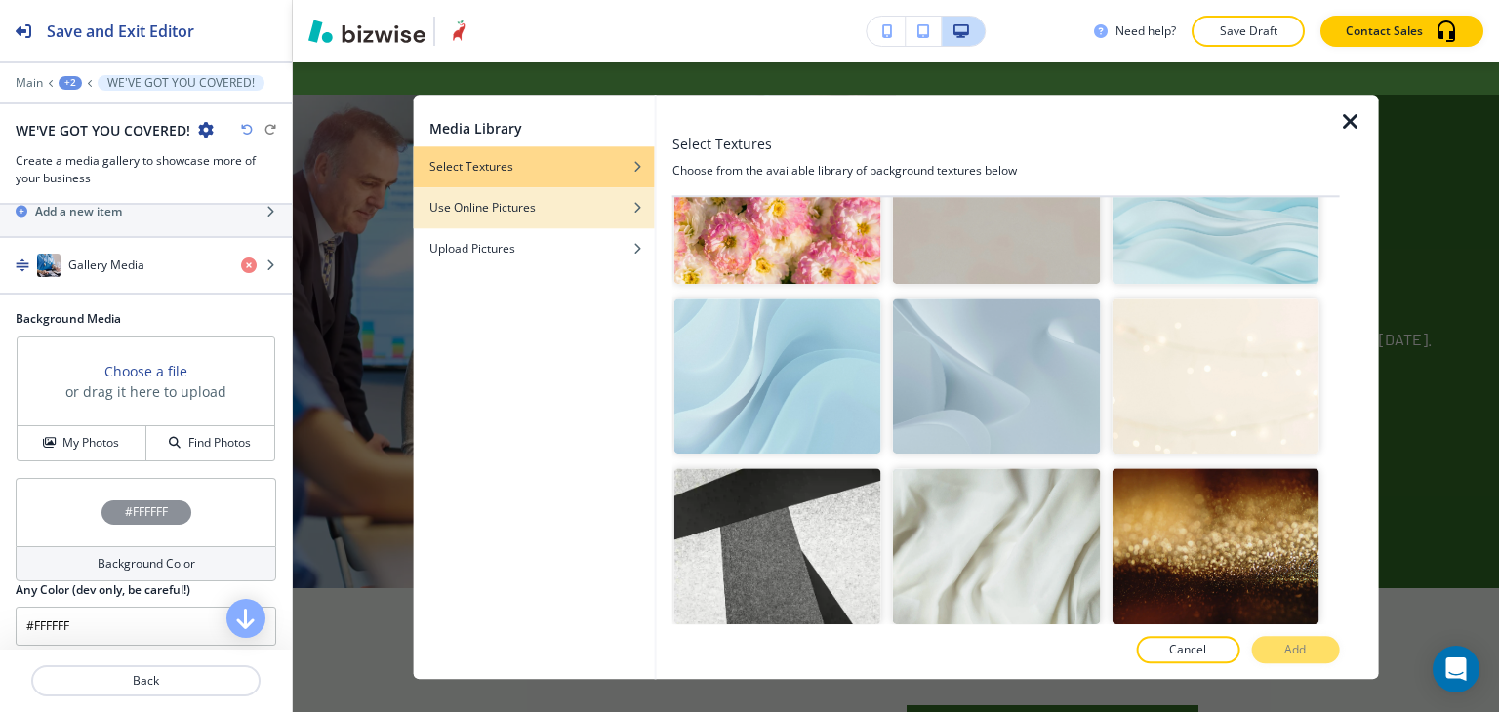
scroll to position [98, 0]
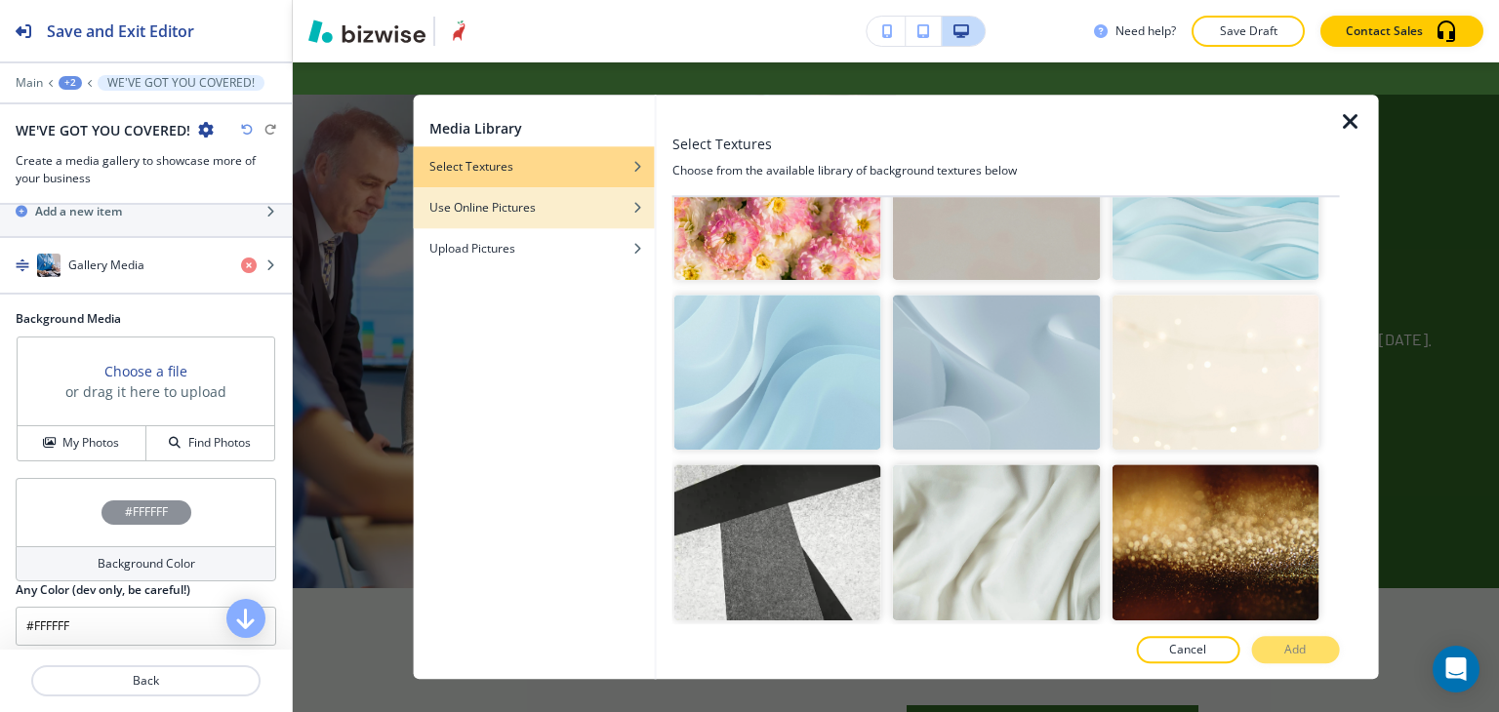
click at [537, 216] on div "Use Online Pictures" at bounding box center [534, 208] width 241 height 18
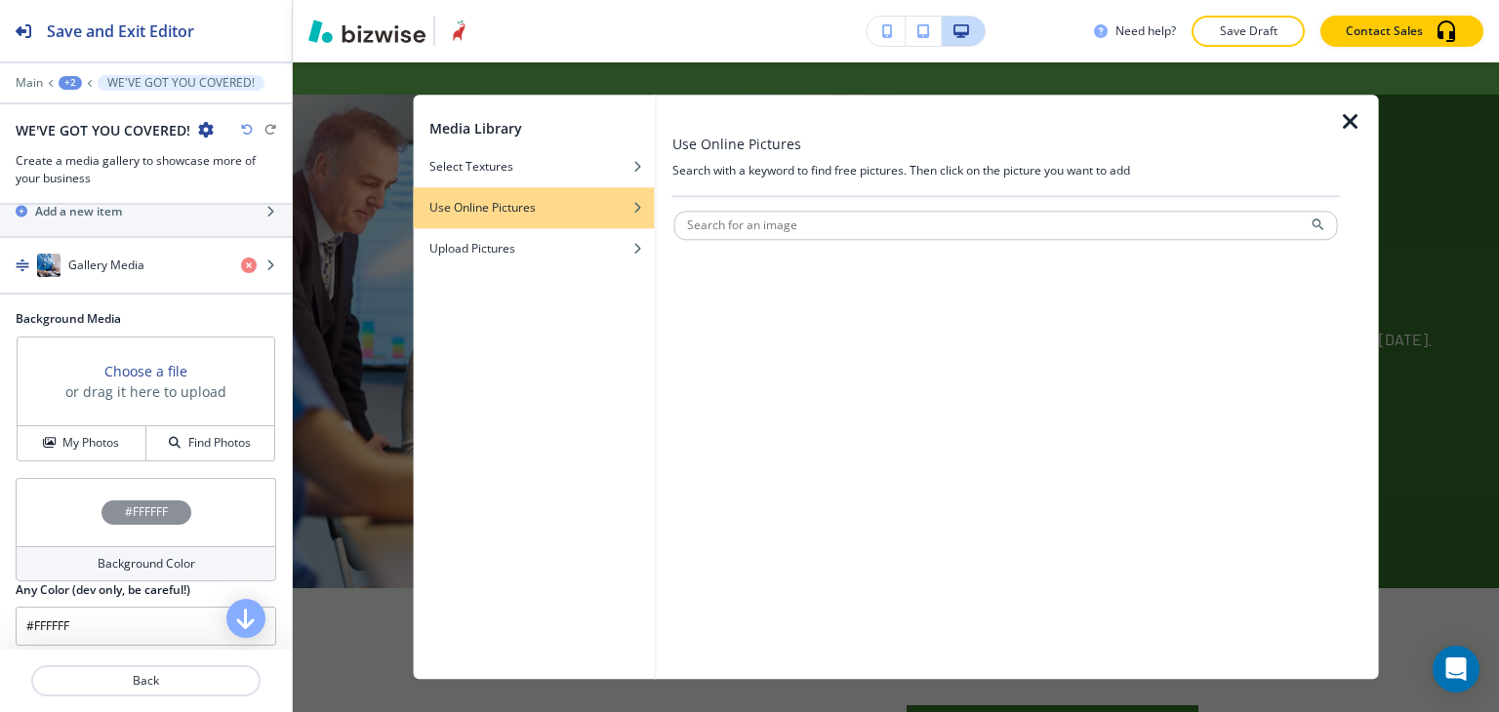
scroll to position [0, 0]
click at [532, 248] on div "Upload Pictures" at bounding box center [534, 249] width 241 height 18
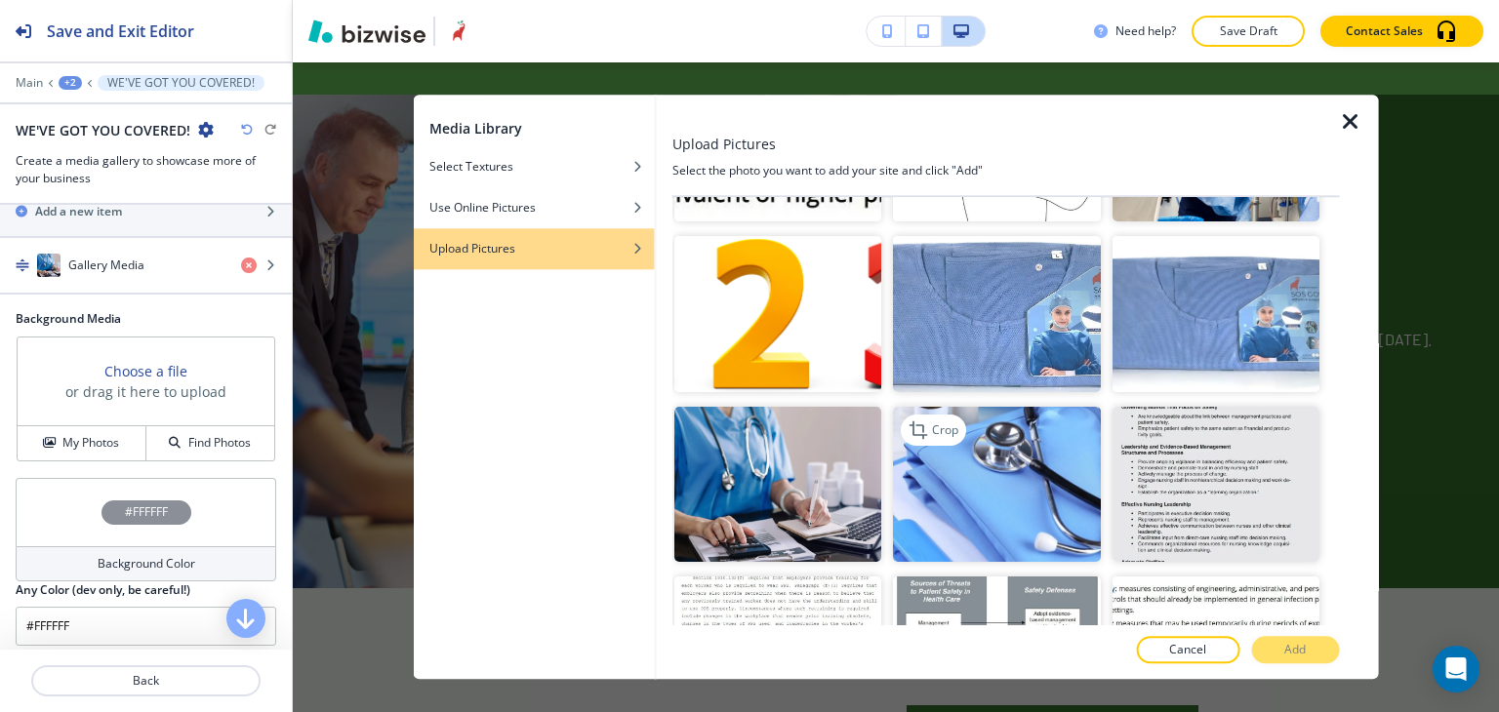
scroll to position [1269, 0]
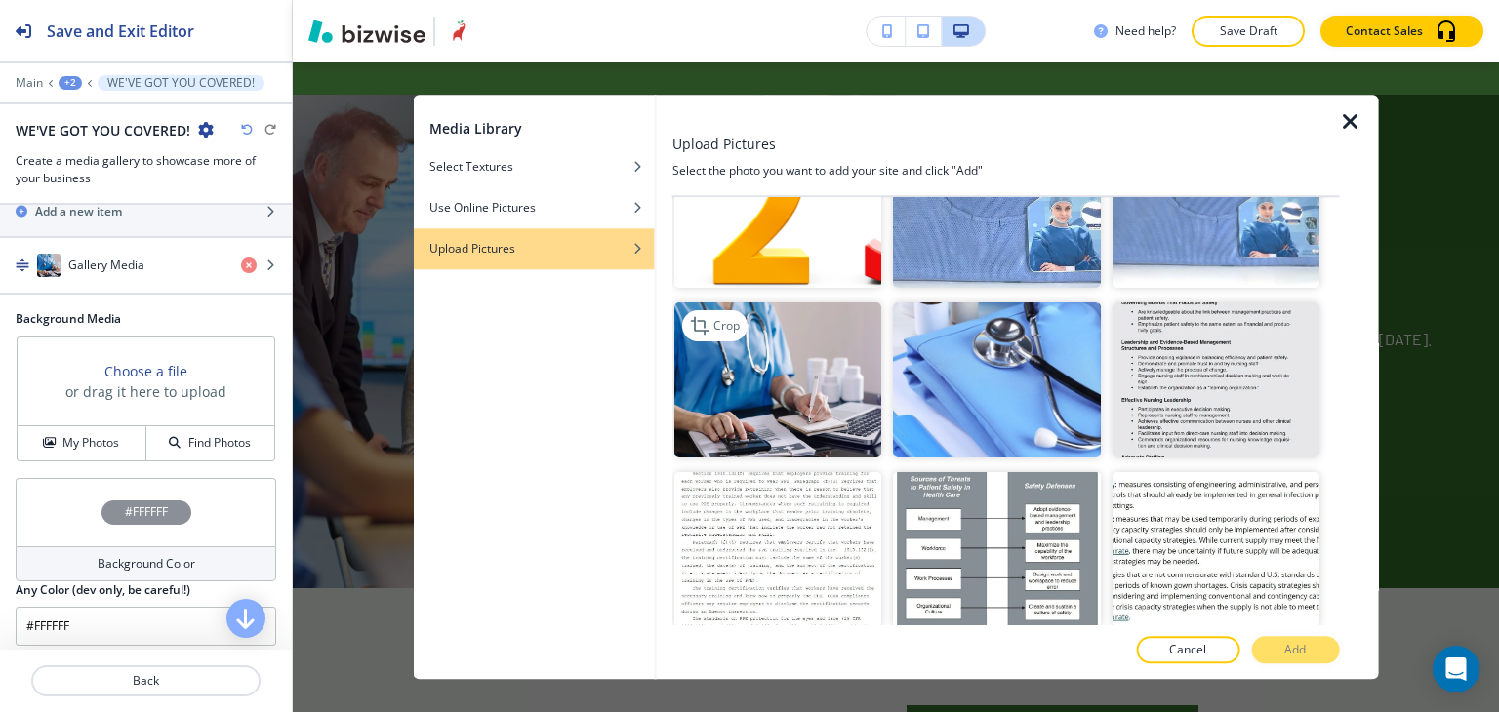
click at [753, 345] on img "button" at bounding box center [777, 380] width 207 height 155
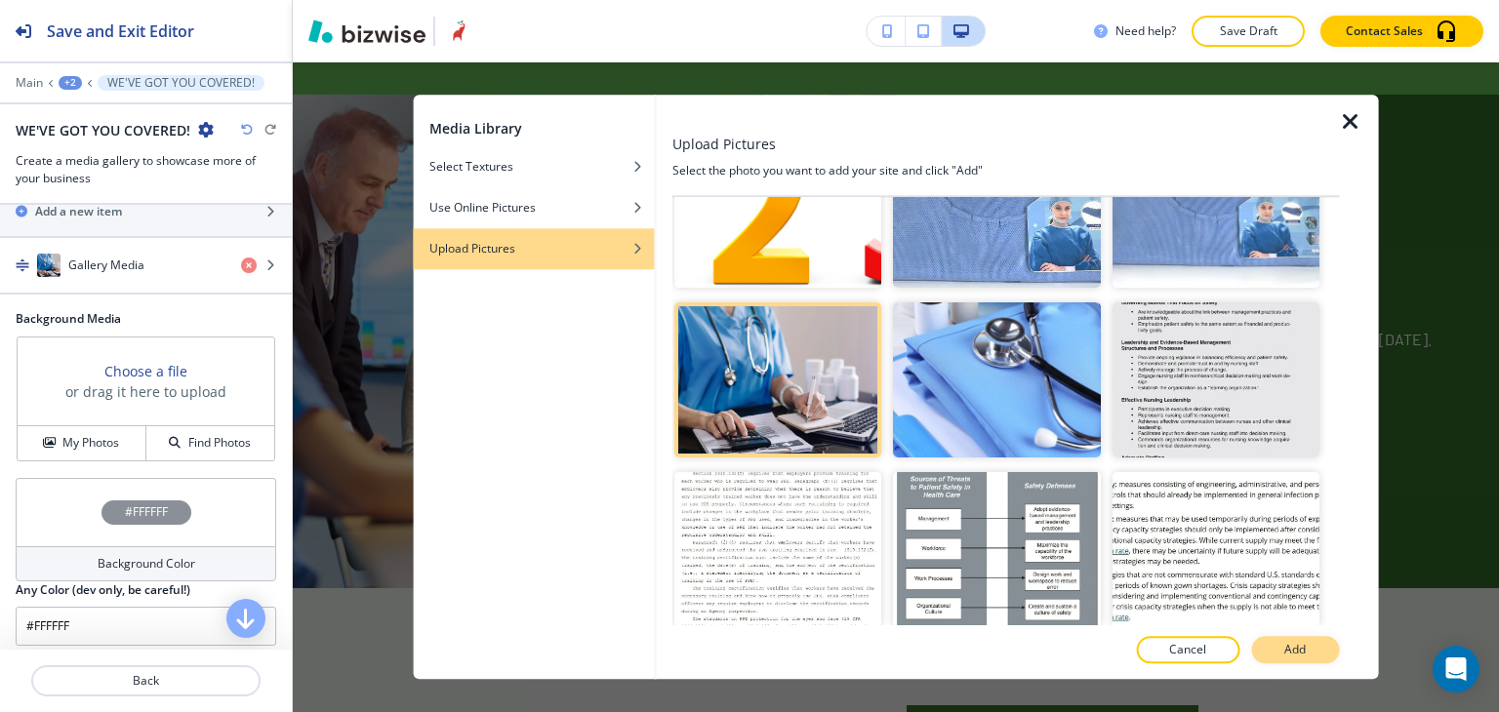
click at [1308, 644] on button "Add" at bounding box center [1295, 650] width 88 height 27
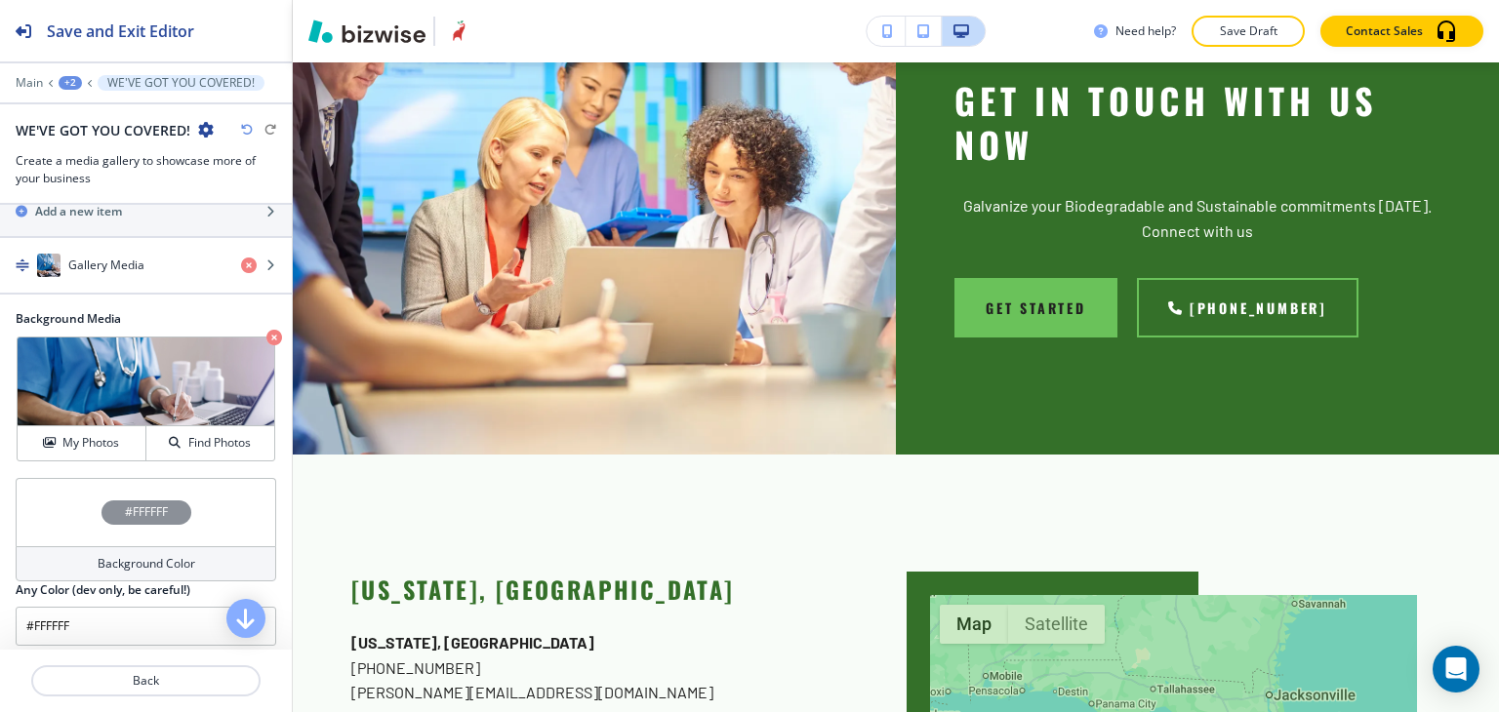
scroll to position [4795, 0]
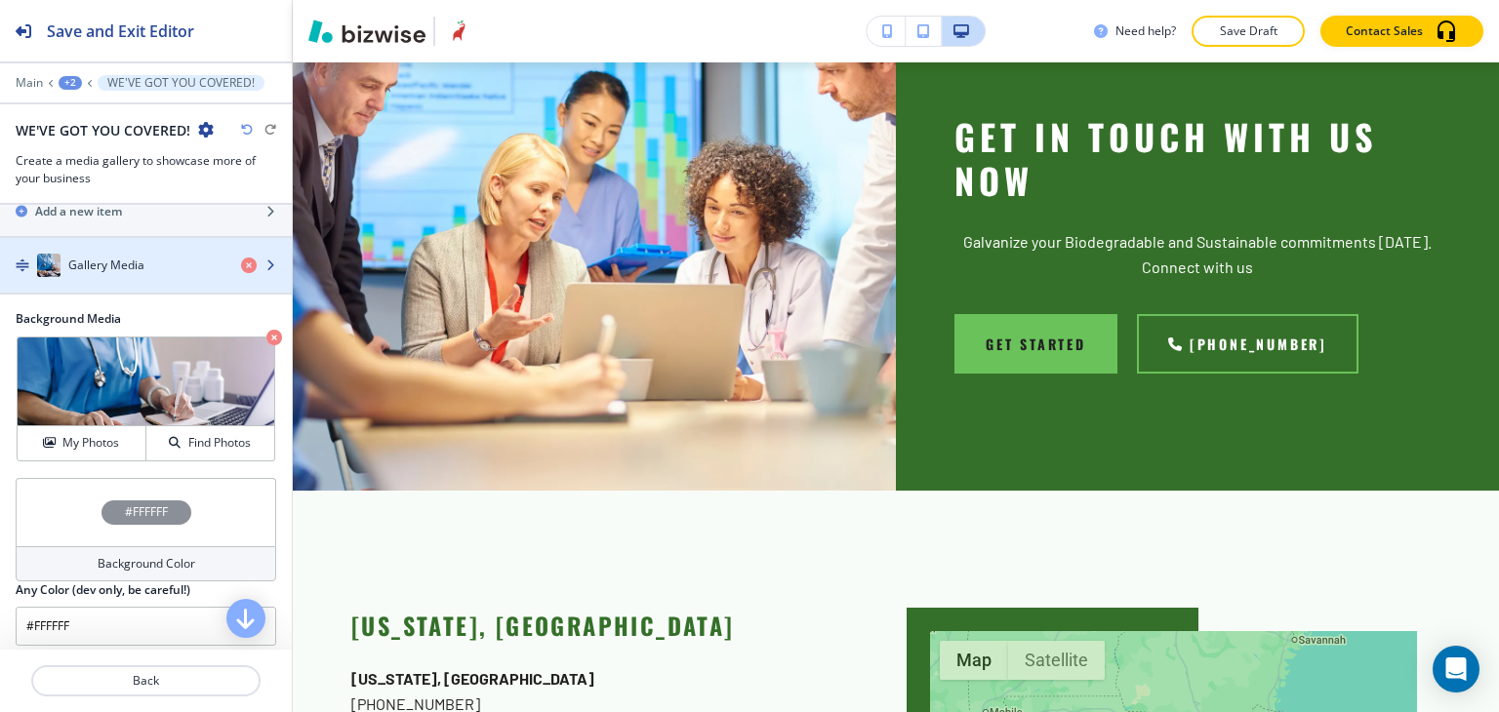
click at [173, 270] on div "Gallery Media" at bounding box center [112, 265] width 225 height 23
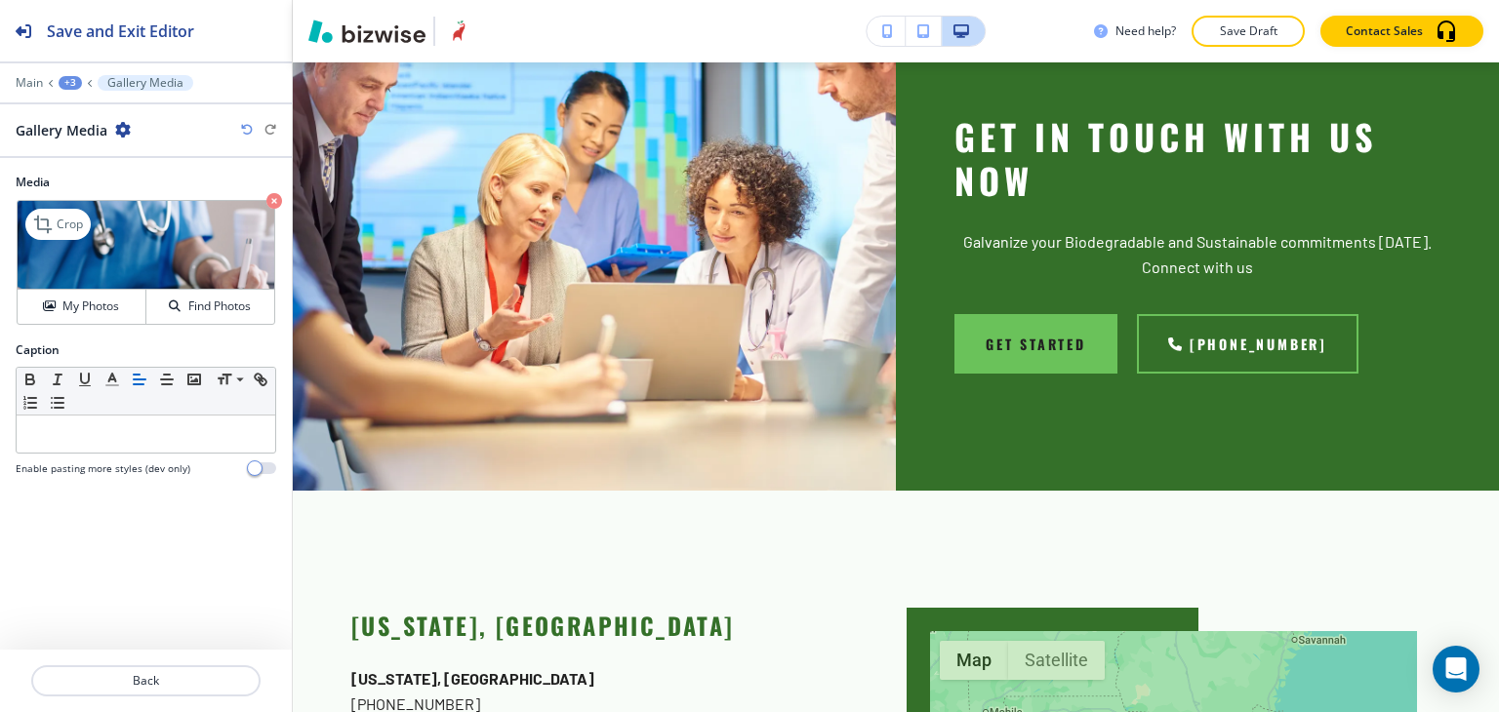
click at [277, 200] on icon "button" at bounding box center [274, 201] width 16 height 16
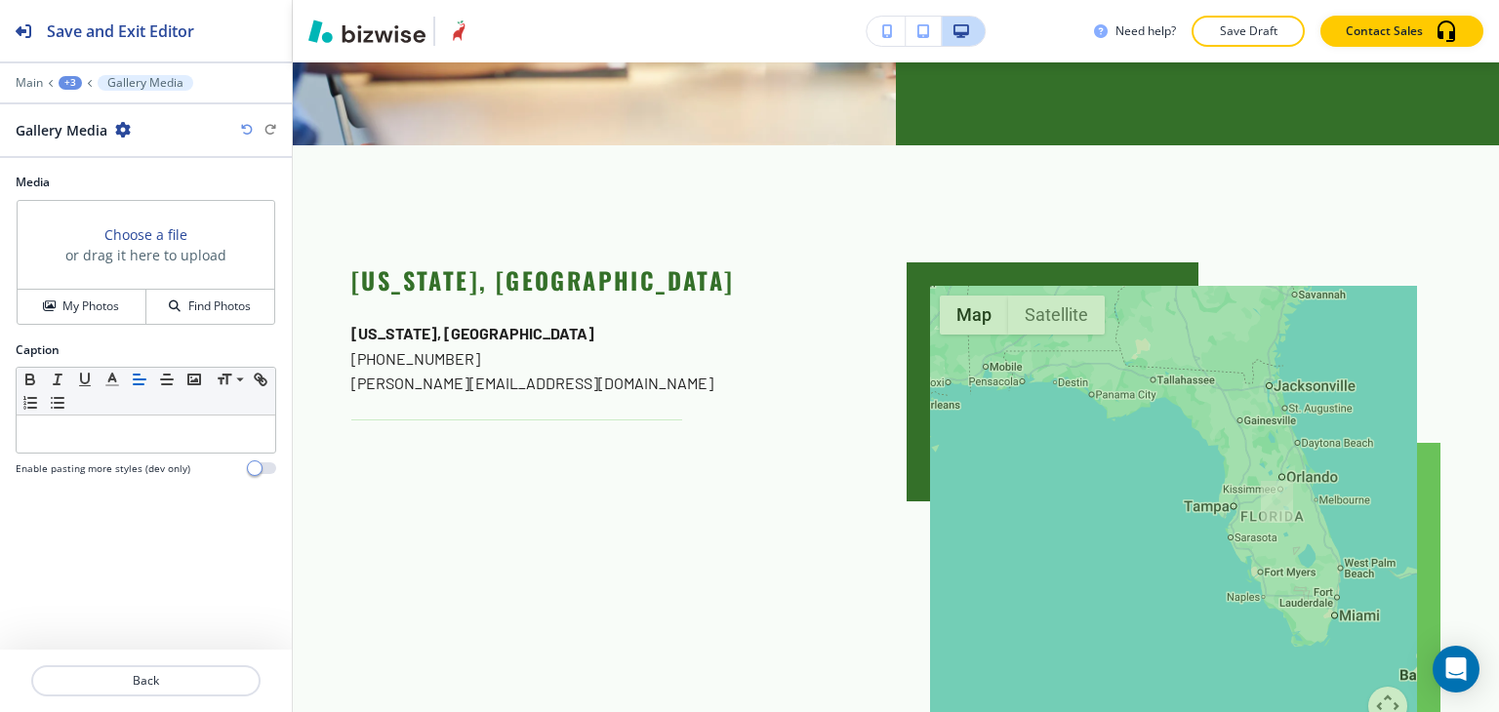
scroll to position [5186, 0]
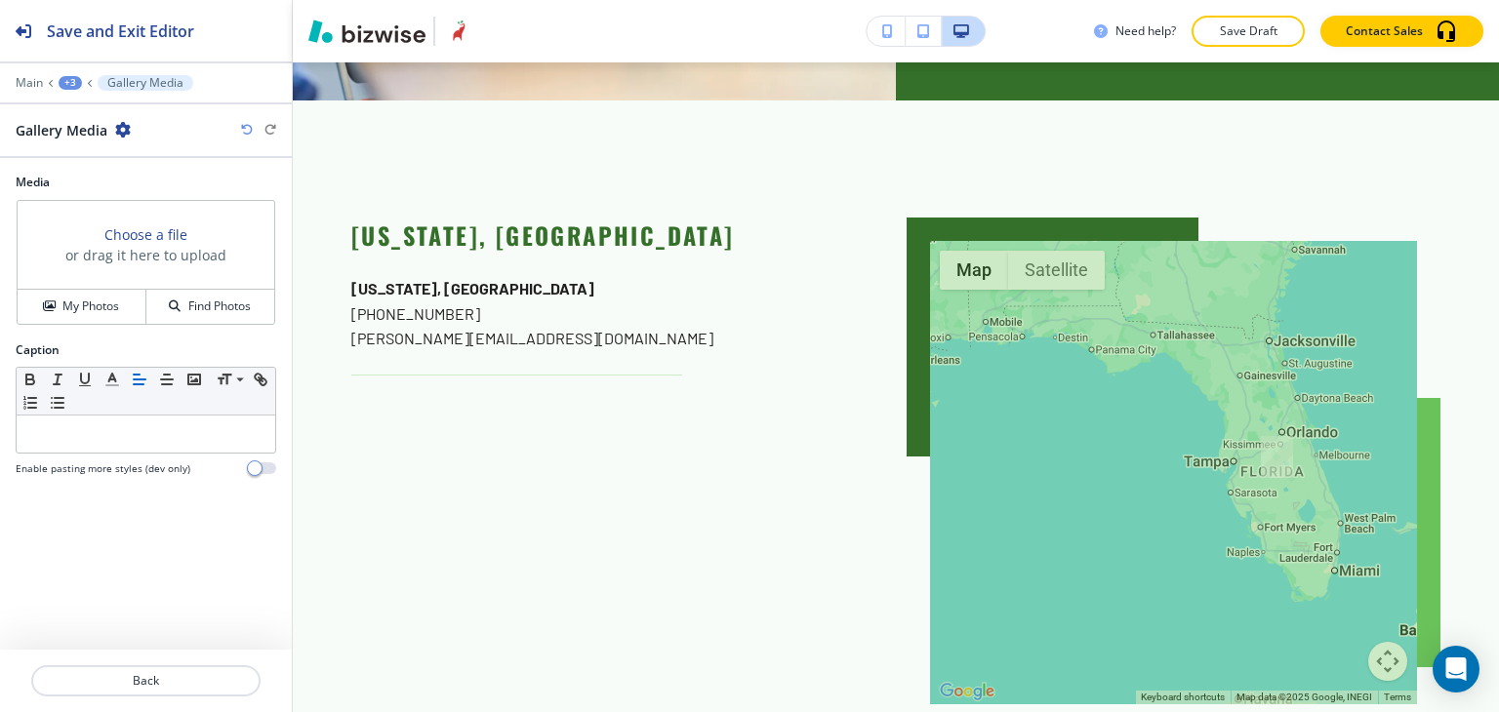
click at [72, 82] on div "+3" at bounding box center [70, 83] width 23 height 14
click at [125, 179] on p "WE'VE GOT YOU COVERED!" at bounding box center [121, 183] width 100 height 18
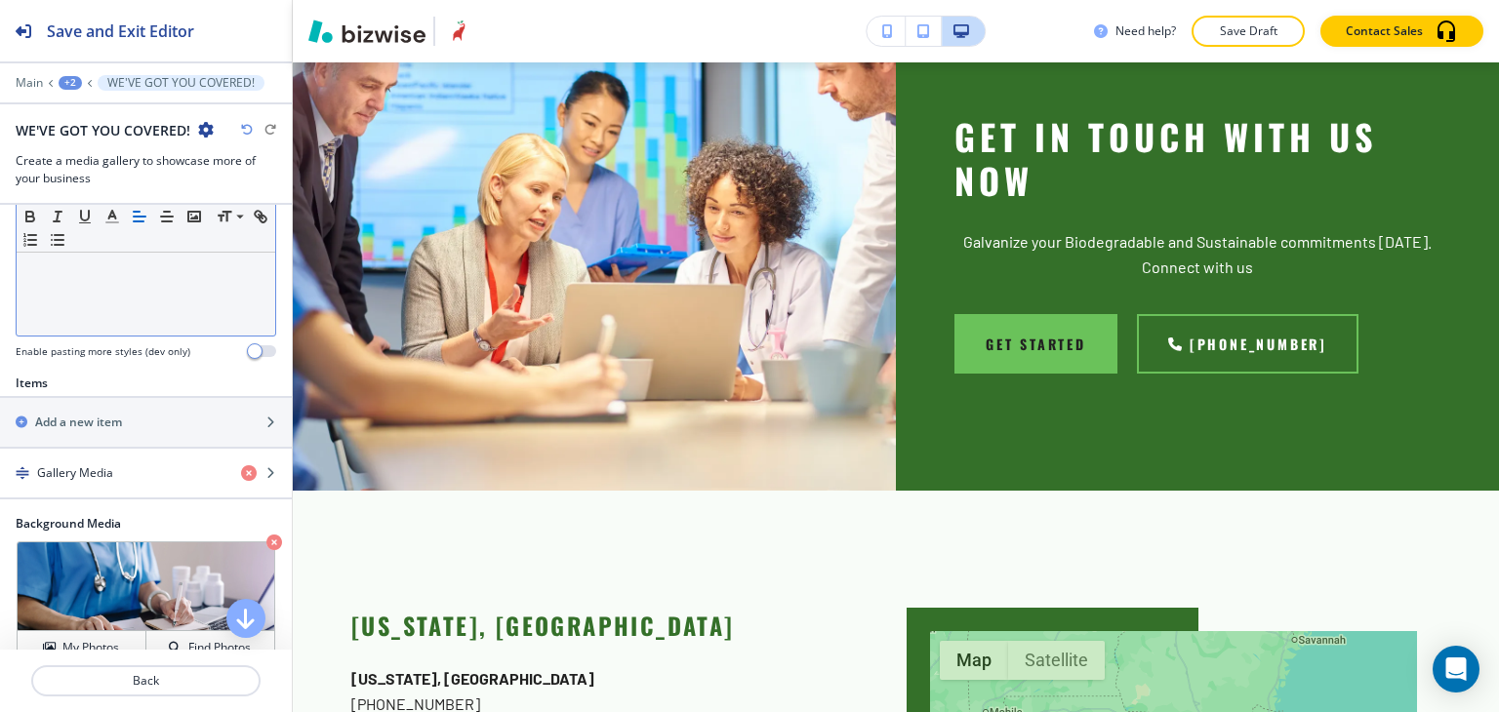
scroll to position [586, 0]
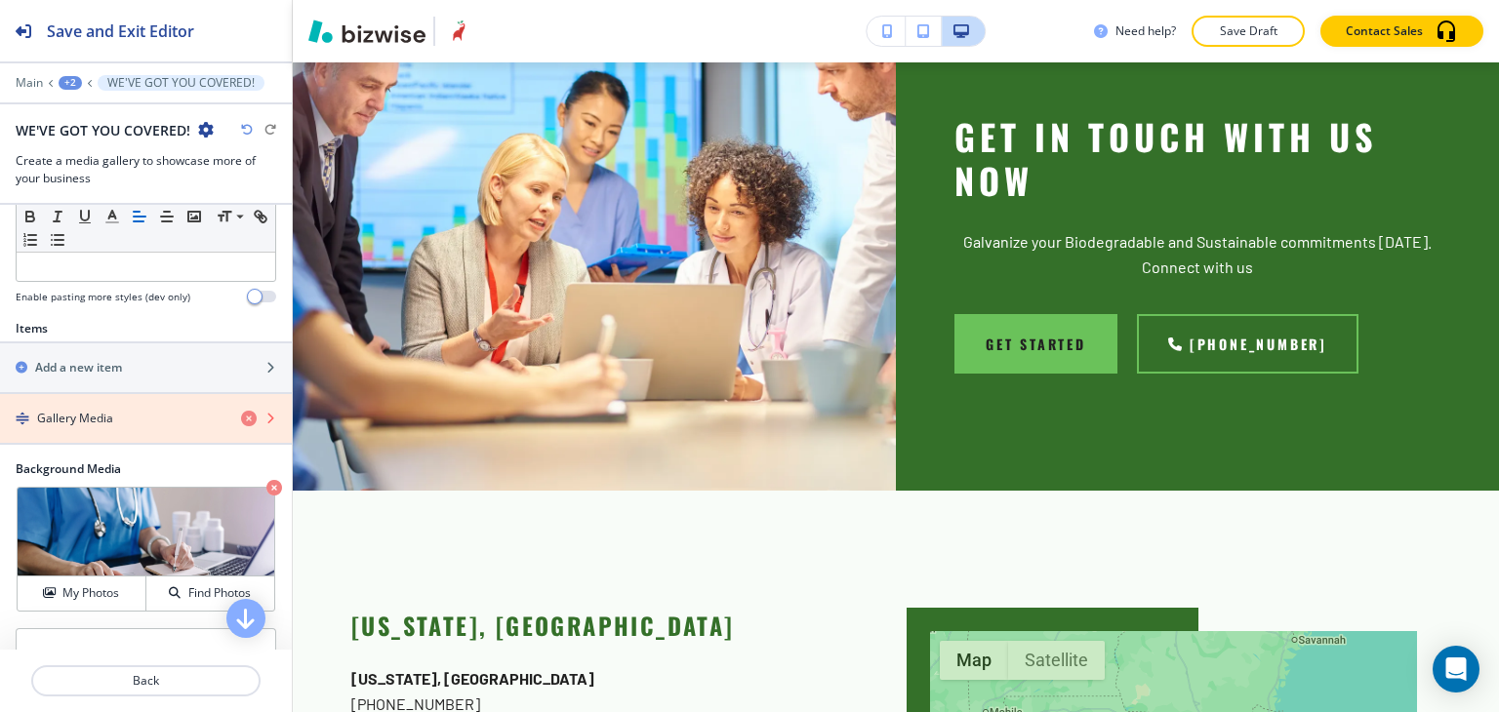
click at [241, 419] on icon "button" at bounding box center [249, 419] width 16 height 16
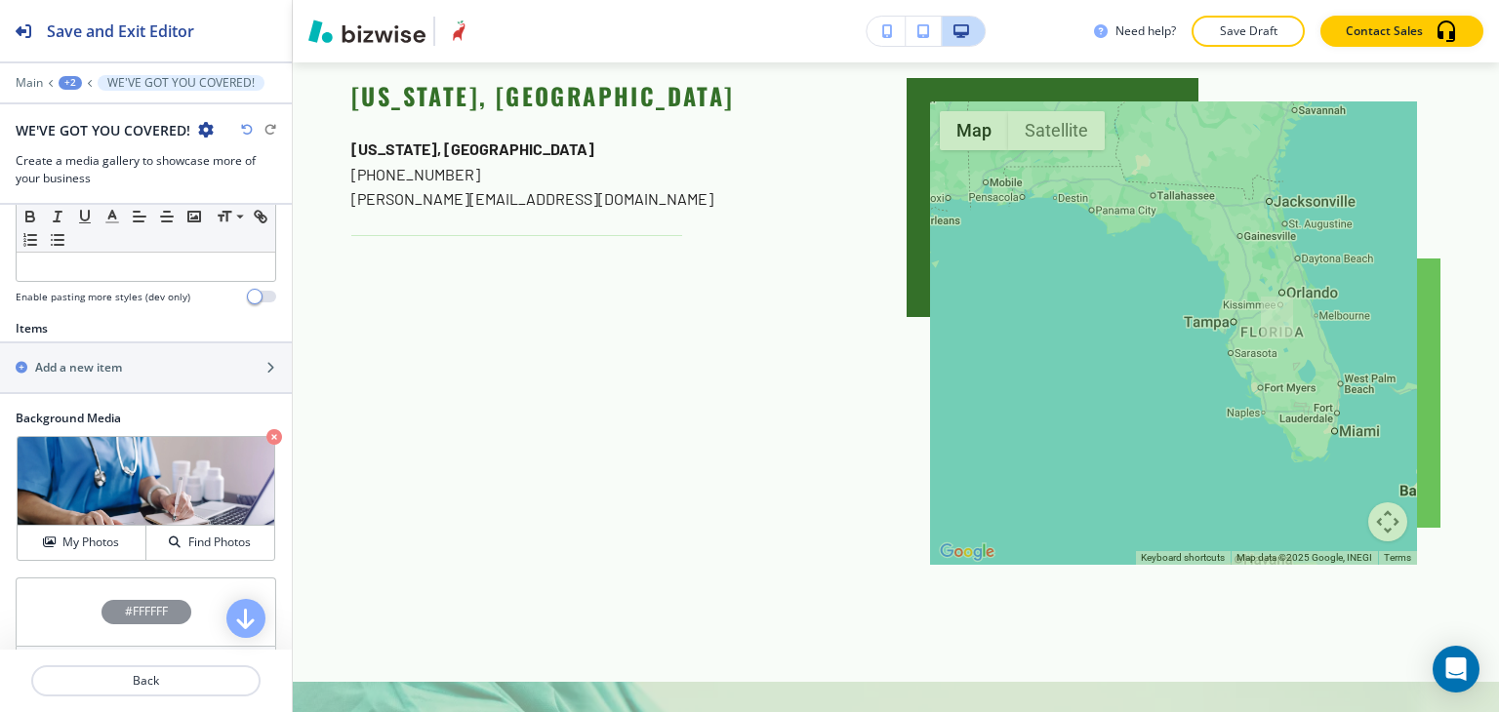
scroll to position [4611, 0]
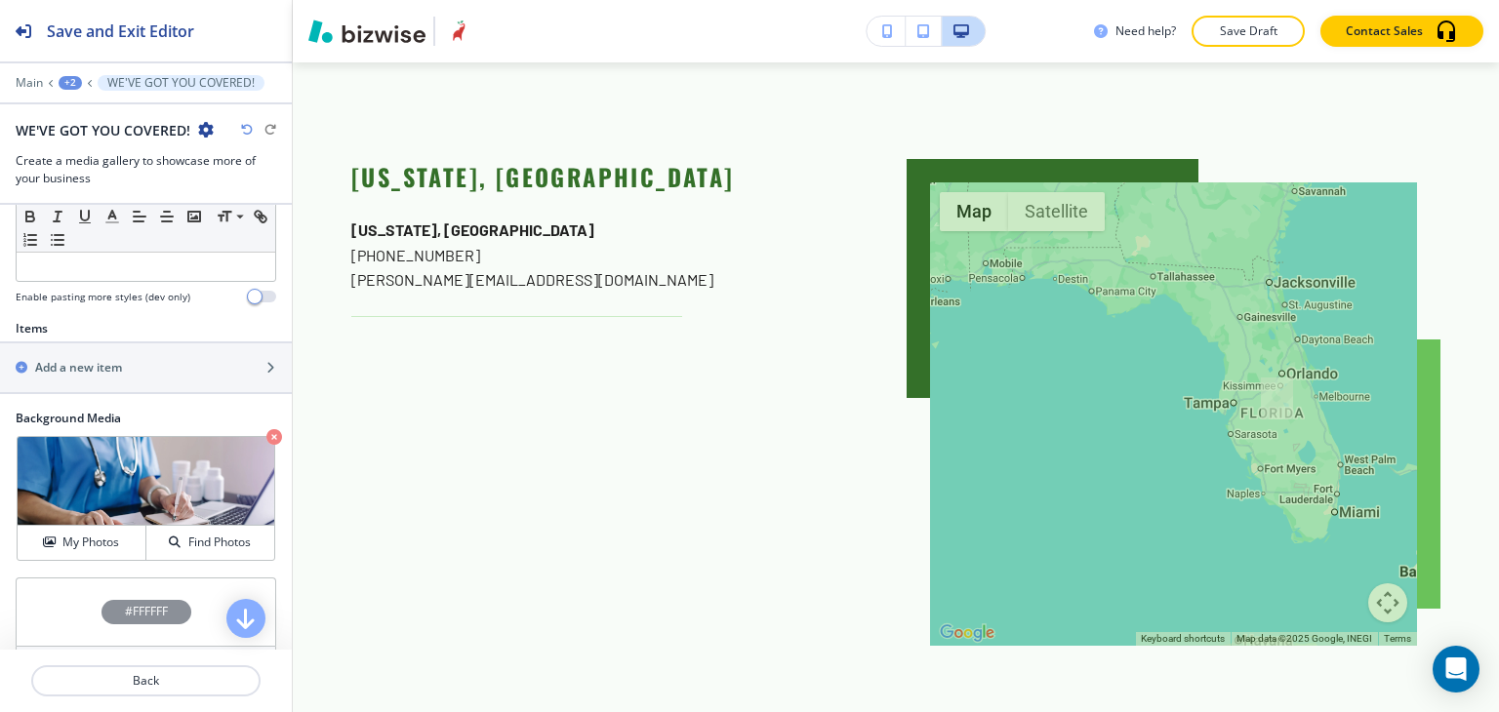
scroll to position [4513, 0]
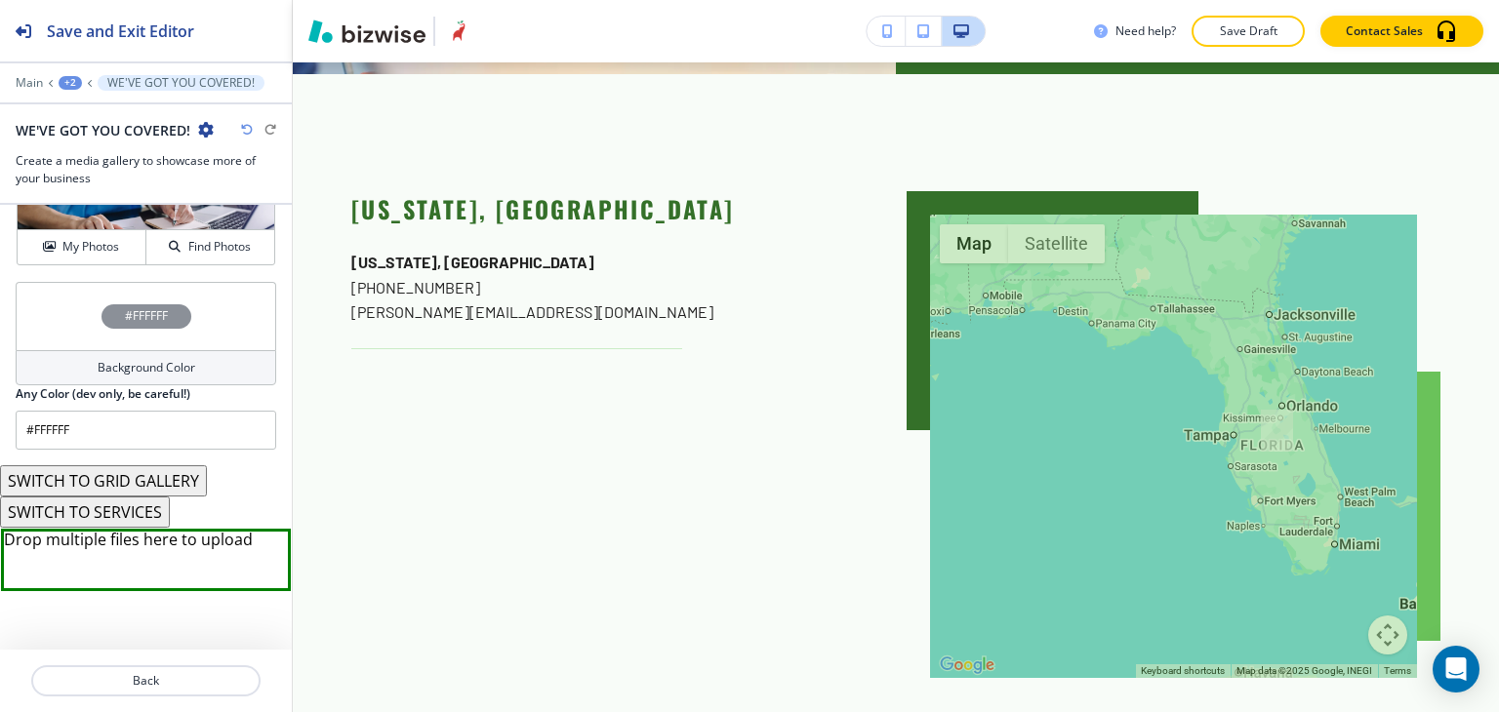
click at [126, 372] on h4 "Background Color" at bounding box center [147, 368] width 98 height 18
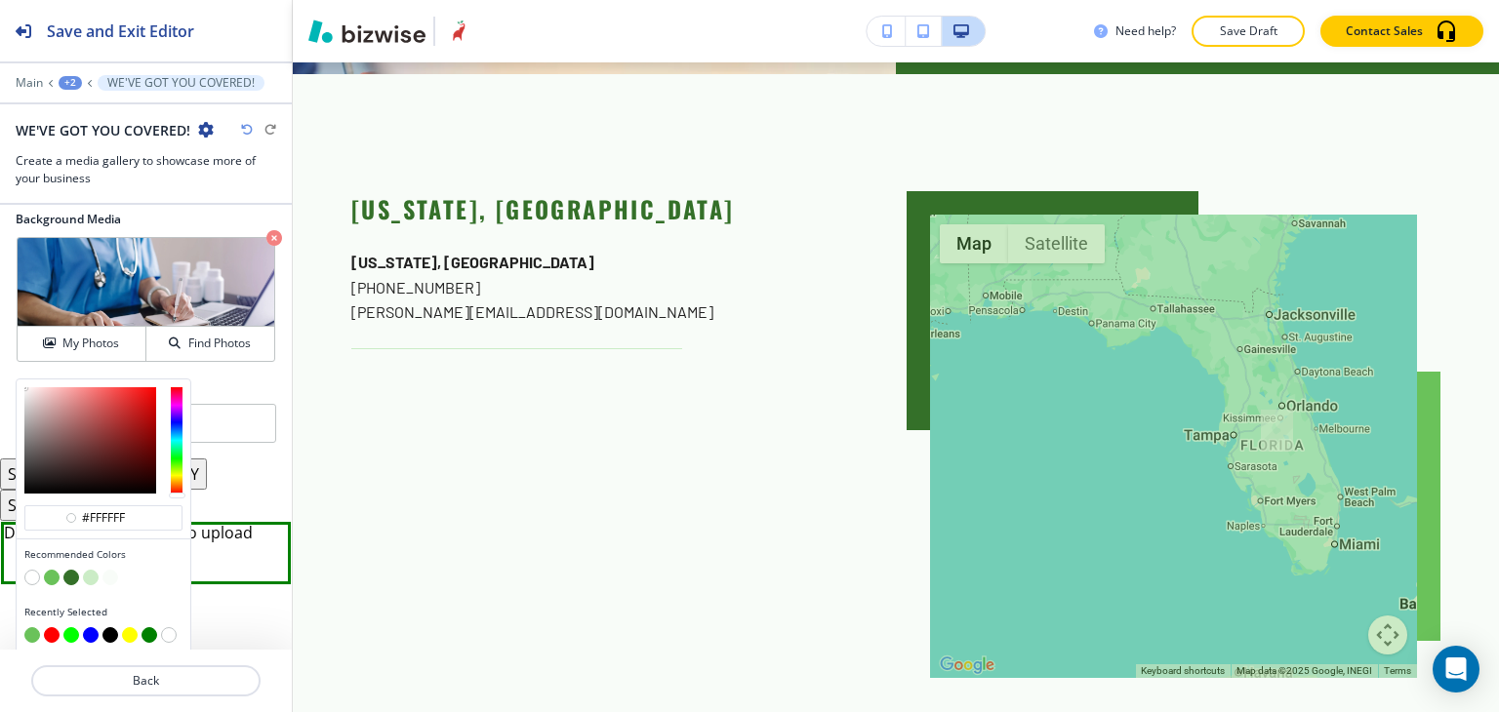
click at [113, 628] on button "button" at bounding box center [110, 636] width 16 height 16
type input "#000000"
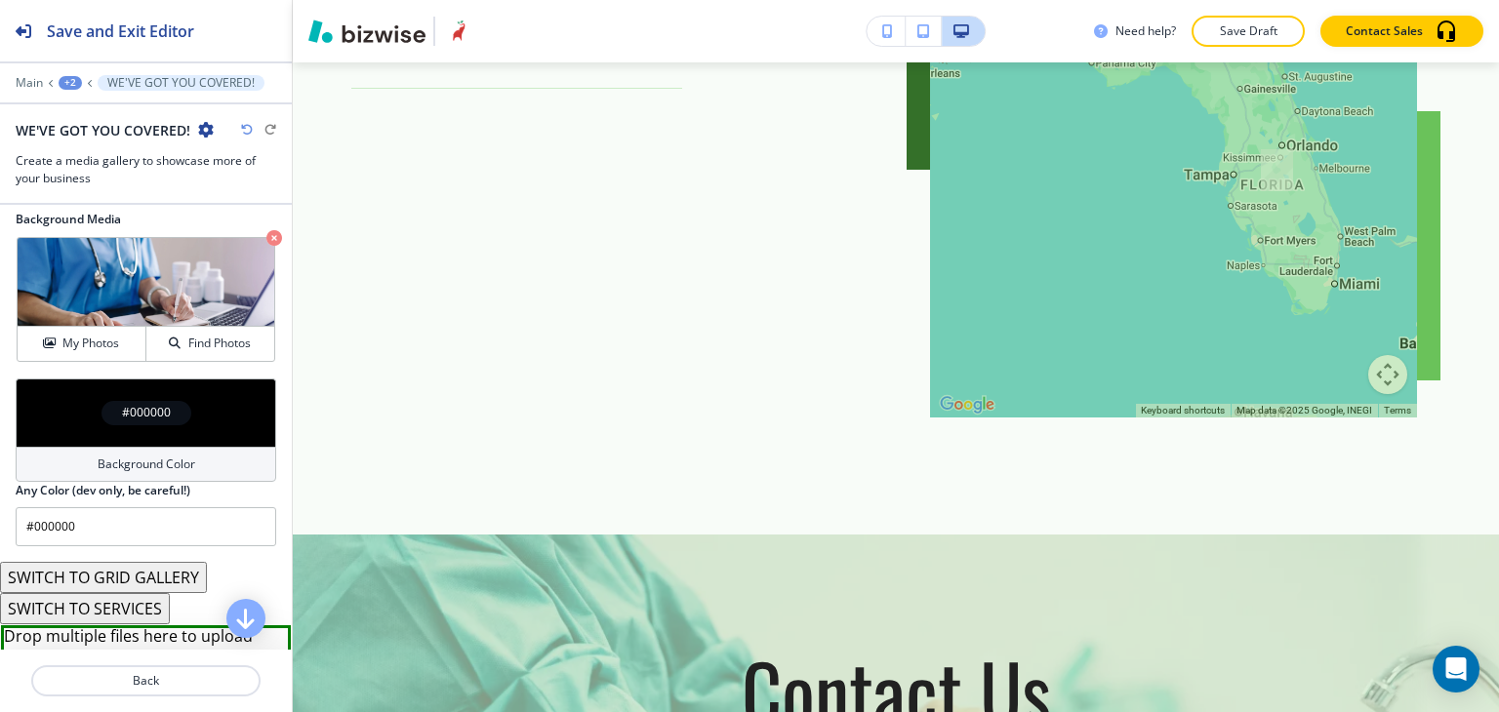
scroll to position [4806, 0]
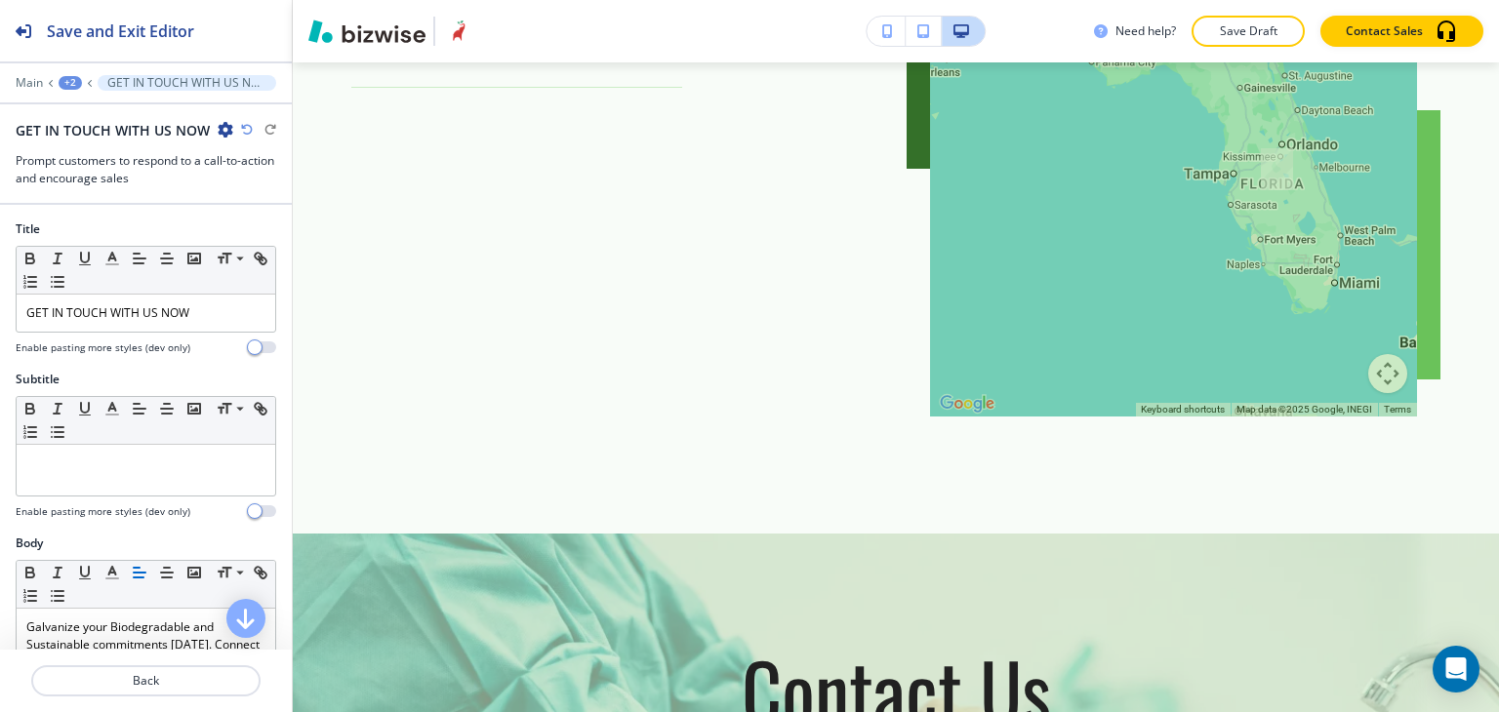
scroll to position [4602, 0]
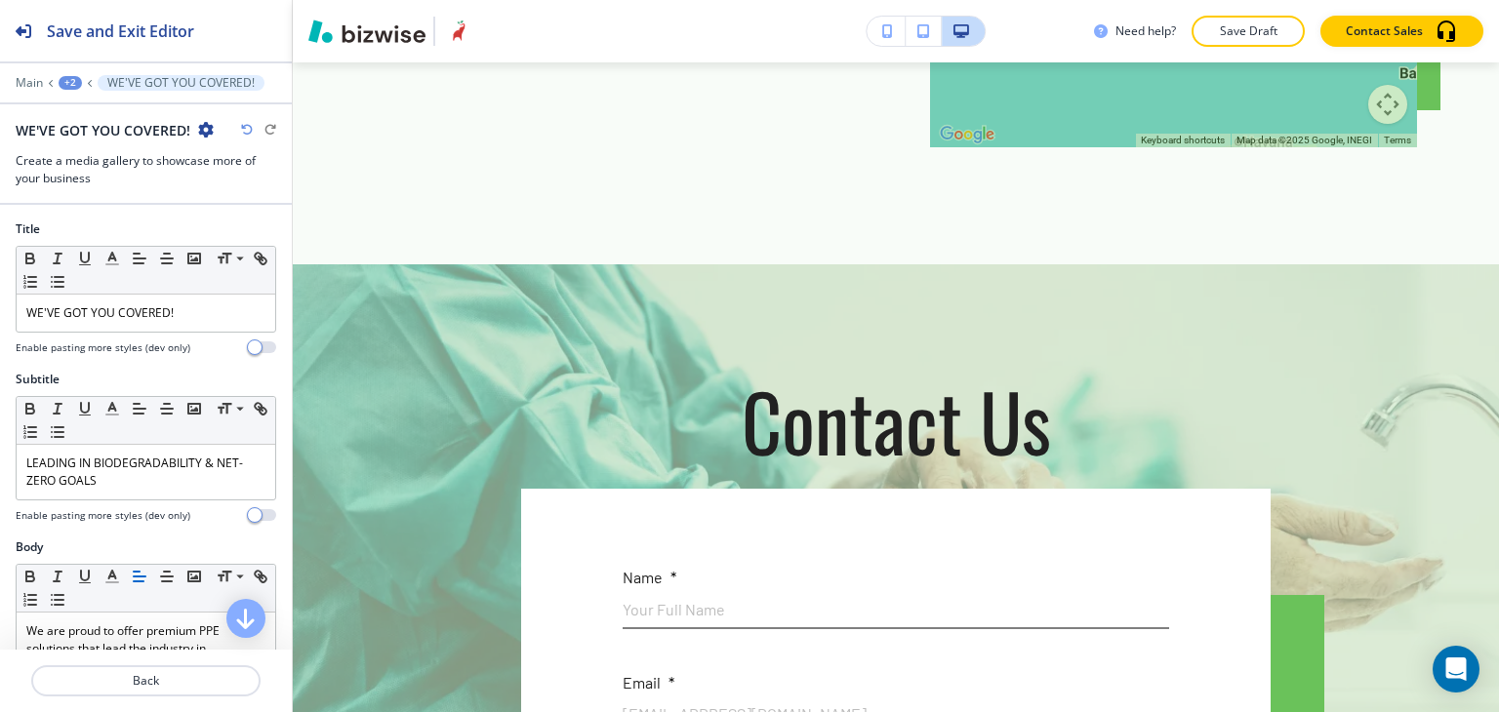
scroll to position [4795, 0]
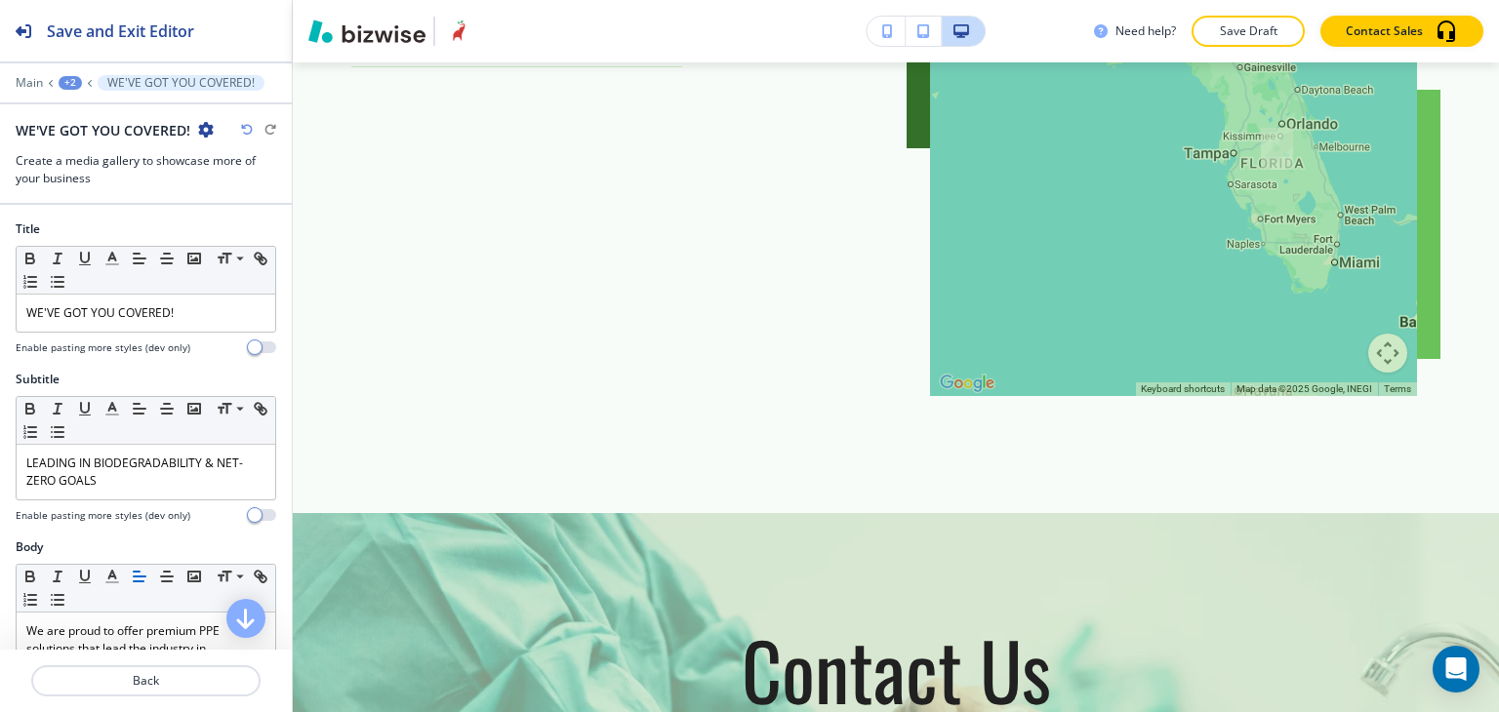
click at [78, 84] on div "+2" at bounding box center [70, 83] width 23 height 14
click at [90, 140] on p "SOS INNOVATIONS" at bounding box center [121, 149] width 100 height 18
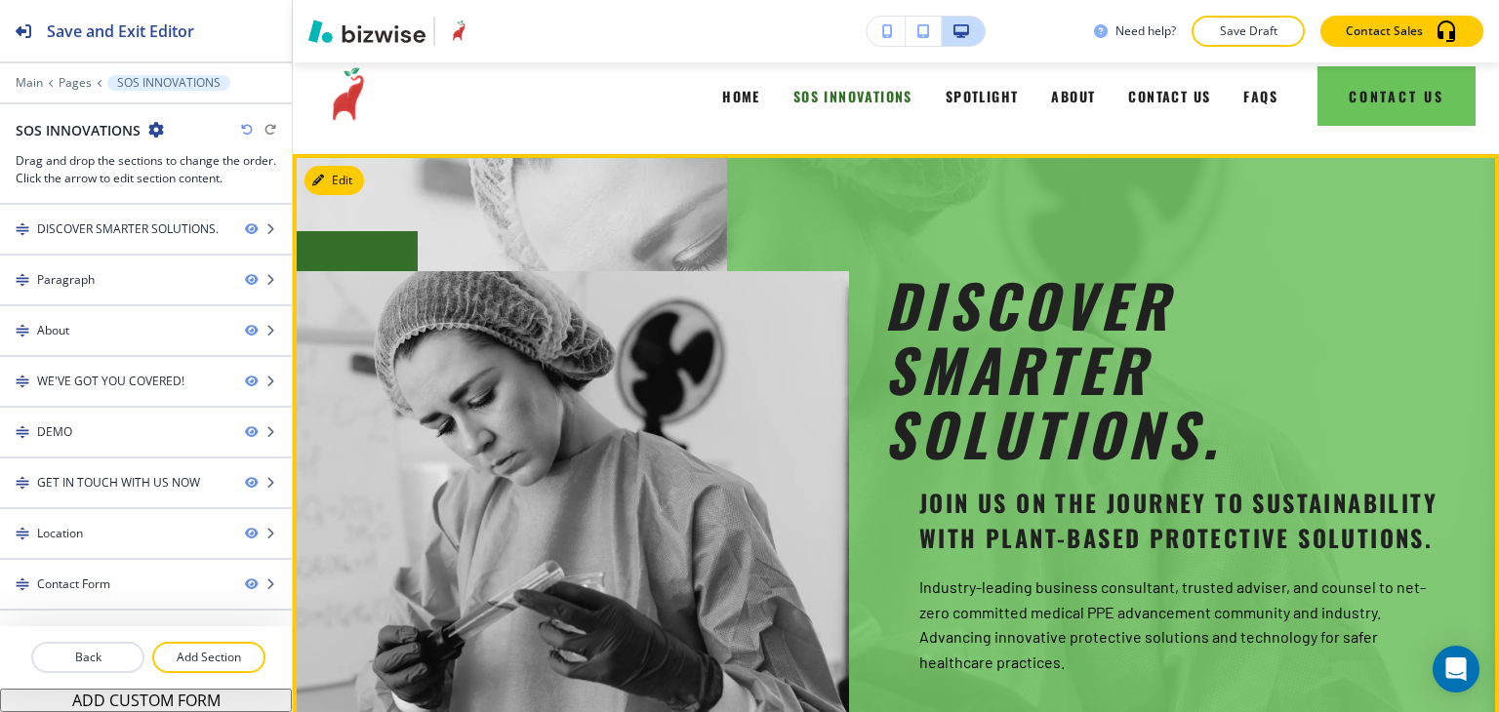
scroll to position [0, 0]
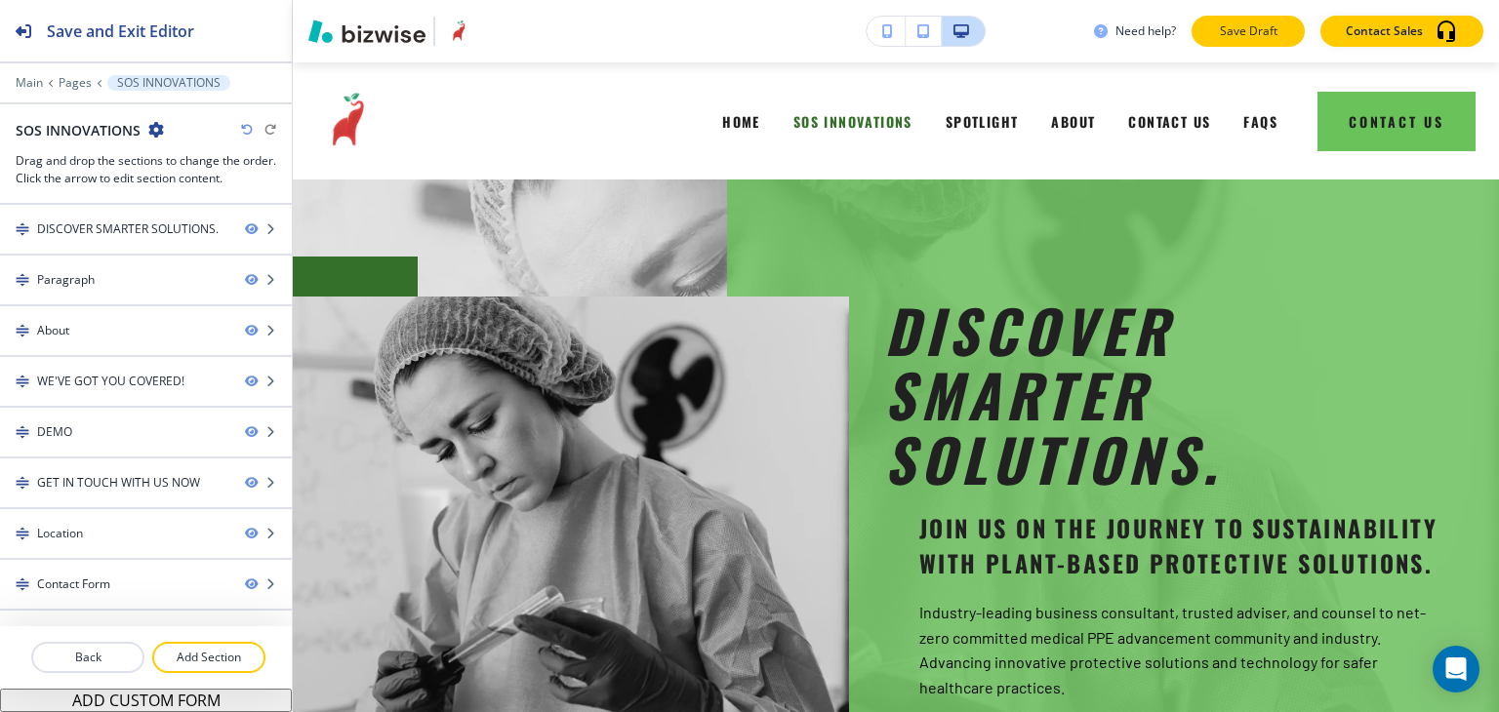
click at [1241, 28] on p "Save Draft" at bounding box center [1248, 31] width 62 height 18
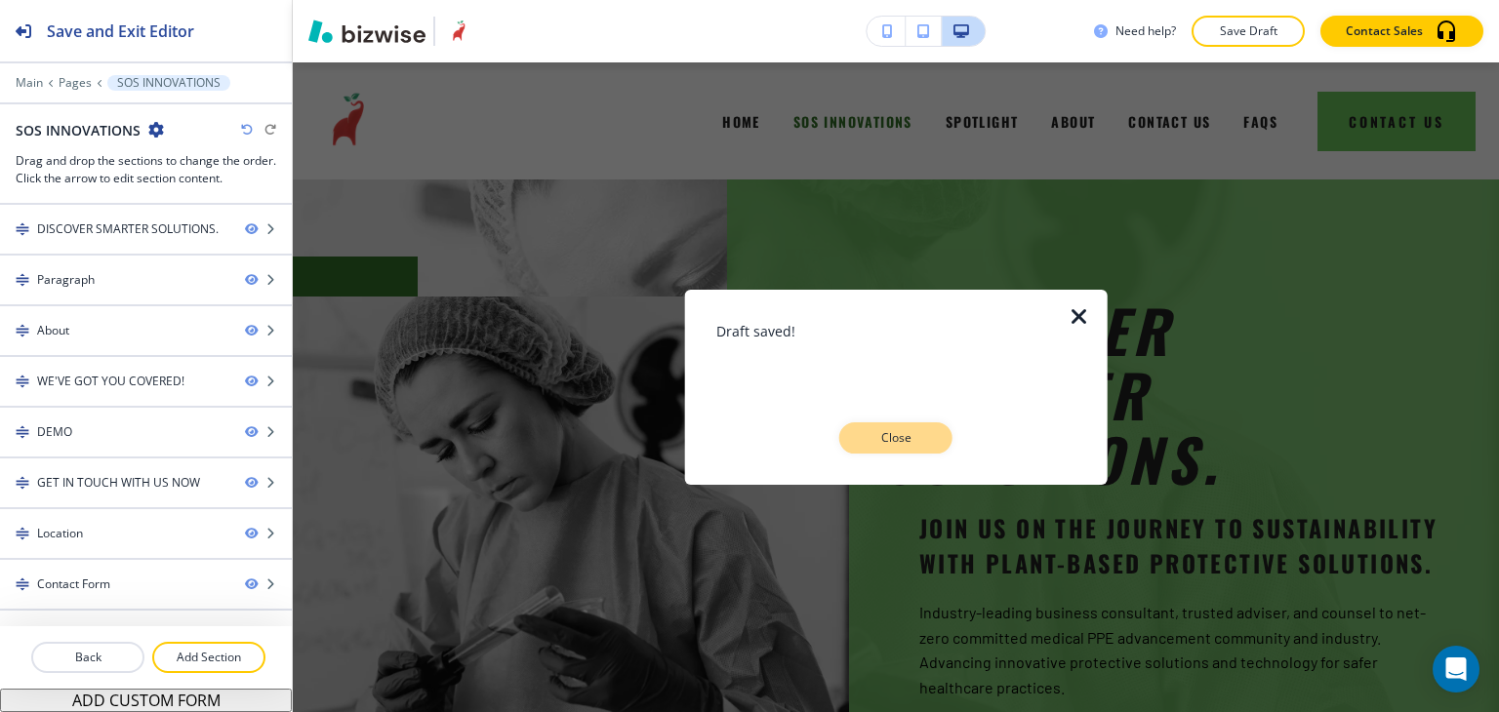
drag, startPoint x: 903, startPoint y: 437, endPoint x: 925, endPoint y: 294, distance: 145.2
click at [903, 435] on p "Close" at bounding box center [896, 438] width 62 height 18
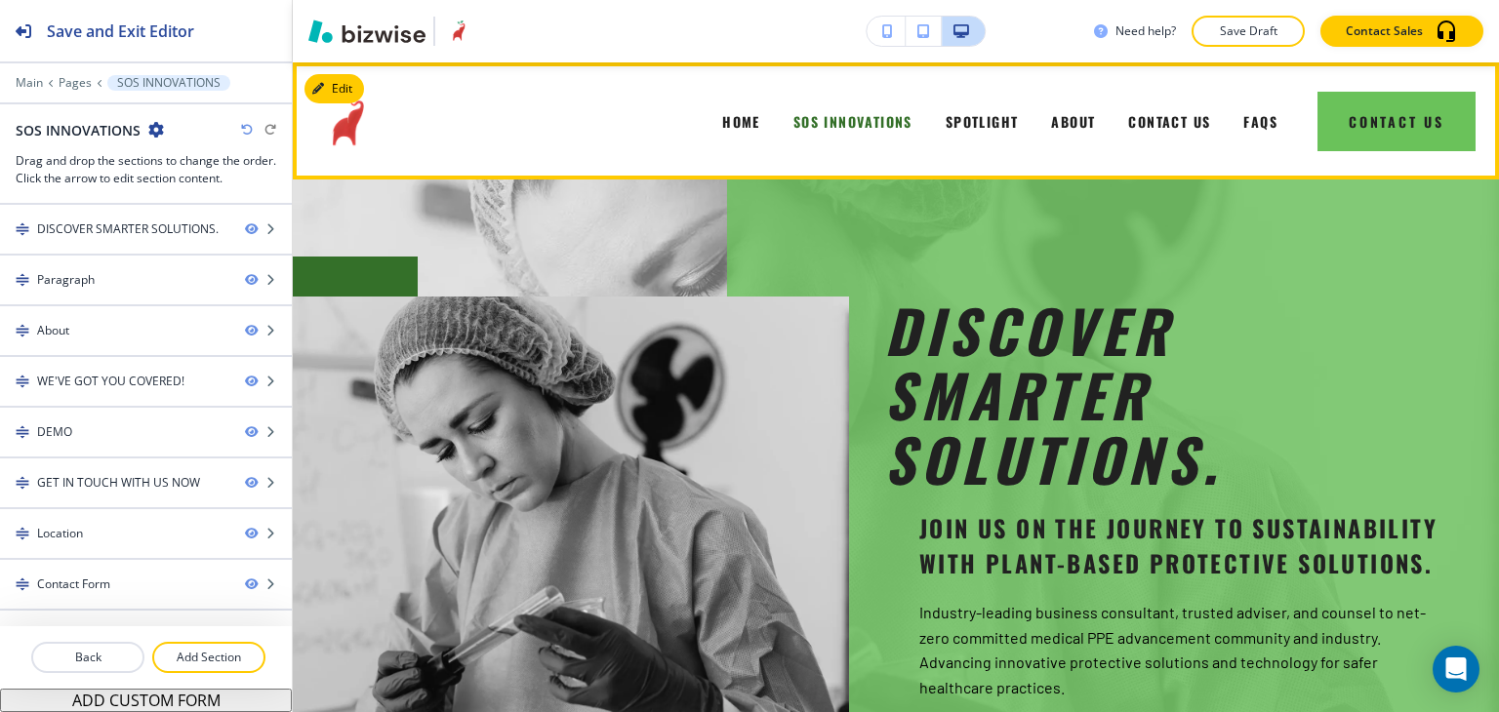
click at [975, 131] on div "SPOTLIGHT" at bounding box center [982, 121] width 106 height 78
click at [962, 107] on div "SPOTLIGHT" at bounding box center [982, 121] width 106 height 78
click at [955, 113] on span "SPOTLIGHT" at bounding box center [982, 121] width 73 height 20
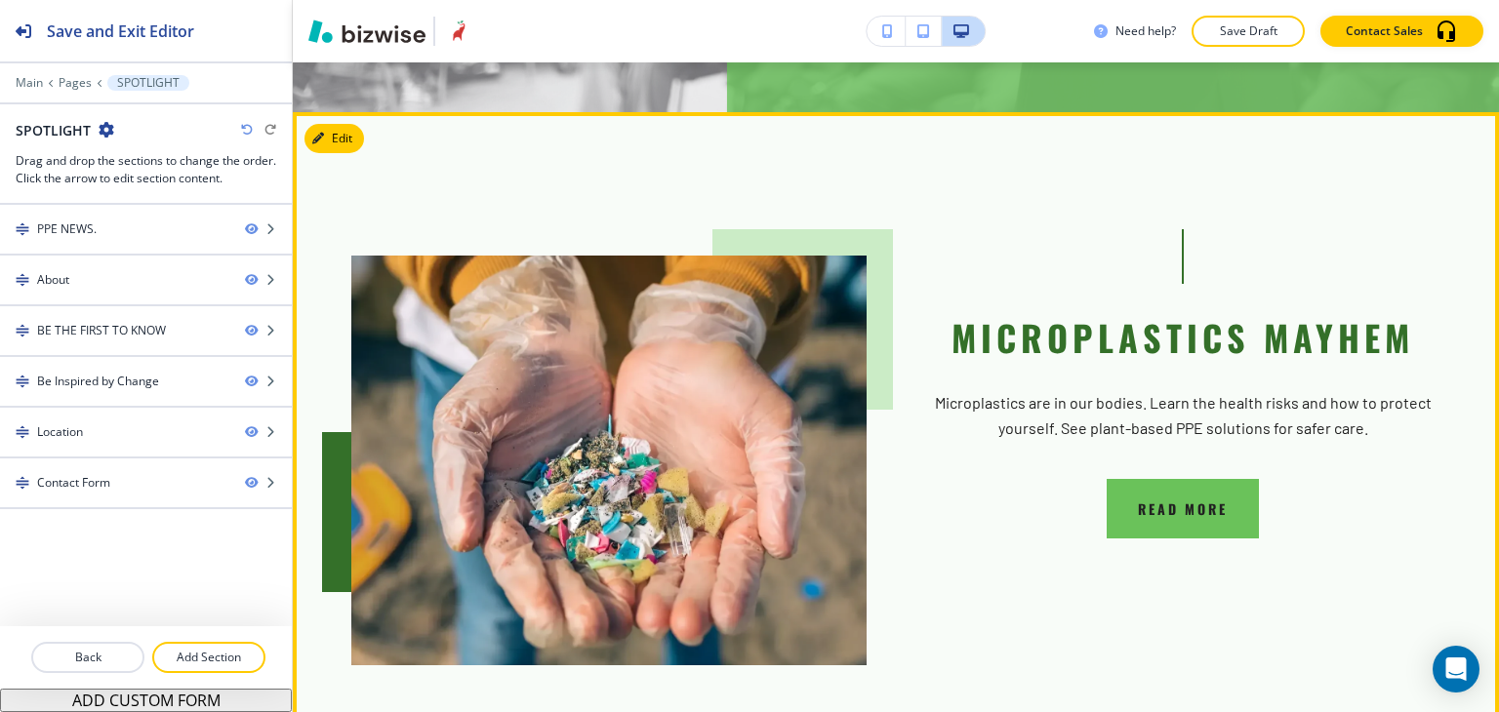
scroll to position [390, 0]
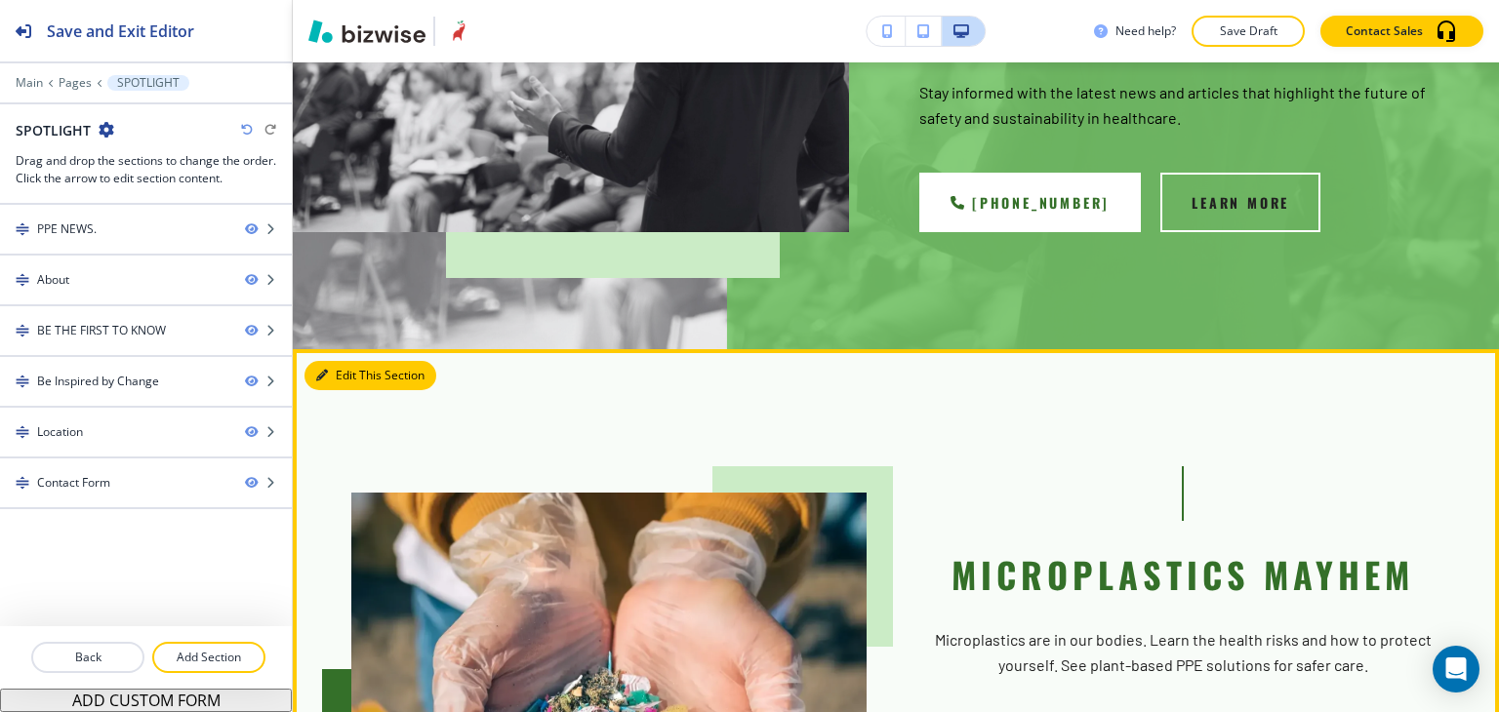
click at [322, 367] on button "Edit This Section" at bounding box center [371, 375] width 132 height 29
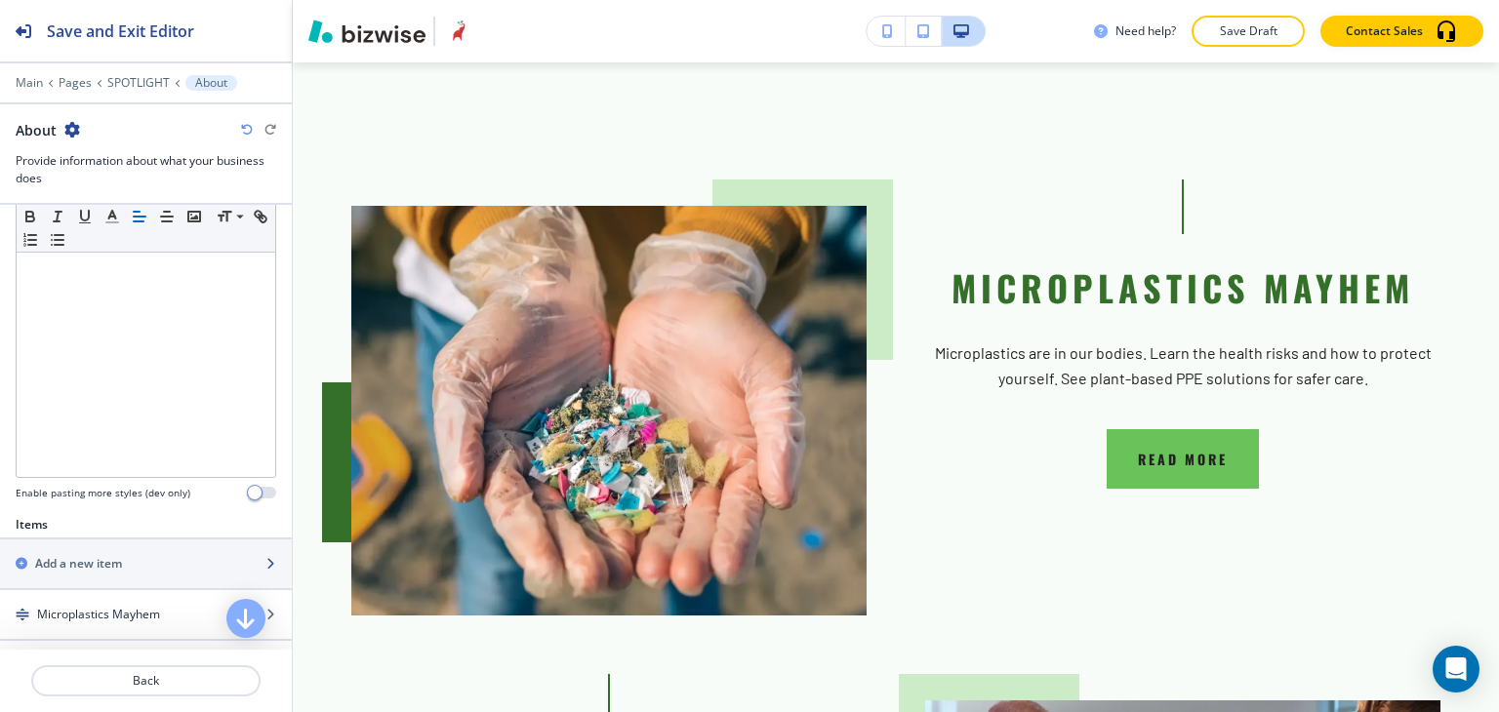
scroll to position [683, 0]
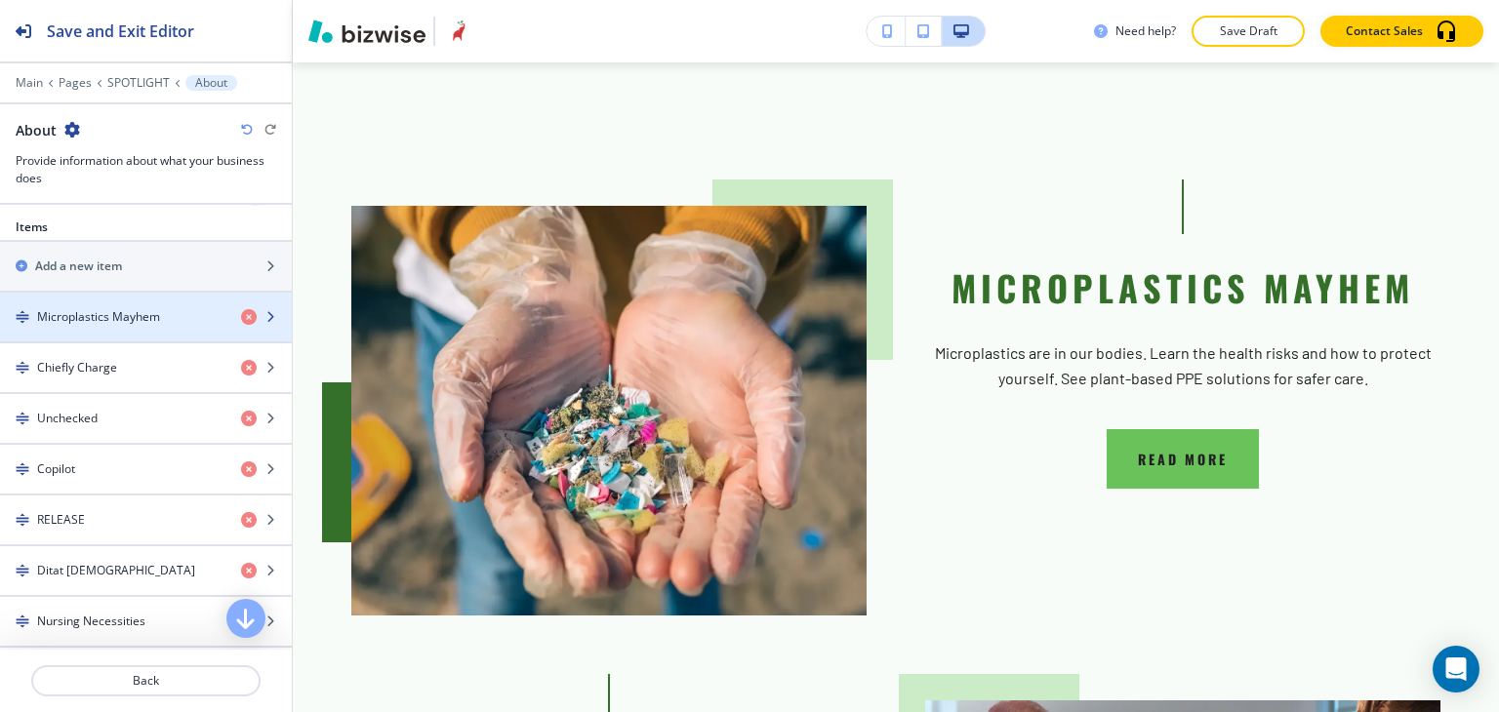
click at [142, 326] on div "button" at bounding box center [146, 334] width 292 height 16
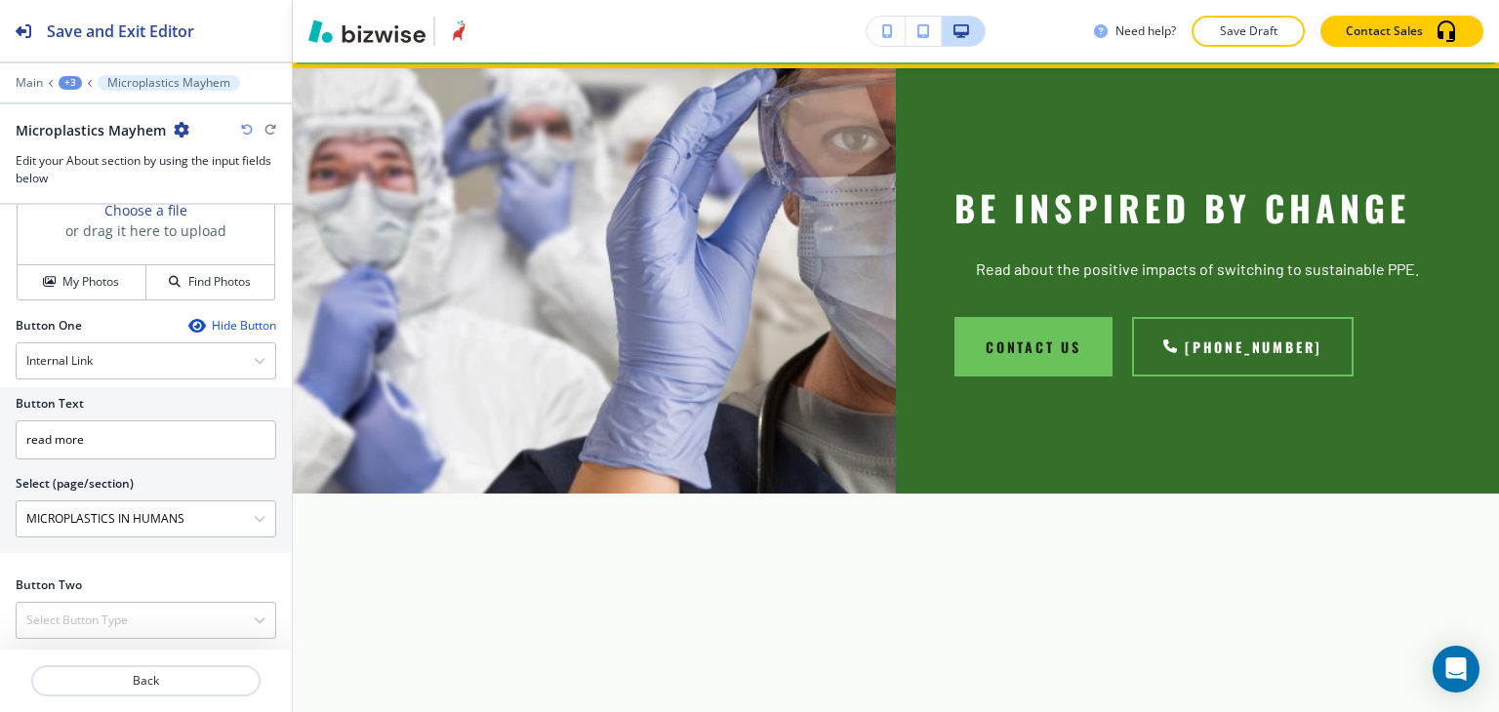
scroll to position [7314, 0]
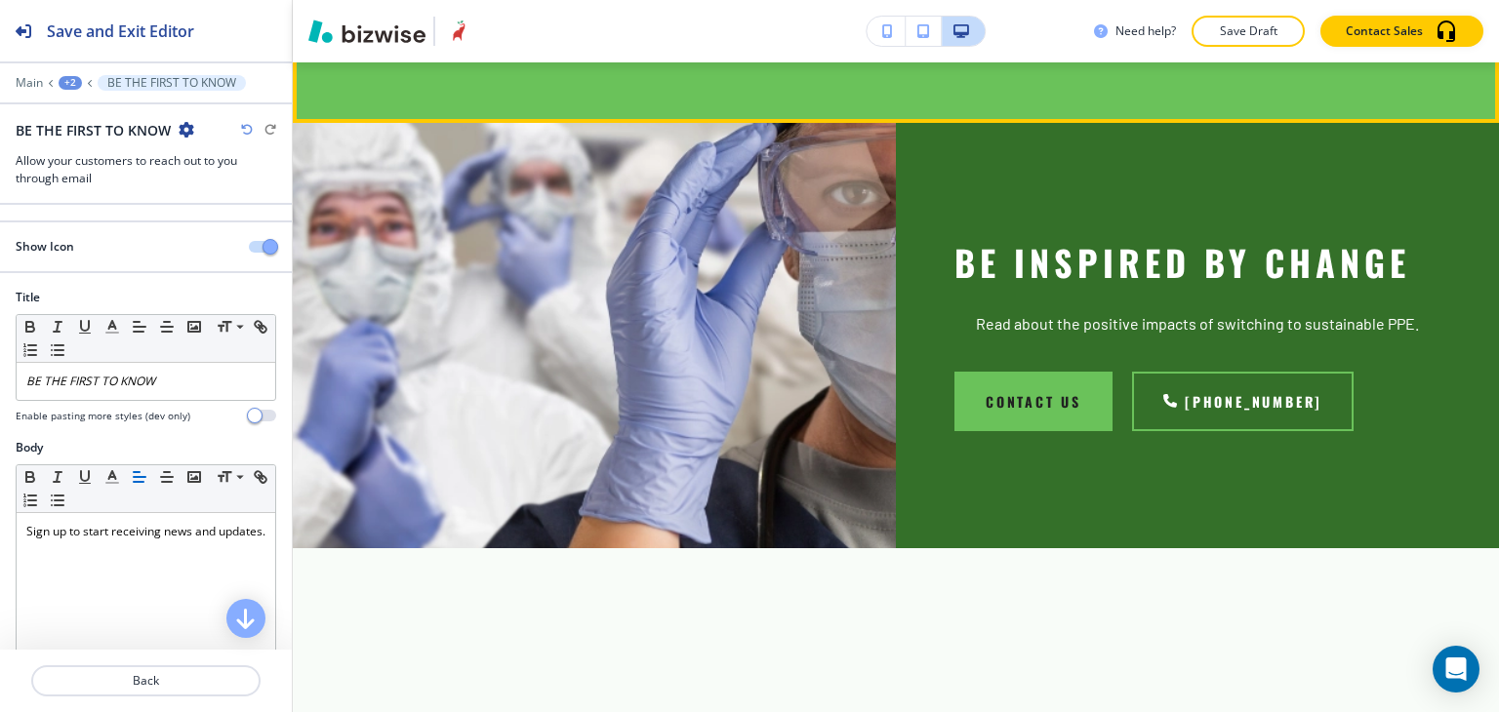
scroll to position [7257, 0]
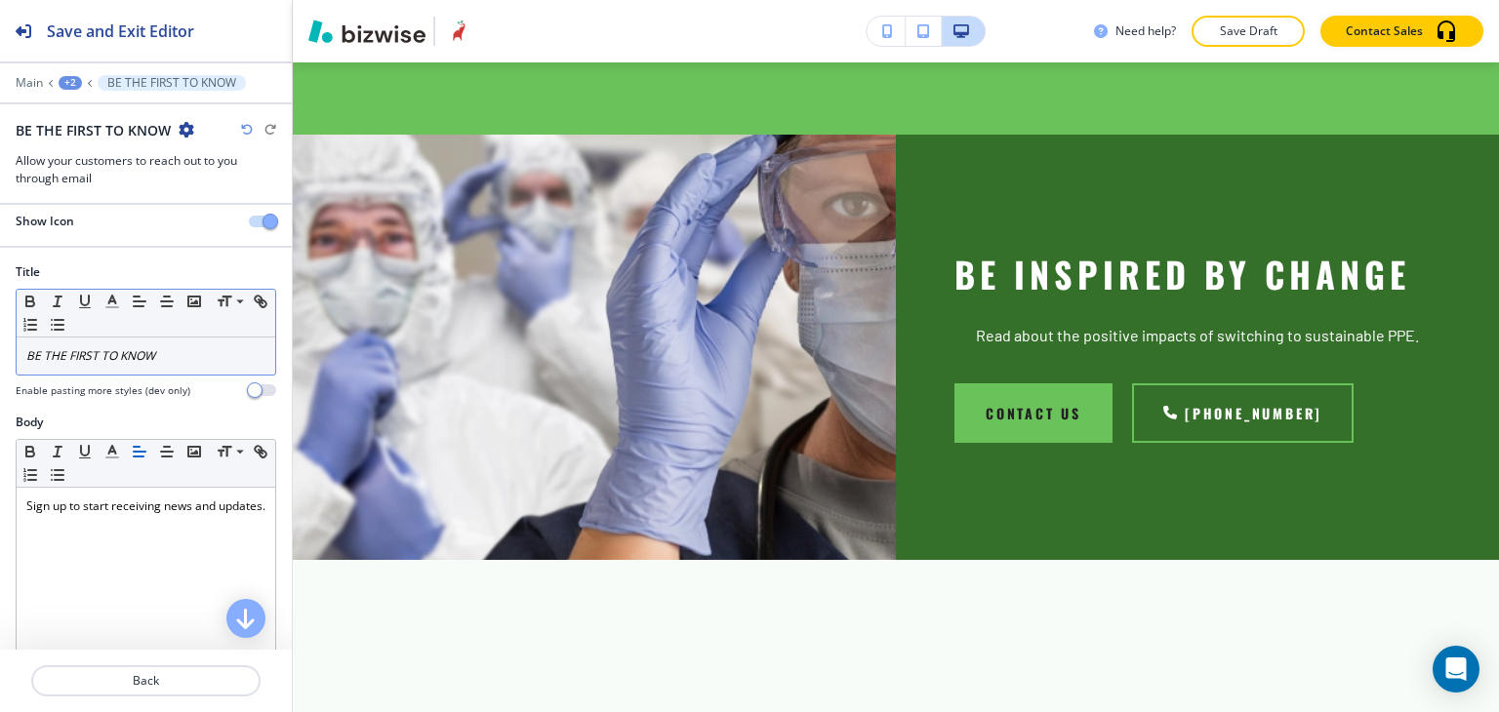
scroll to position [0, 0]
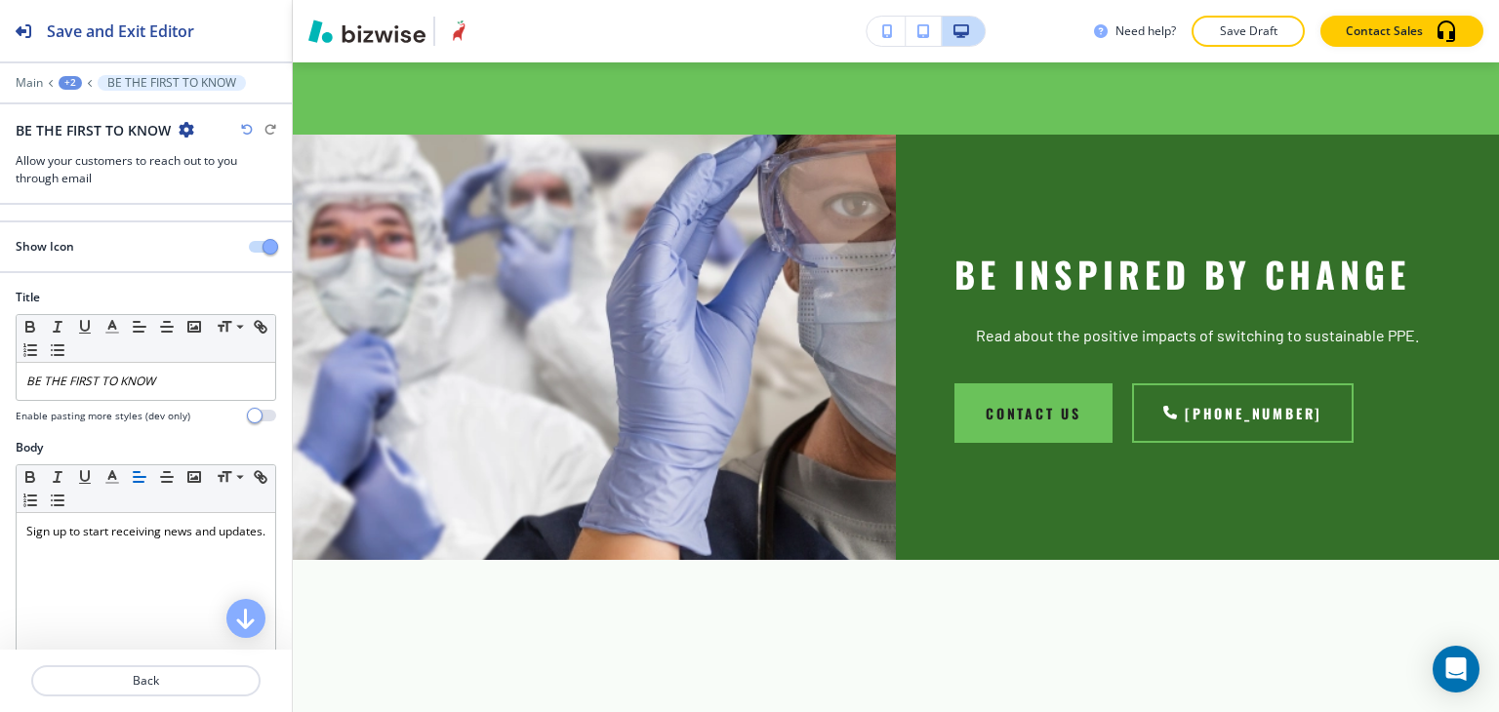
click at [263, 247] on span "button" at bounding box center [271, 247] width 16 height 16
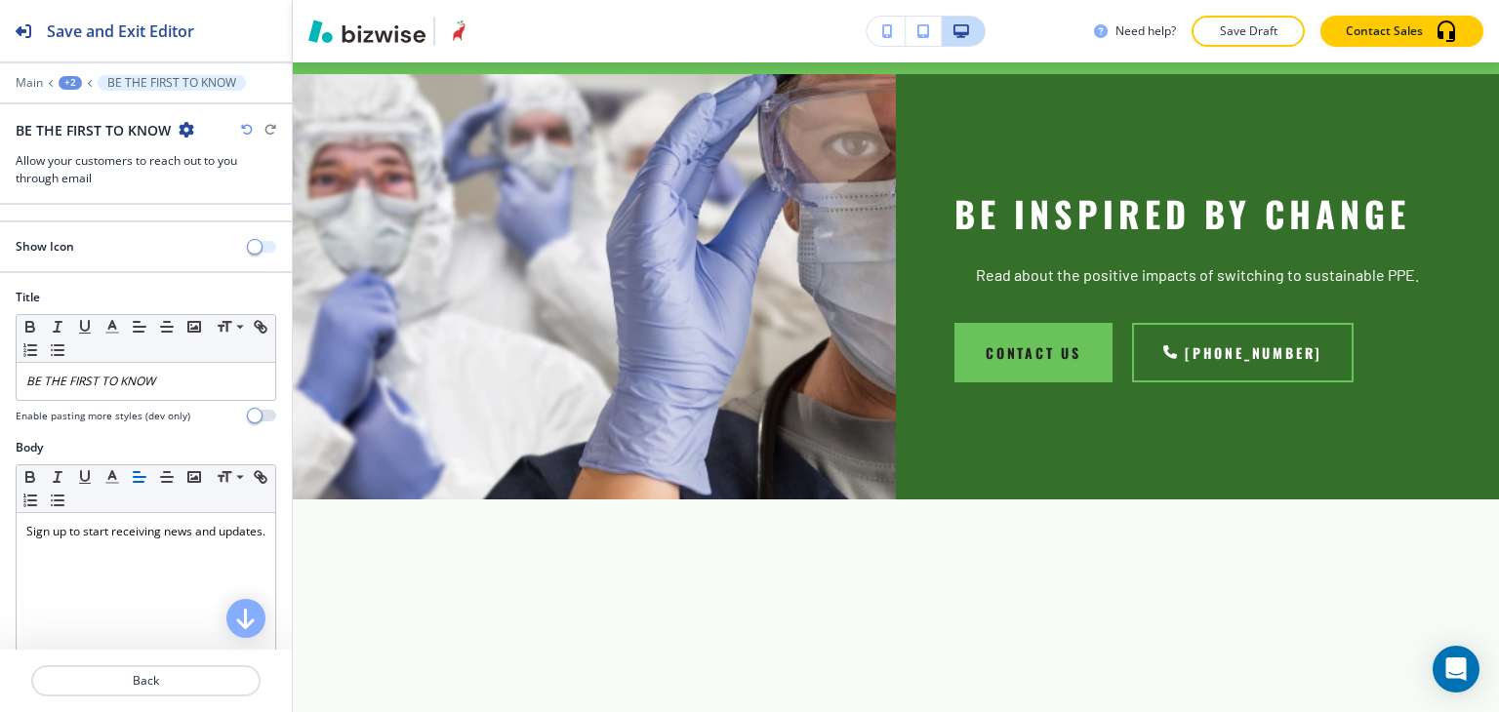
click at [252, 247] on button "button" at bounding box center [262, 247] width 27 height 12
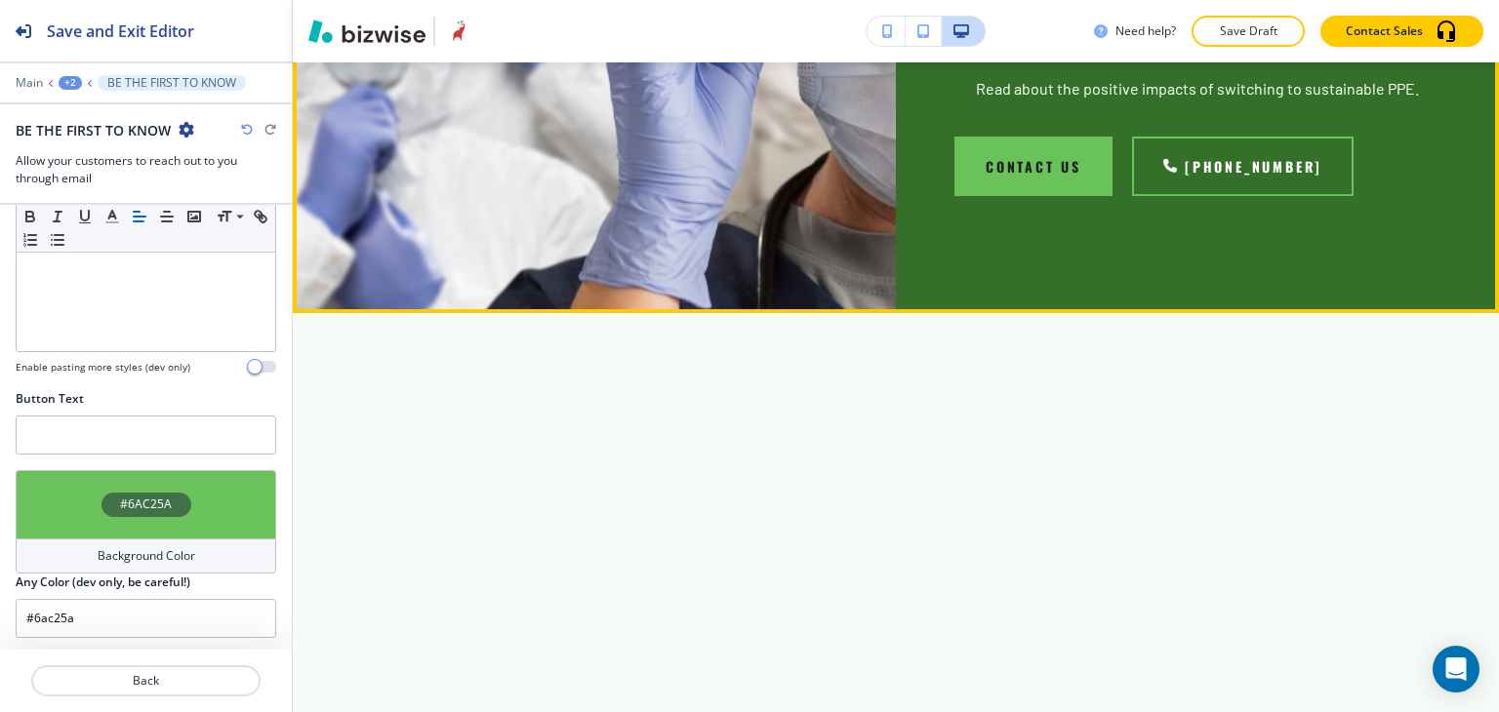
scroll to position [7257, 0]
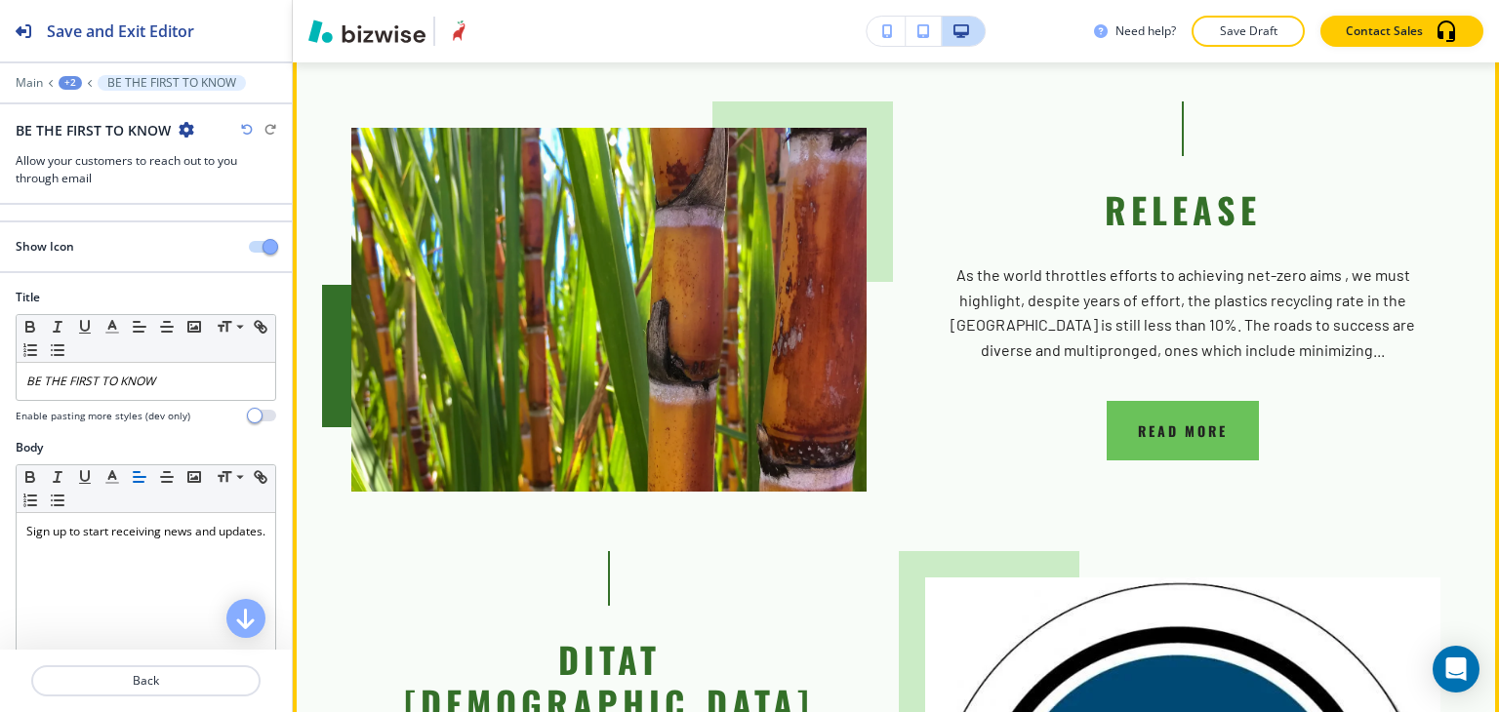
scroll to position [2436, 0]
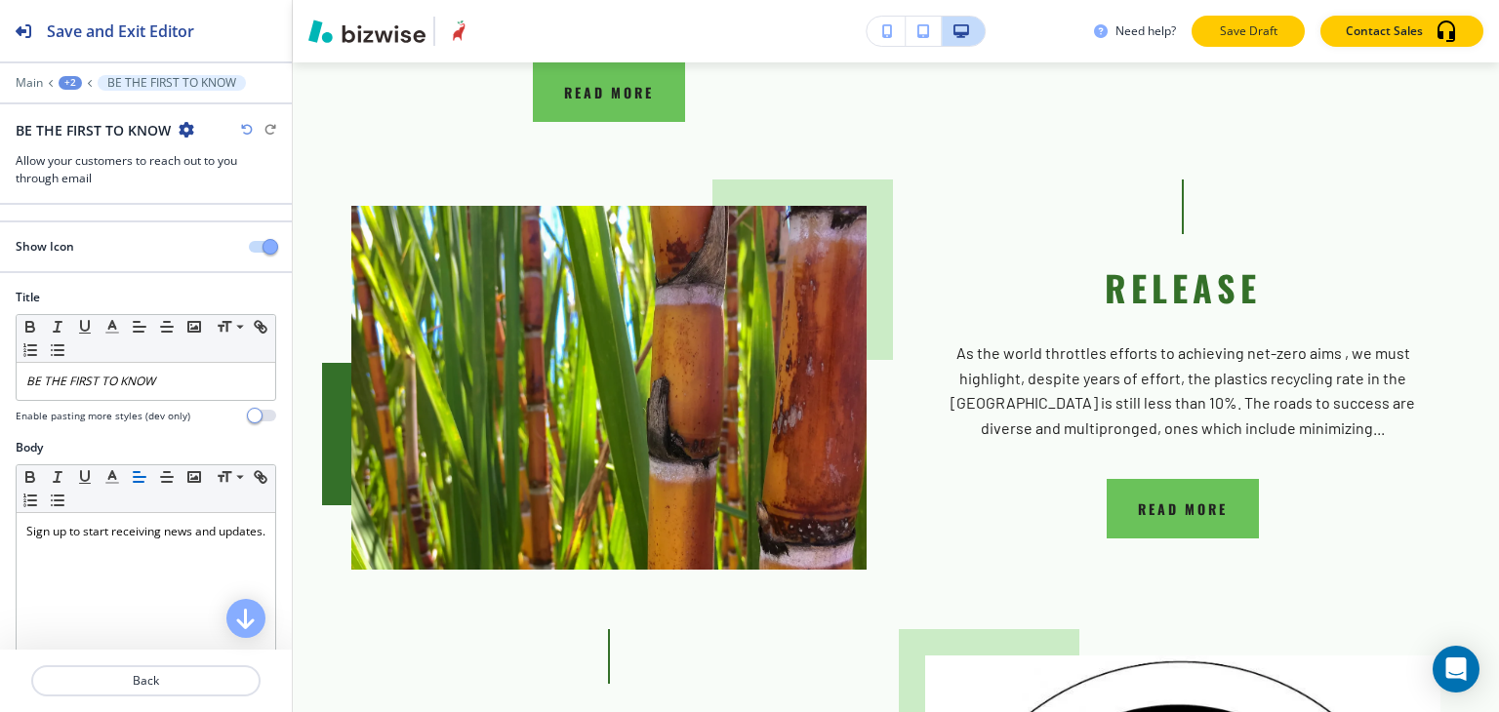
click at [1260, 40] on button "Save Draft" at bounding box center [1248, 31] width 113 height 31
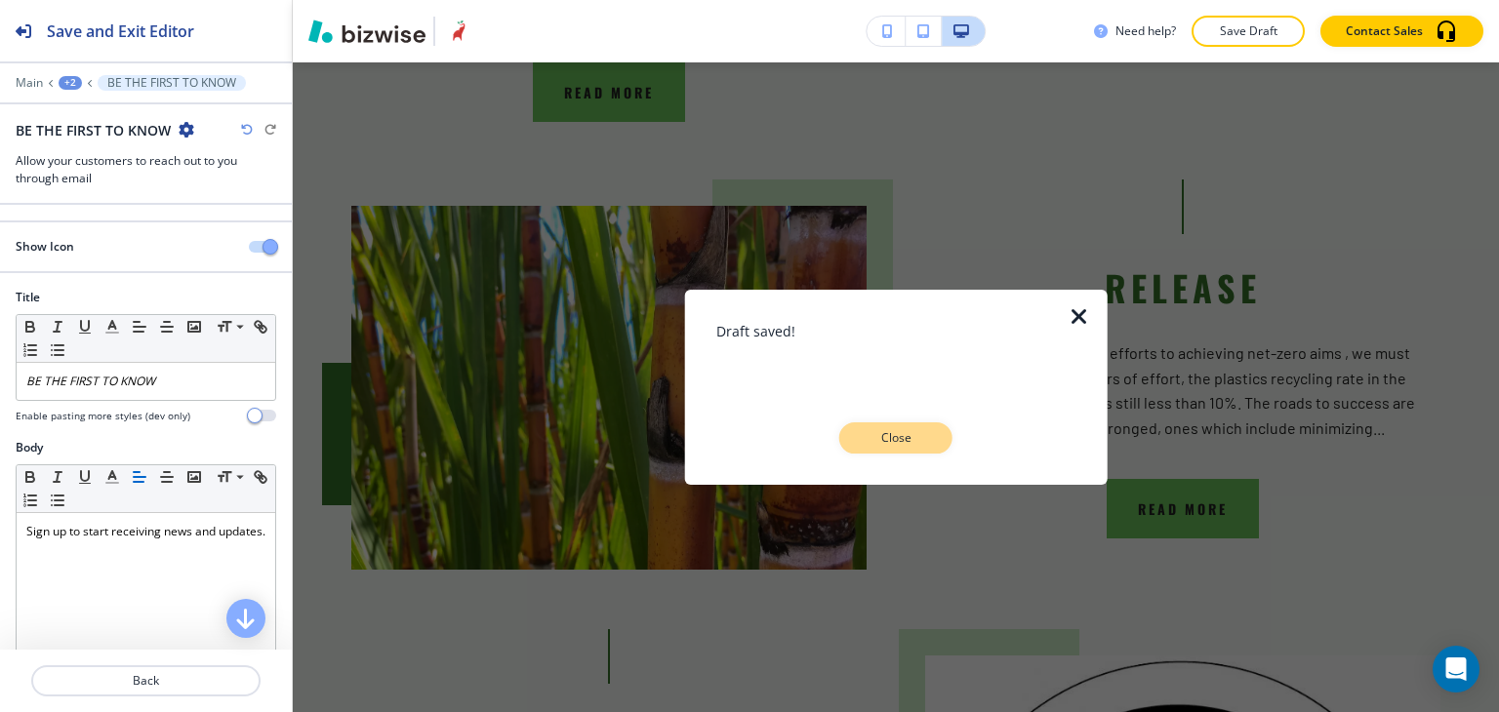
click at [922, 433] on p "Close" at bounding box center [896, 438] width 62 height 18
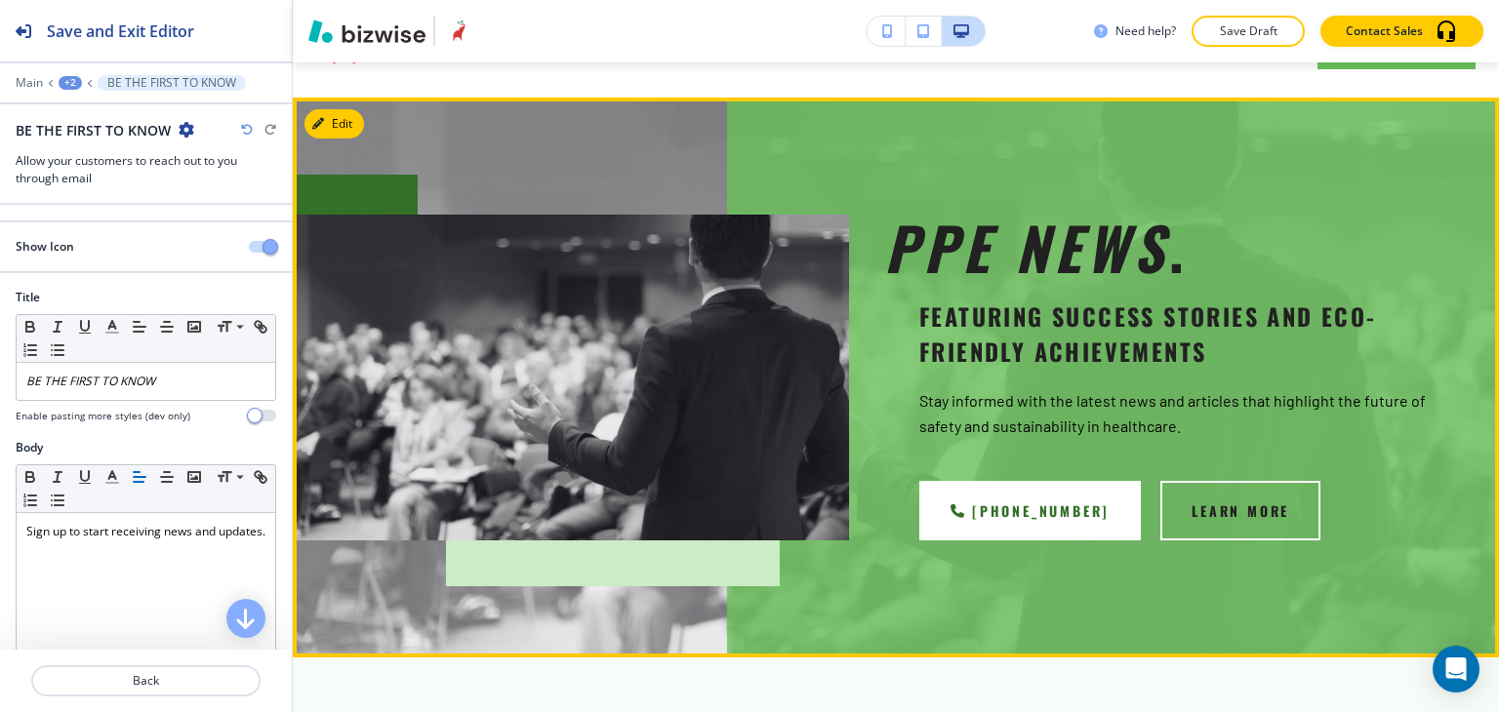
scroll to position [0, 0]
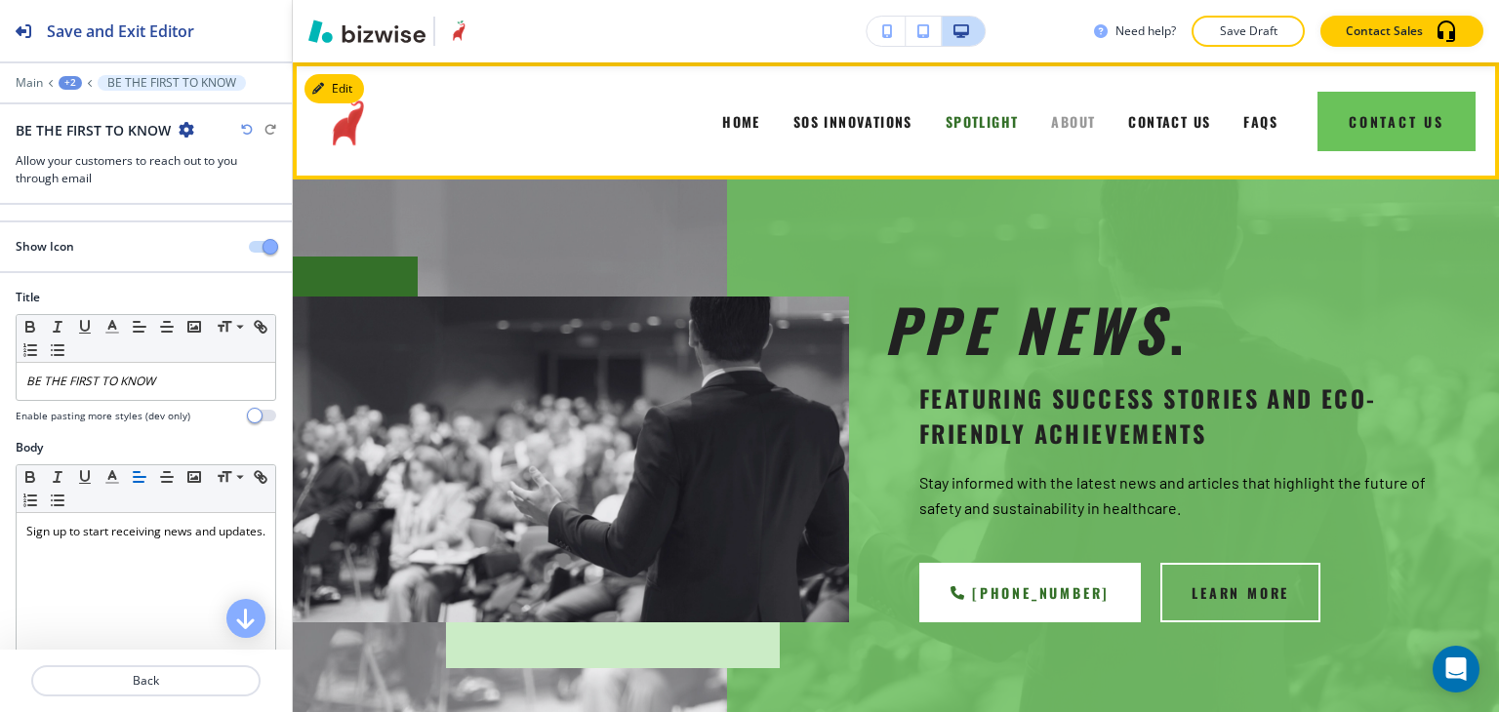
click at [1051, 128] on span "ABOUT" at bounding box center [1073, 121] width 44 height 20
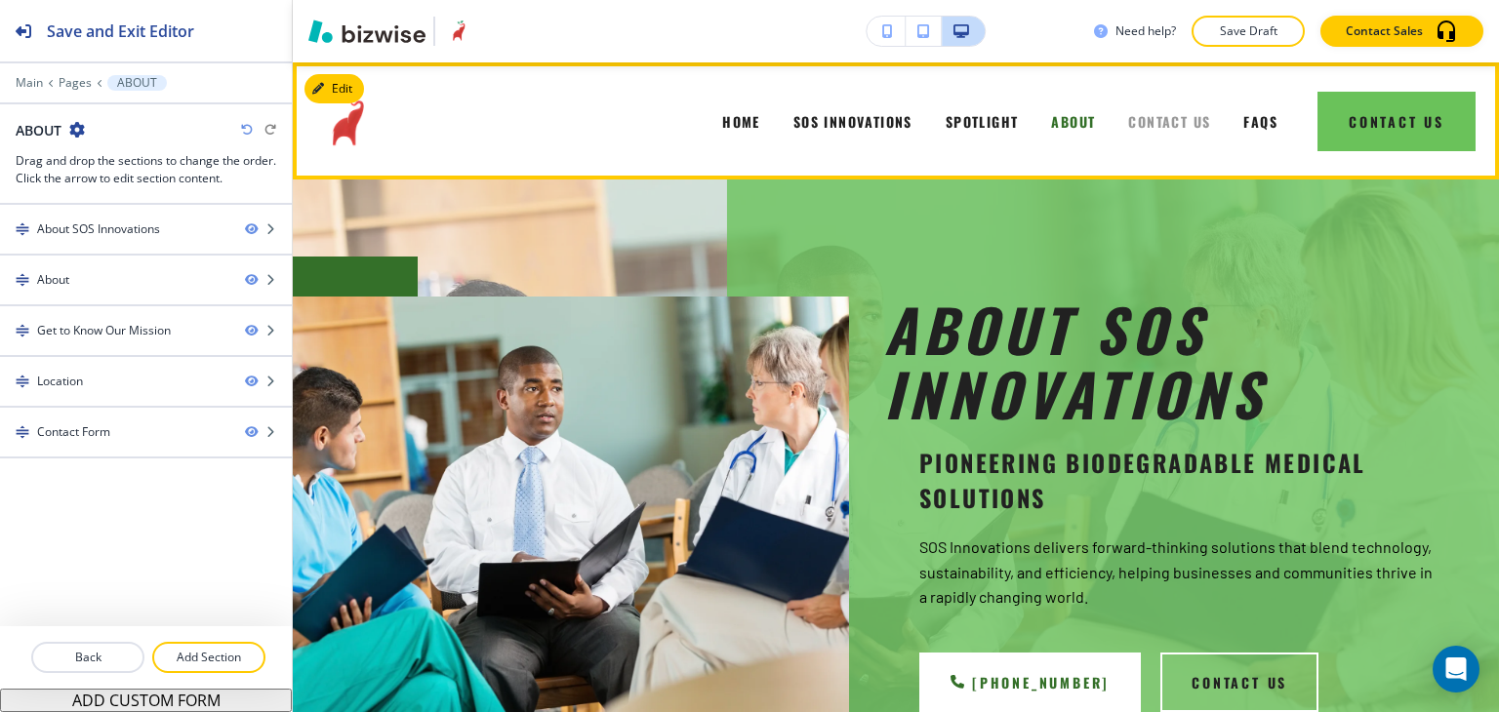
click at [1156, 122] on span "CONTACT US" at bounding box center [1169, 121] width 82 height 20
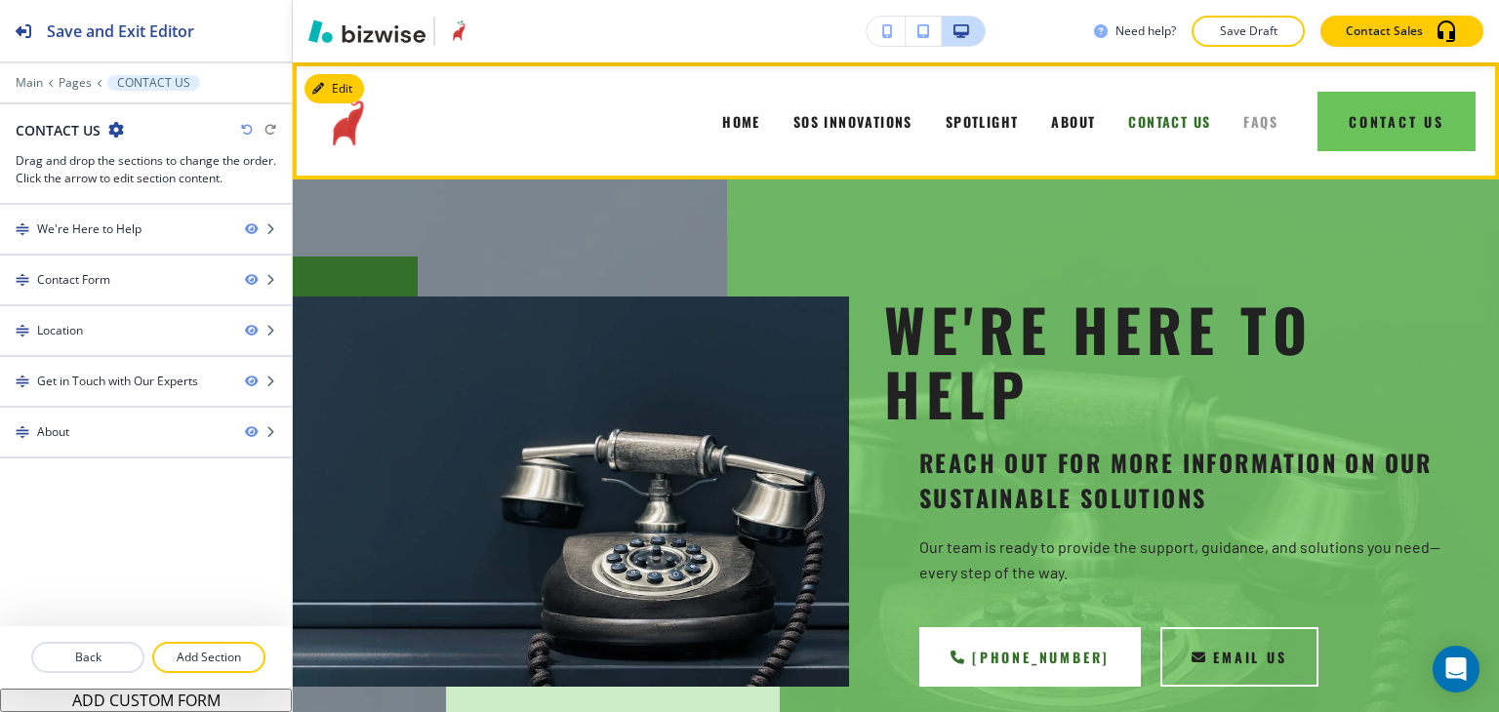
click at [1243, 122] on span "FAQS" at bounding box center [1260, 121] width 34 height 20
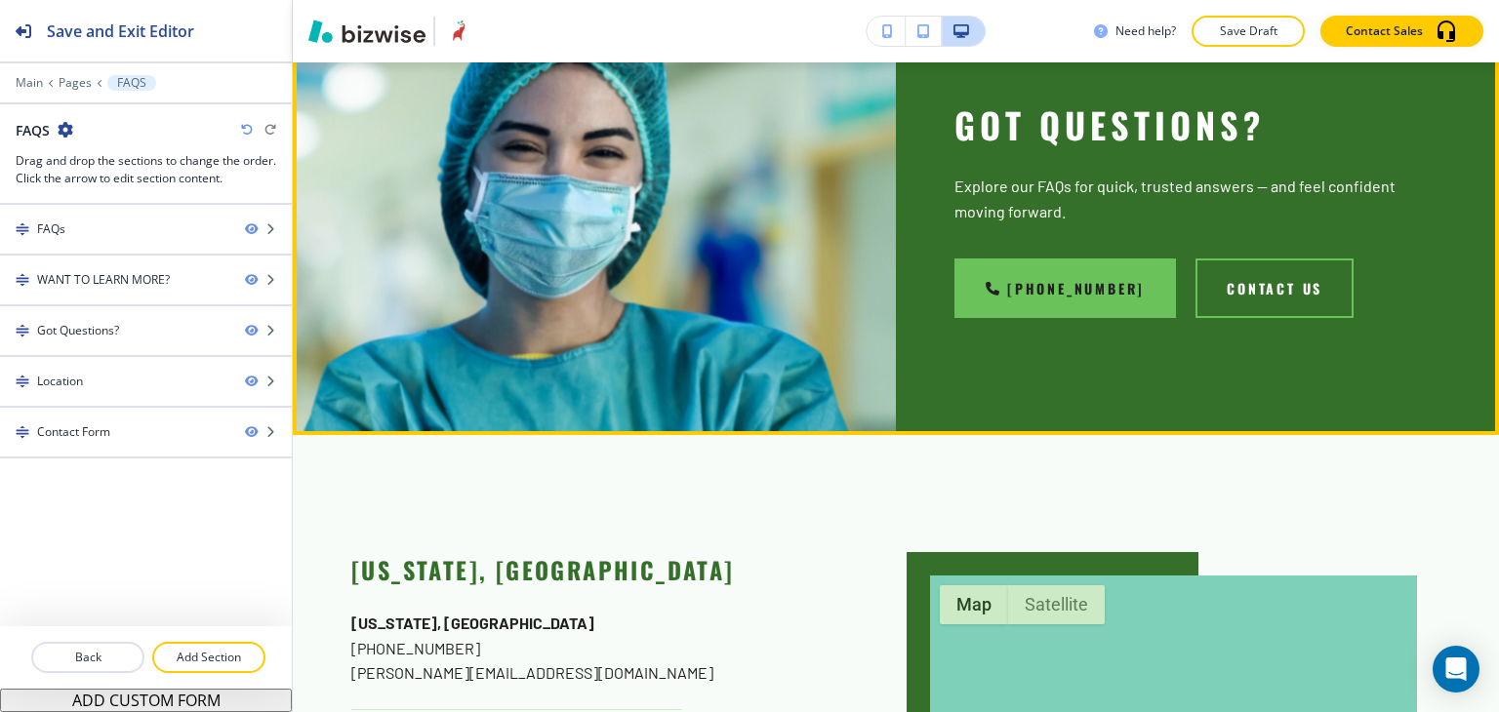
scroll to position [1657, 0]
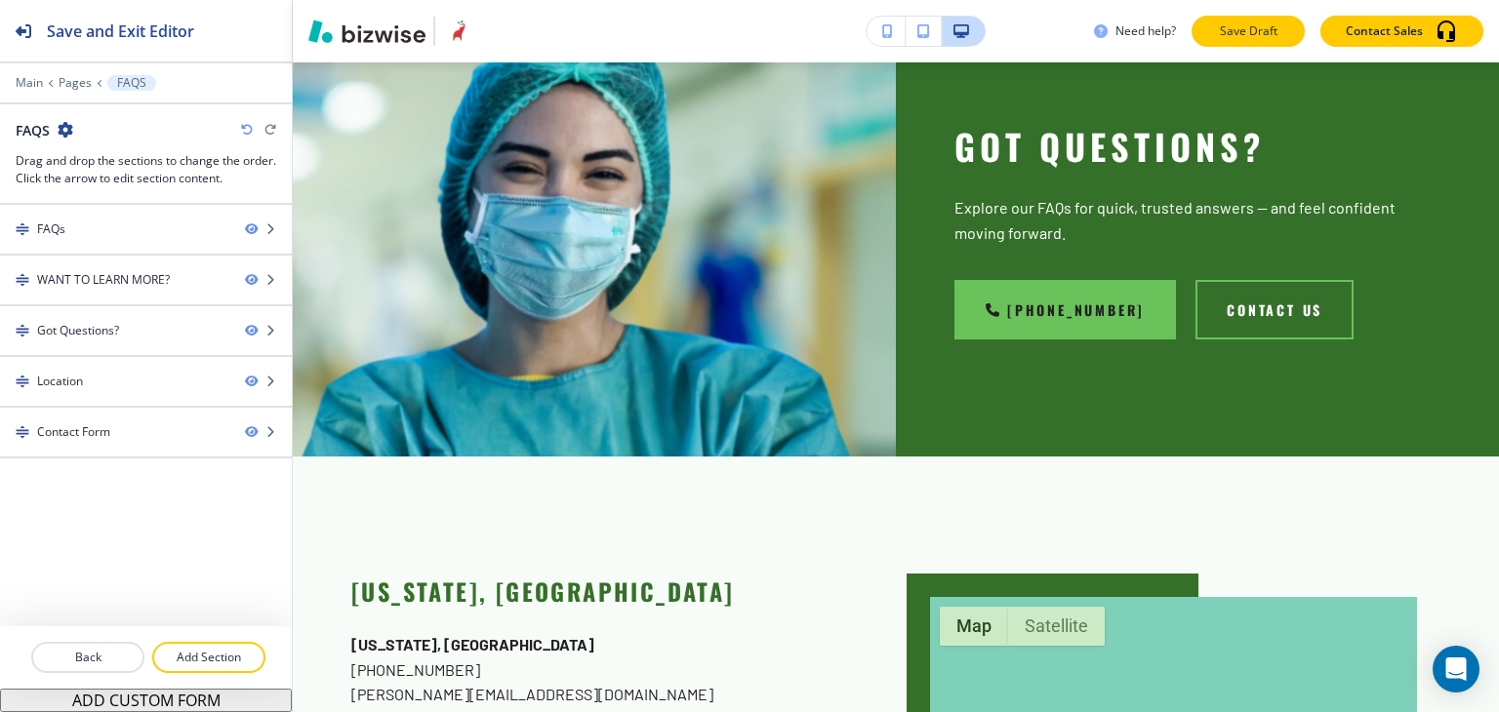
click at [1227, 24] on p "Save Draft" at bounding box center [1248, 31] width 62 height 18
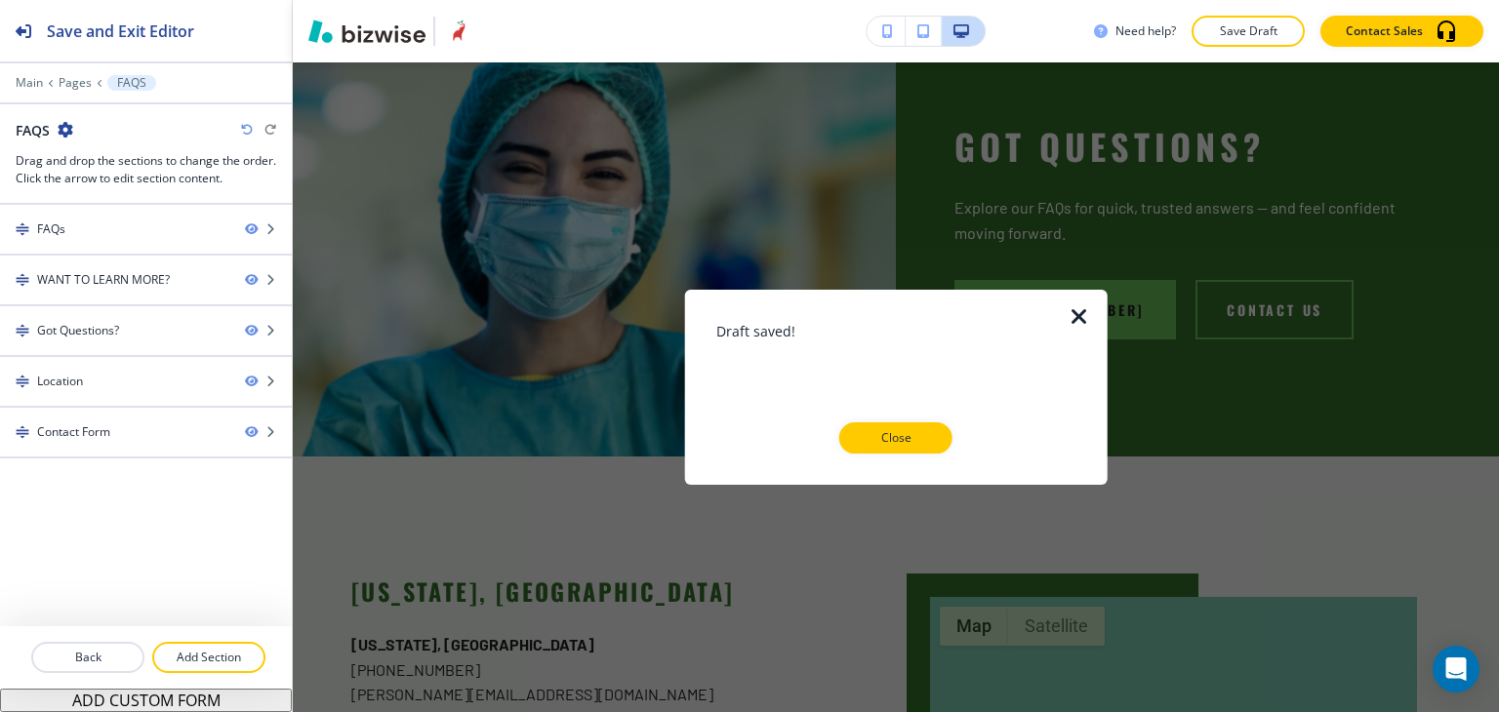
drag, startPoint x: 917, startPoint y: 442, endPoint x: 876, endPoint y: 399, distance: 59.4
click at [916, 442] on p "Close" at bounding box center [896, 438] width 62 height 18
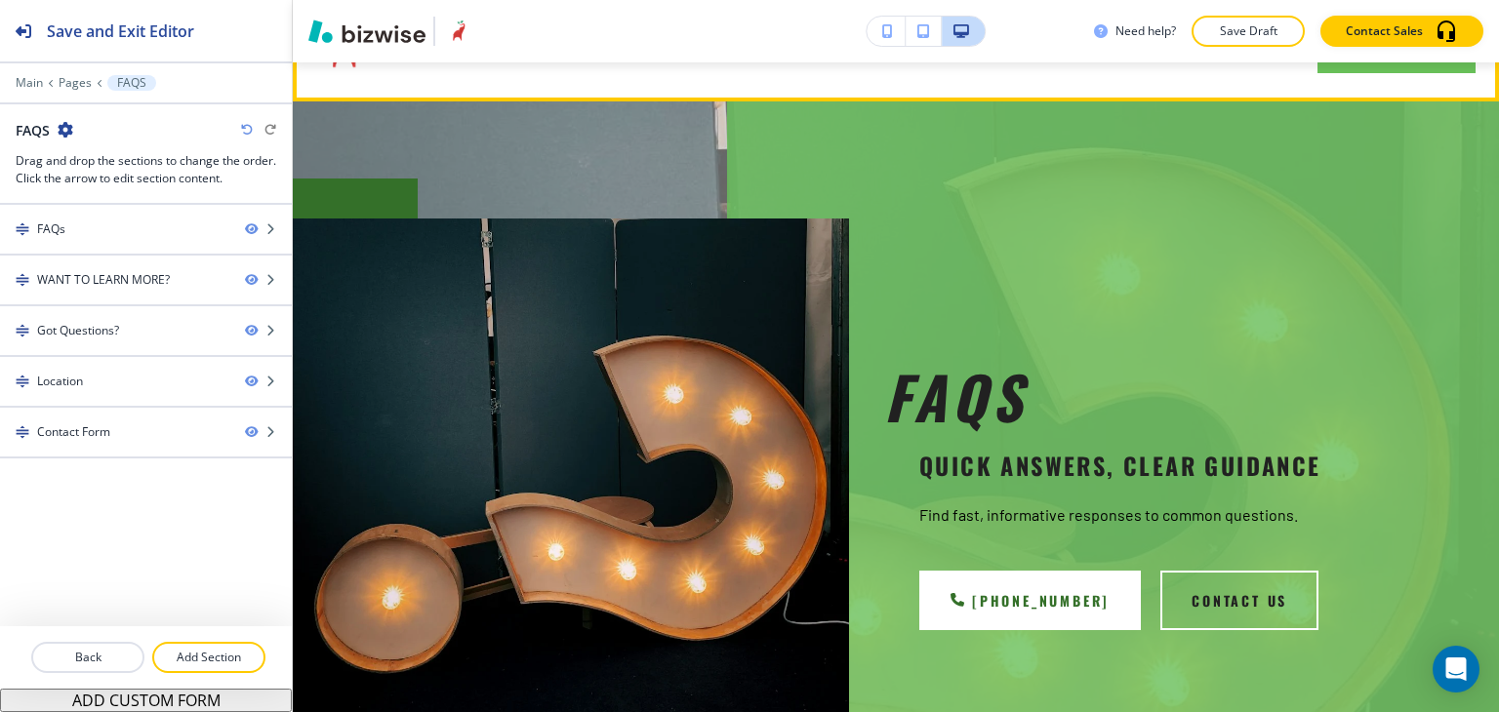
scroll to position [0, 0]
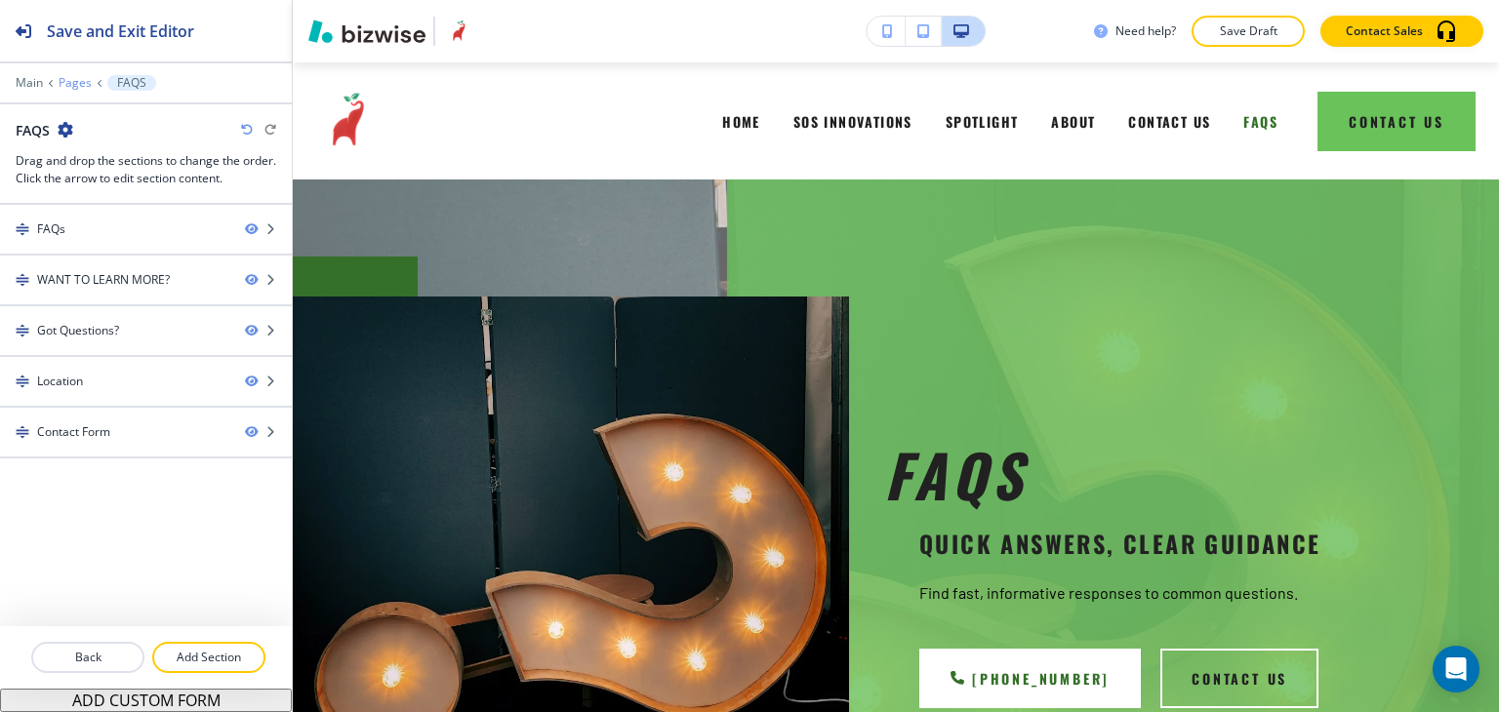
click at [81, 84] on p "Pages" at bounding box center [75, 83] width 33 height 14
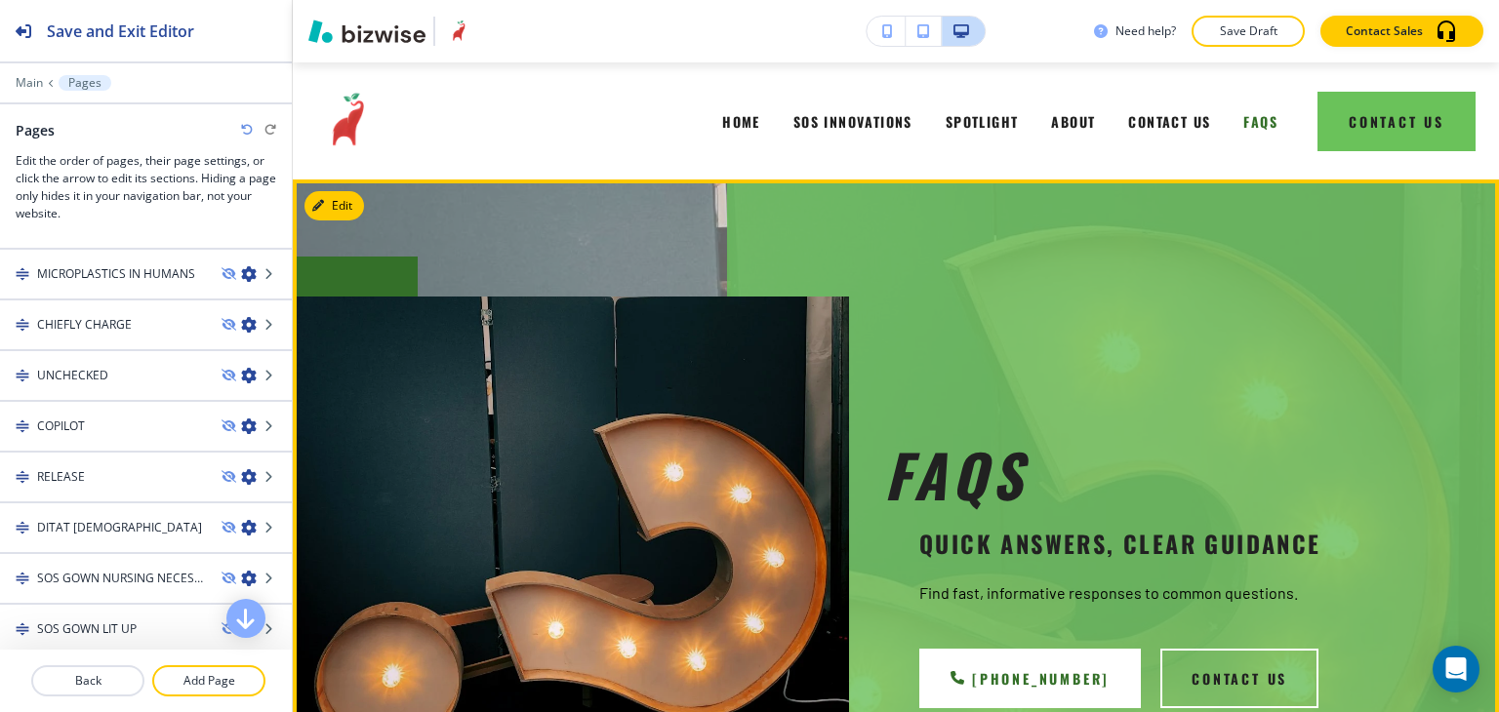
scroll to position [161, 0]
